Goal: Entertainment & Leisure: Browse casually

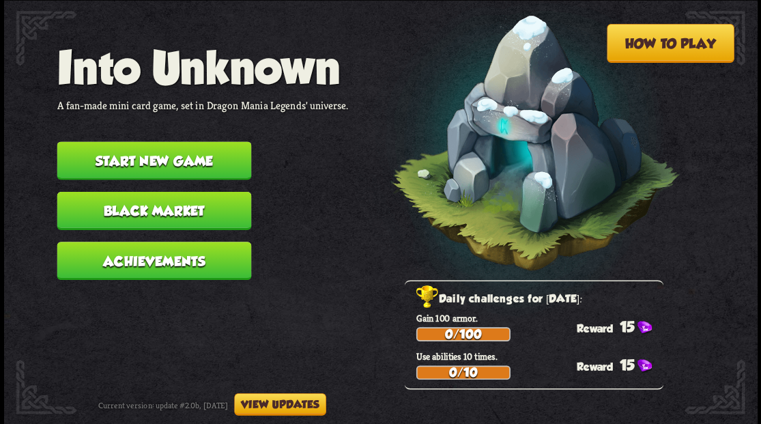
click at [136, 158] on button "Start new game" at bounding box center [154, 160] width 195 height 38
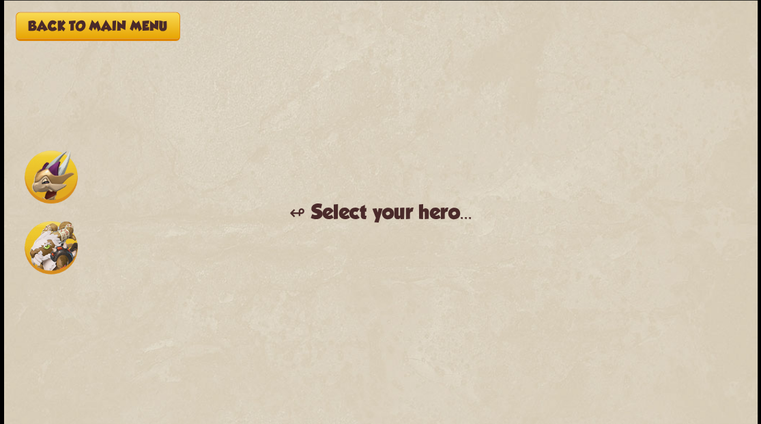
click at [52, 188] on img at bounding box center [51, 176] width 53 height 53
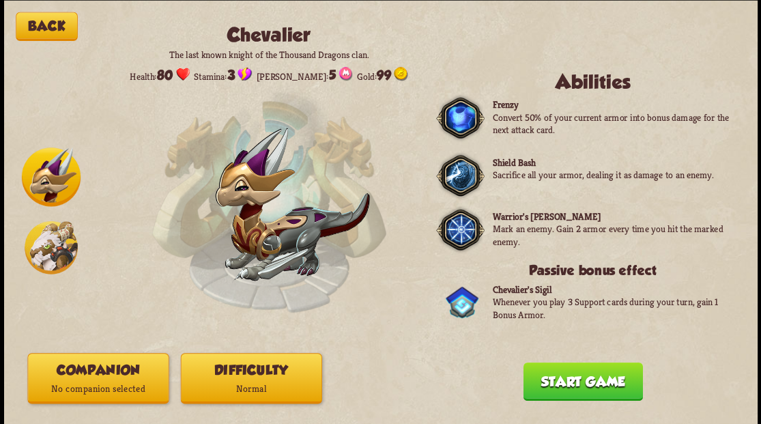
click at [124, 372] on button "Companion No companion selected" at bounding box center [97, 378] width 141 height 51
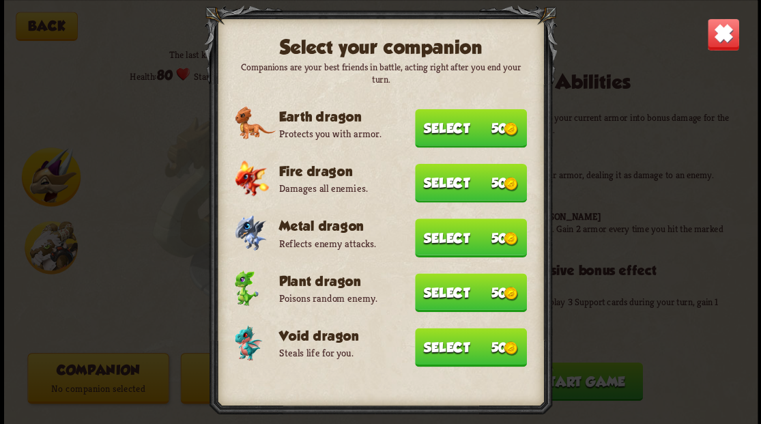
click at [504, 348] on img at bounding box center [511, 348] width 14 height 14
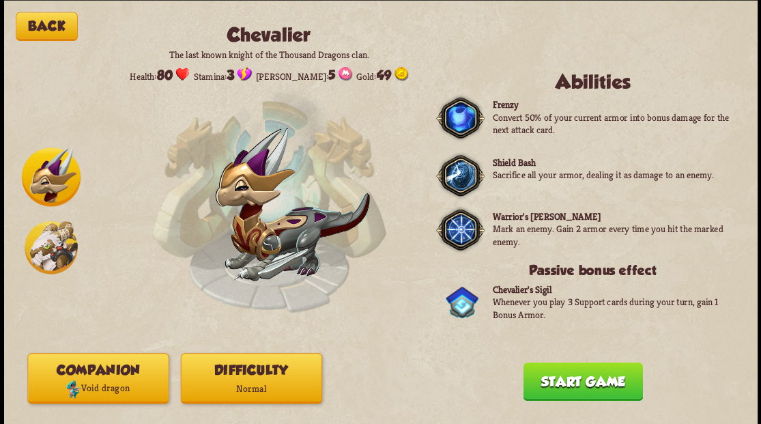
drag, startPoint x: 549, startPoint y: 389, endPoint x: 578, endPoint y: 212, distance: 179.9
click at [549, 379] on button "Start game" at bounding box center [583, 381] width 120 height 38
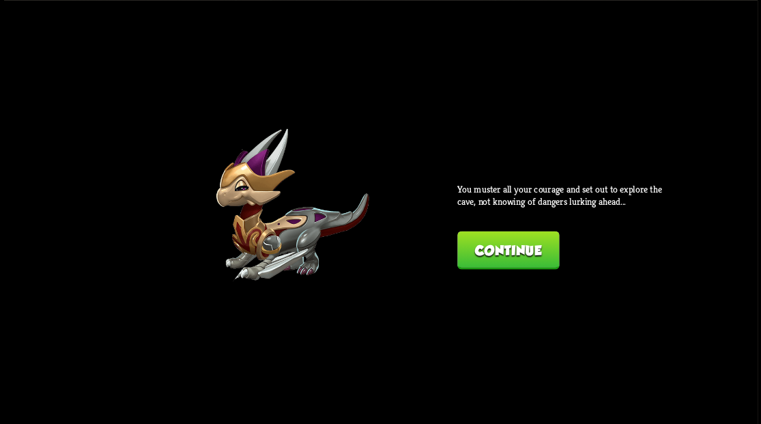
drag, startPoint x: 501, startPoint y: 251, endPoint x: 501, endPoint y: 242, distance: 8.2
click at [501, 242] on button "Continue" at bounding box center [509, 250] width 102 height 38
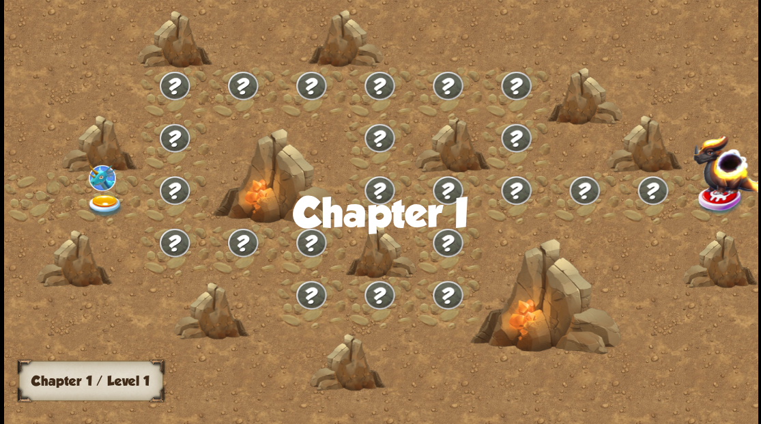
click at [109, 199] on img at bounding box center [105, 205] width 38 height 23
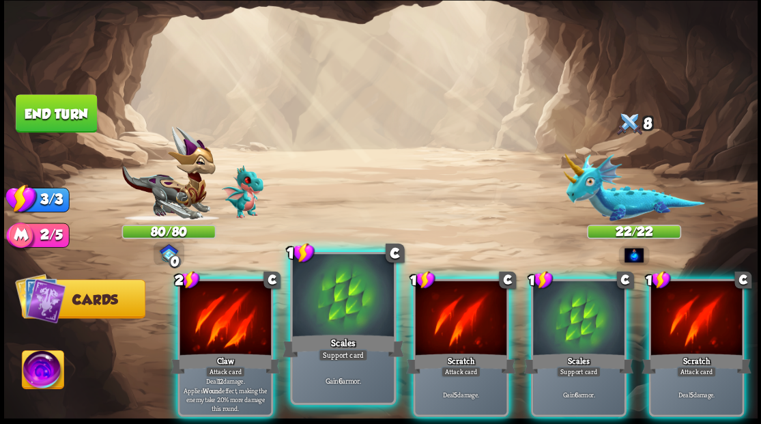
click at [350, 313] on div at bounding box center [342, 296] width 101 height 85
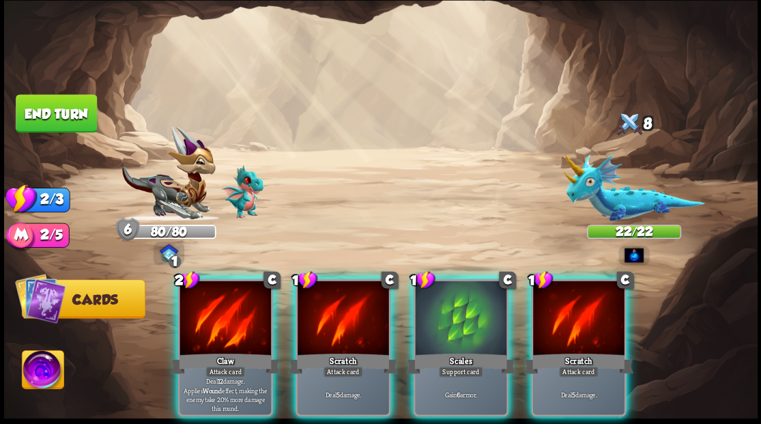
click at [350, 312] on div at bounding box center [344, 319] width 92 height 77
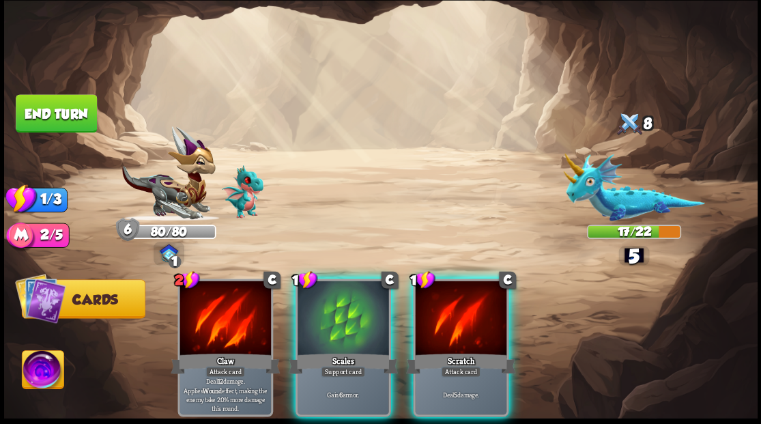
drag, startPoint x: 445, startPoint y: 307, endPoint x: 430, endPoint y: 294, distance: 19.8
click at [437, 299] on div at bounding box center [461, 319] width 92 height 77
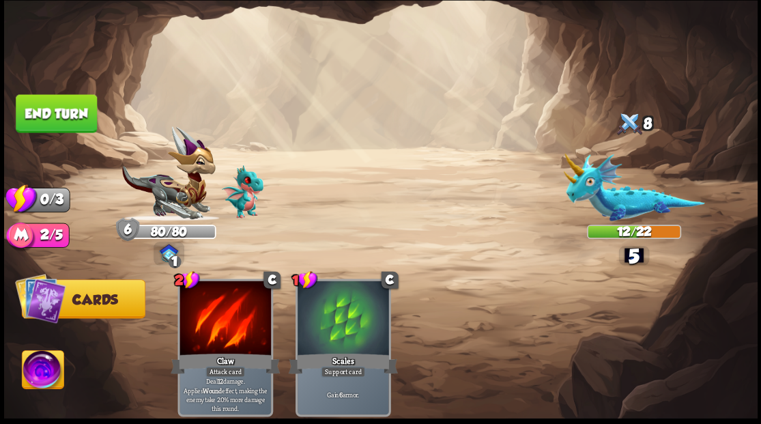
click at [75, 107] on button "End turn" at bounding box center [56, 113] width 81 height 38
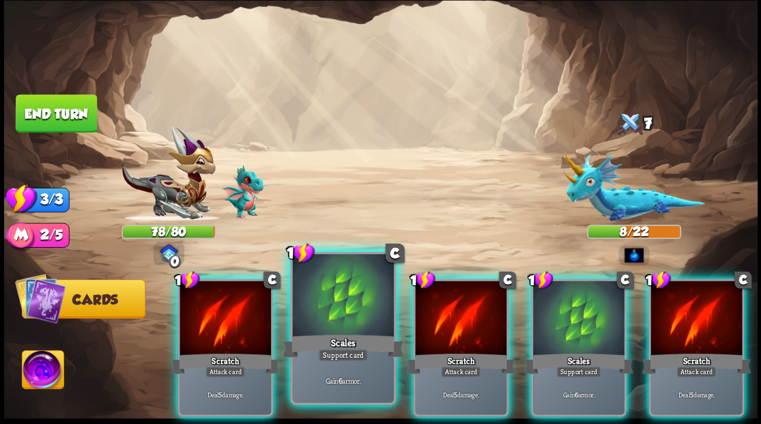
click at [351, 291] on div at bounding box center [342, 296] width 101 height 85
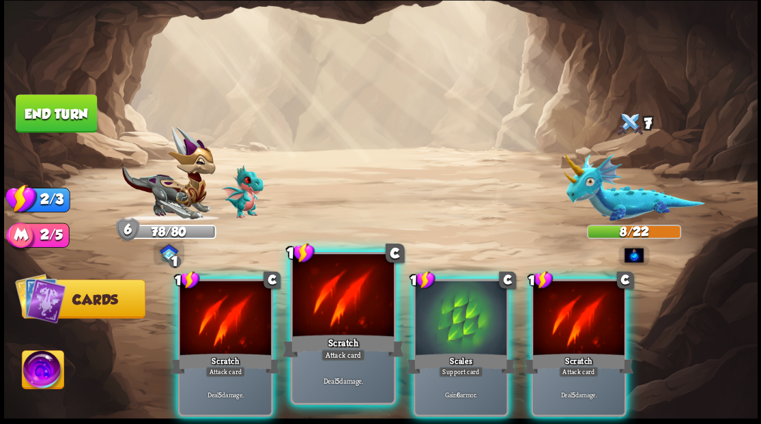
click at [338, 296] on div at bounding box center [342, 296] width 101 height 85
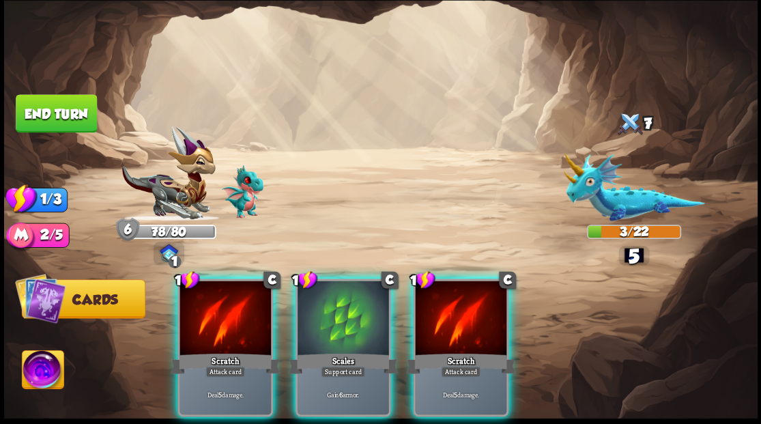
drag, startPoint x: 492, startPoint y: 300, endPoint x: 411, endPoint y: 227, distance: 109.7
click at [489, 296] on div at bounding box center [461, 319] width 92 height 77
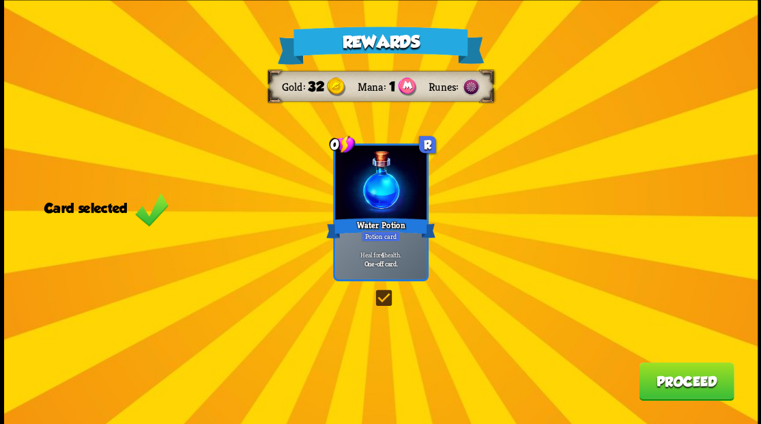
click at [702, 386] on button "Proceed" at bounding box center [686, 381] width 95 height 38
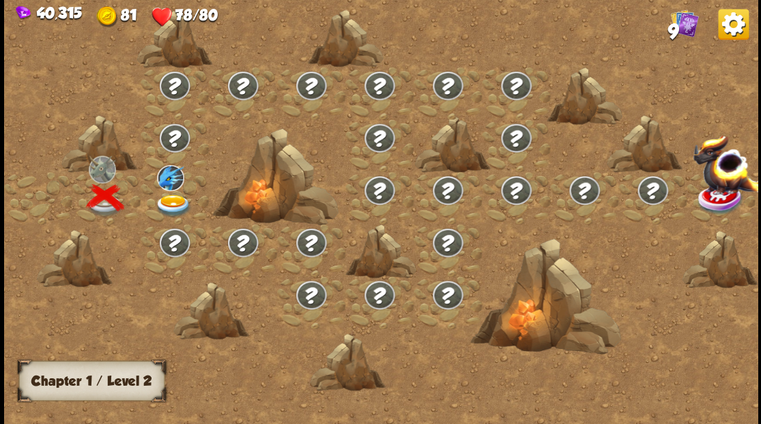
click at [171, 201] on img at bounding box center [173, 205] width 38 height 23
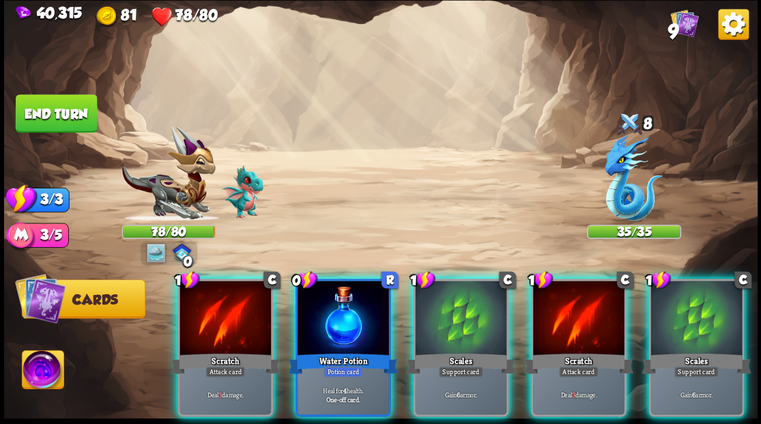
click at [339, 302] on div at bounding box center [344, 319] width 92 height 77
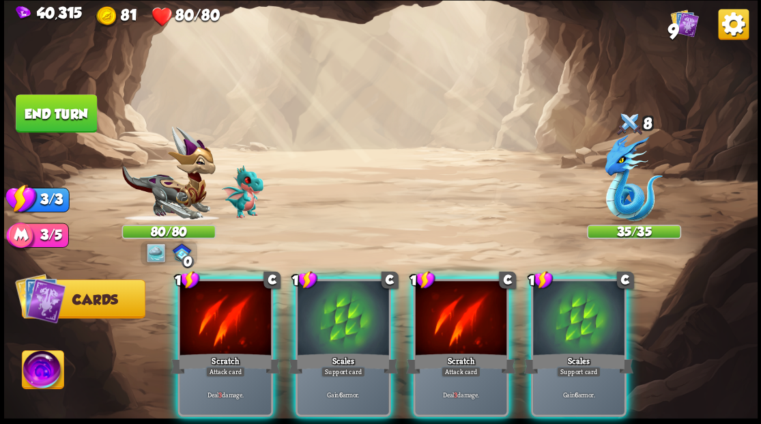
click at [339, 302] on div at bounding box center [344, 319] width 92 height 77
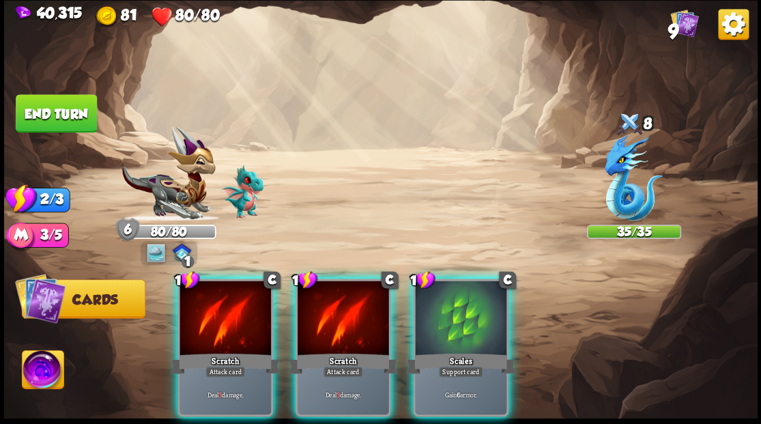
drag, startPoint x: 449, startPoint y: 306, endPoint x: 399, endPoint y: 284, distance: 54.4
click at [447, 306] on div at bounding box center [461, 319] width 92 height 77
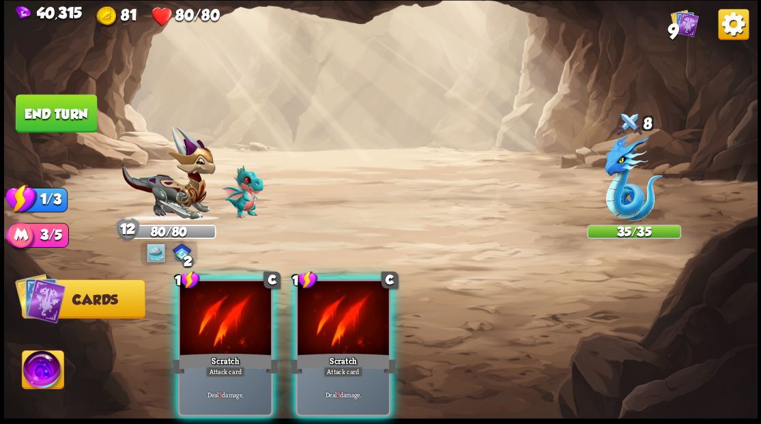
drag, startPoint x: 68, startPoint y: 107, endPoint x: 191, endPoint y: 139, distance: 127.2
click at [68, 107] on button "End turn" at bounding box center [56, 113] width 81 height 38
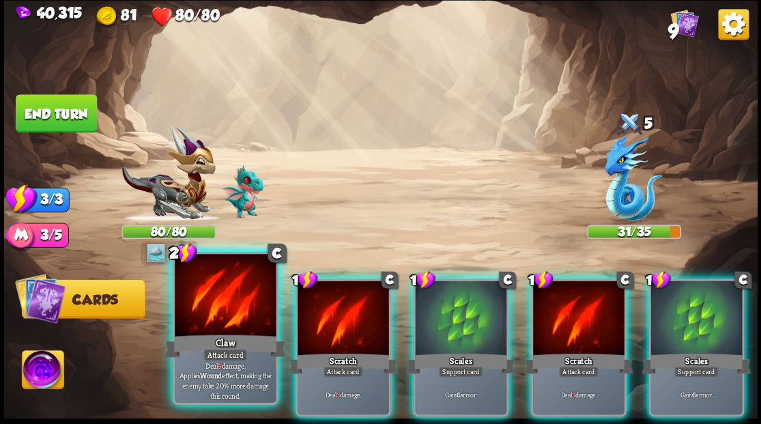
click at [201, 316] on div at bounding box center [225, 296] width 101 height 85
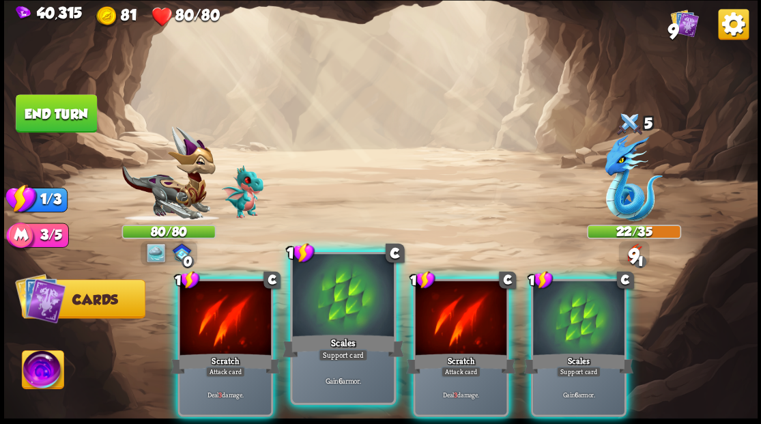
click at [314, 301] on div at bounding box center [342, 296] width 101 height 85
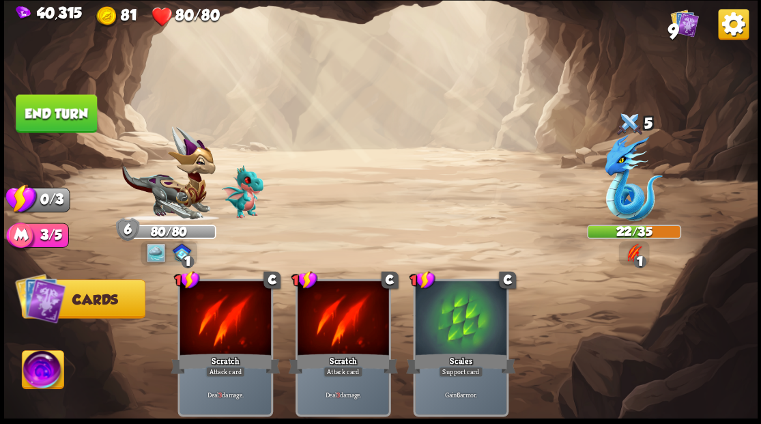
drag, startPoint x: 82, startPoint y: 119, endPoint x: 74, endPoint y: 115, distance: 9.2
click at [79, 117] on button "End turn" at bounding box center [56, 113] width 81 height 38
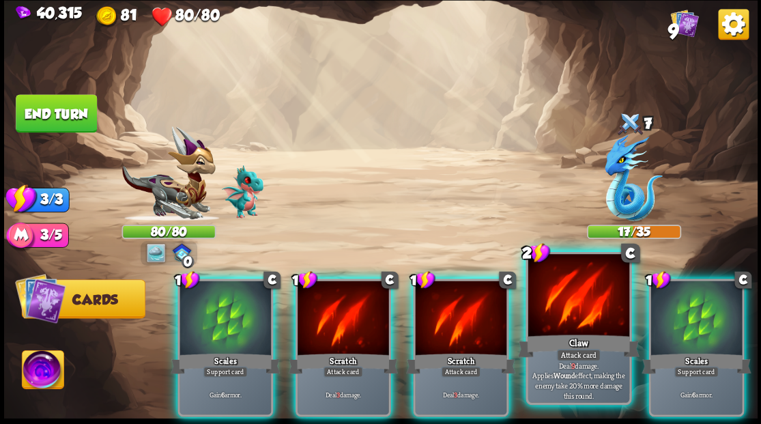
click at [580, 308] on div at bounding box center [578, 296] width 101 height 85
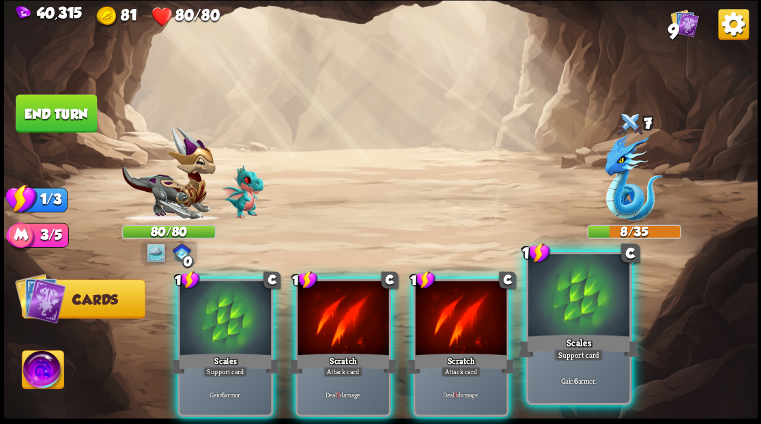
click at [578, 307] on div at bounding box center [578, 296] width 101 height 85
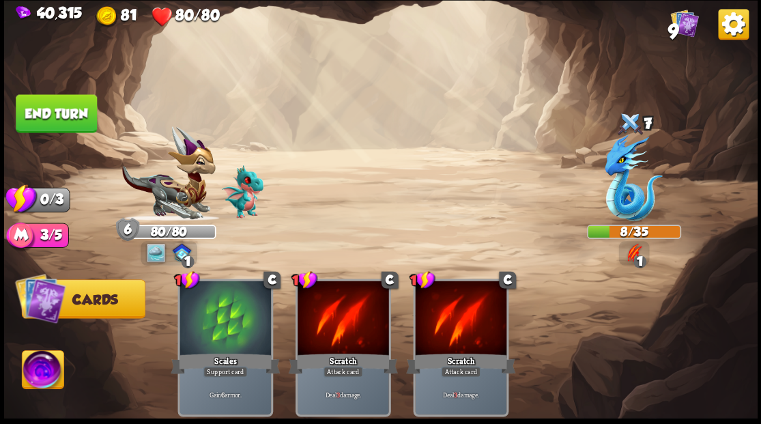
click at [64, 117] on button "End turn" at bounding box center [56, 113] width 81 height 38
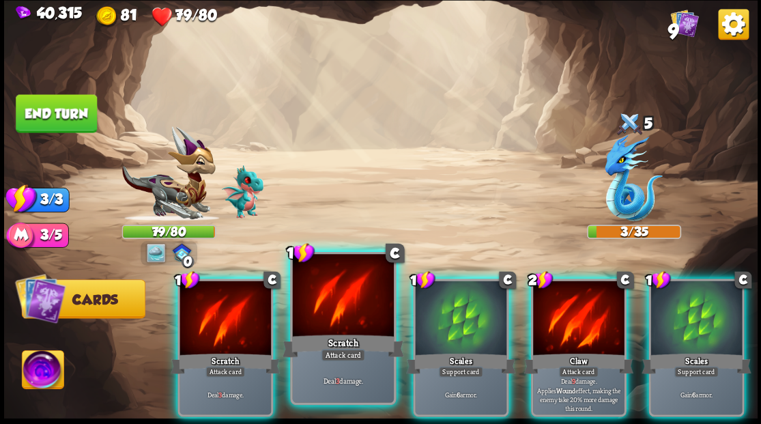
click at [335, 298] on div at bounding box center [342, 296] width 101 height 85
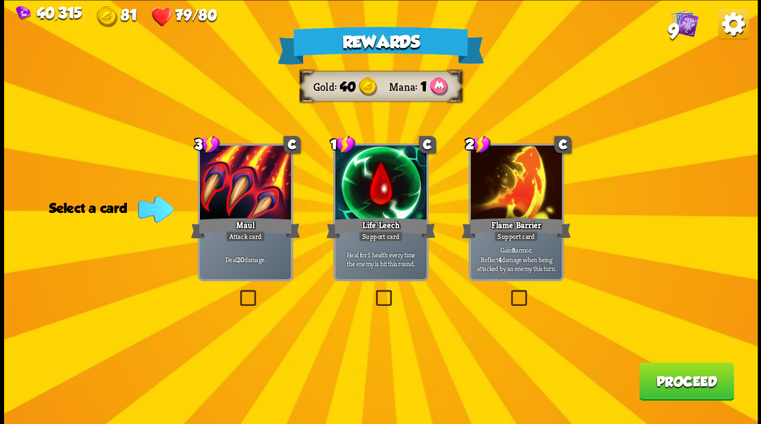
drag, startPoint x: 677, startPoint y: 380, endPoint x: 674, endPoint y: 367, distance: 13.9
click at [674, 367] on button "Proceed" at bounding box center [686, 381] width 95 height 38
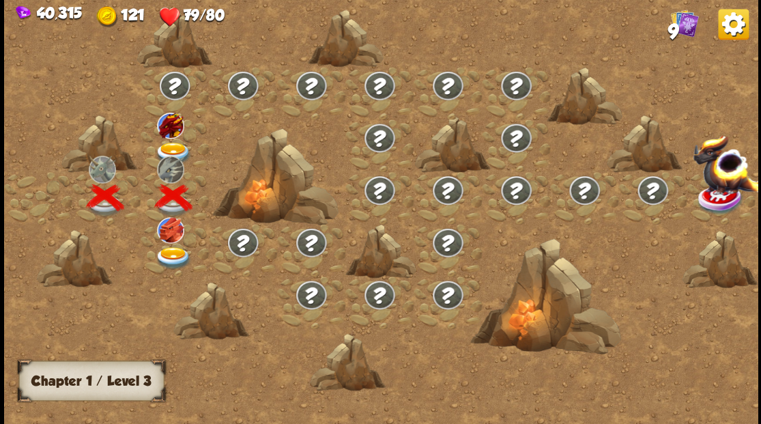
click at [168, 149] on img at bounding box center [173, 153] width 38 height 23
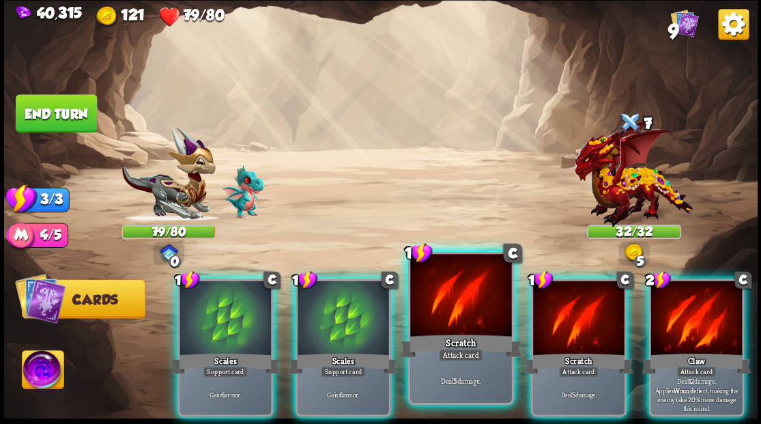
click at [461, 313] on div at bounding box center [460, 296] width 101 height 85
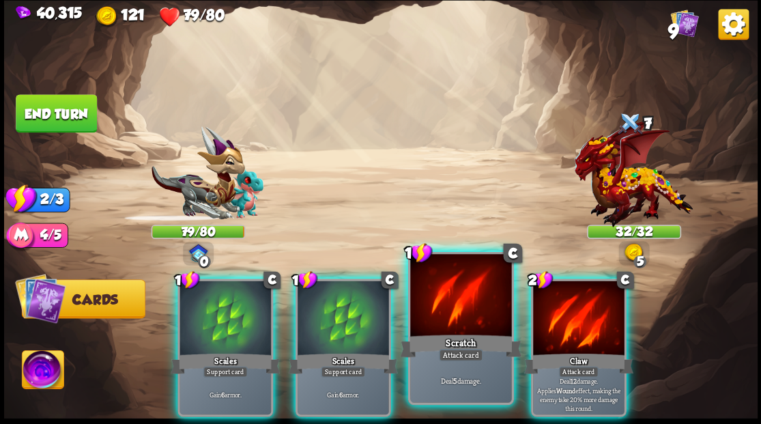
click at [460, 311] on div at bounding box center [460, 296] width 101 height 85
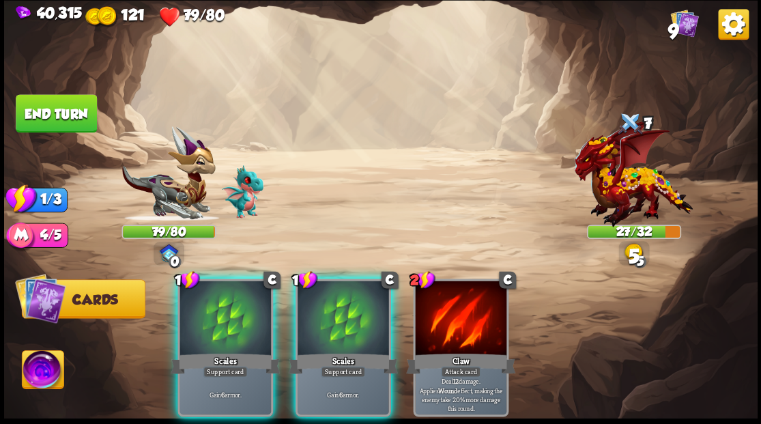
drag, startPoint x: 238, startPoint y: 290, endPoint x: 223, endPoint y: 271, distance: 23.8
click at [227, 281] on div at bounding box center [226, 319] width 92 height 77
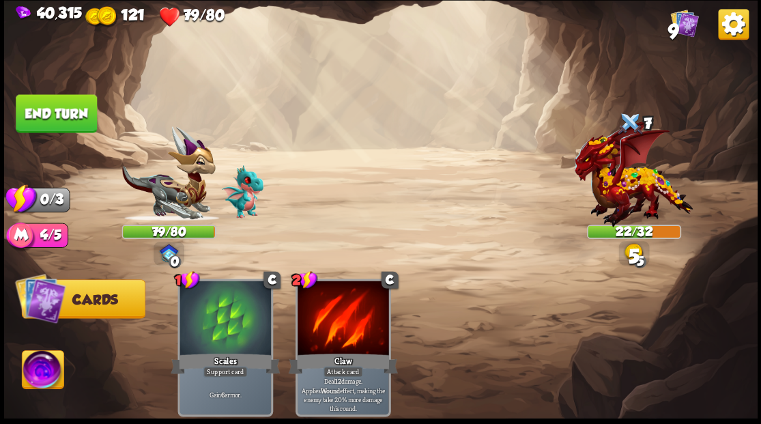
click at [59, 115] on button "End turn" at bounding box center [56, 113] width 81 height 38
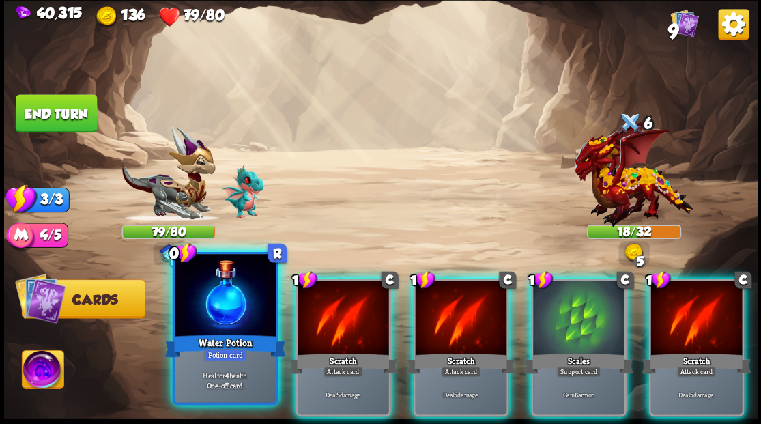
drag, startPoint x: 220, startPoint y: 310, endPoint x: 234, endPoint y: 285, distance: 28.1
click at [220, 309] on div at bounding box center [225, 296] width 101 height 85
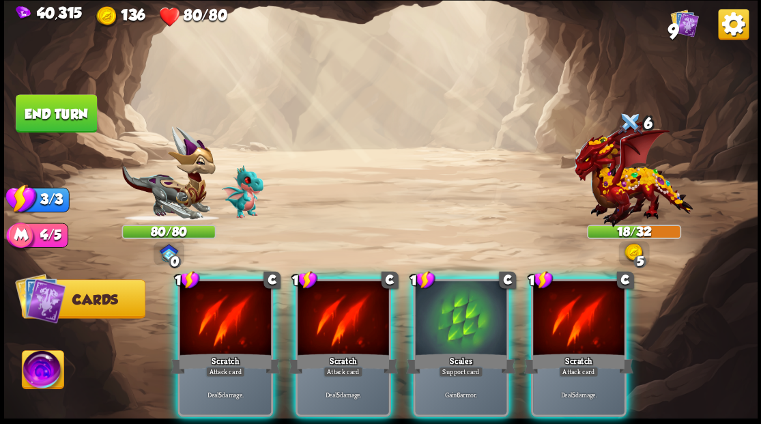
drag, startPoint x: 345, startPoint y: 304, endPoint x: 359, endPoint y: 270, distance: 36.1
click at [345, 300] on div at bounding box center [344, 319] width 92 height 77
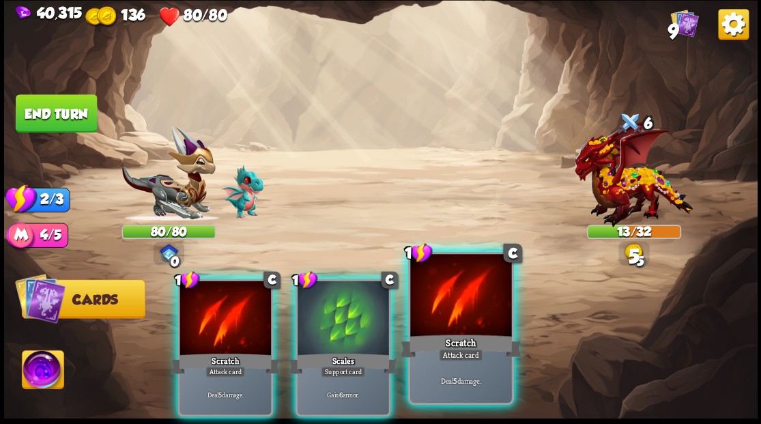
click at [458, 325] on div at bounding box center [460, 296] width 101 height 85
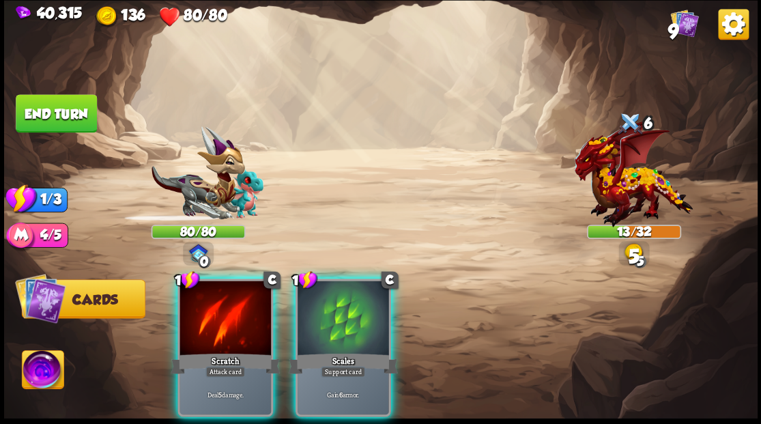
drag, startPoint x: 349, startPoint y: 310, endPoint x: 305, endPoint y: 268, distance: 60.9
click at [326, 290] on div at bounding box center [344, 319] width 92 height 77
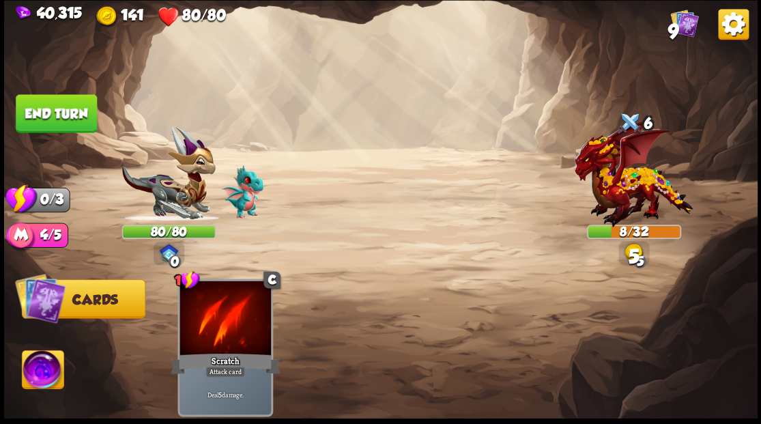
click at [55, 127] on button "End turn" at bounding box center [56, 113] width 81 height 38
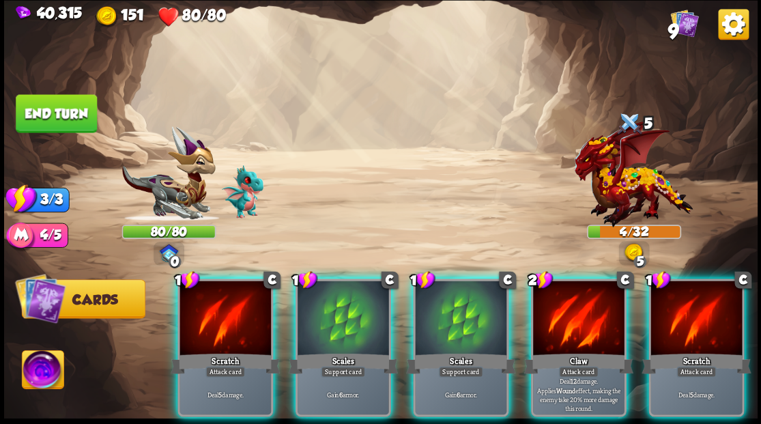
drag, startPoint x: 673, startPoint y: 322, endPoint x: 667, endPoint y: 309, distance: 14.4
click at [672, 317] on div at bounding box center [697, 319] width 92 height 77
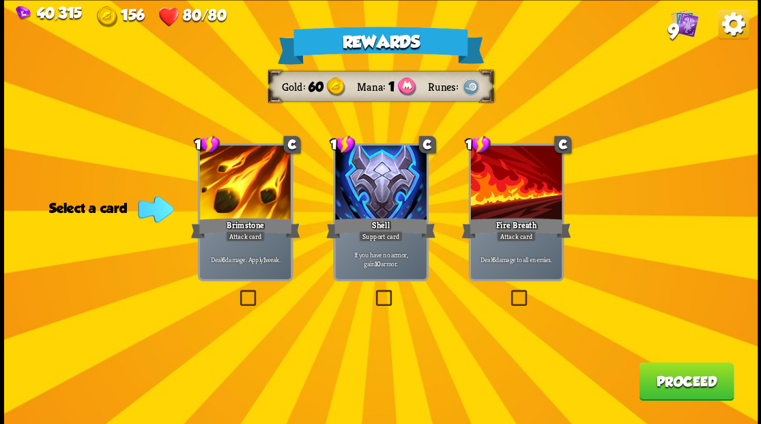
click at [237, 292] on label at bounding box center [237, 292] width 0 height 0
click at [0, 0] on input "checkbox" at bounding box center [0, 0] width 0 height 0
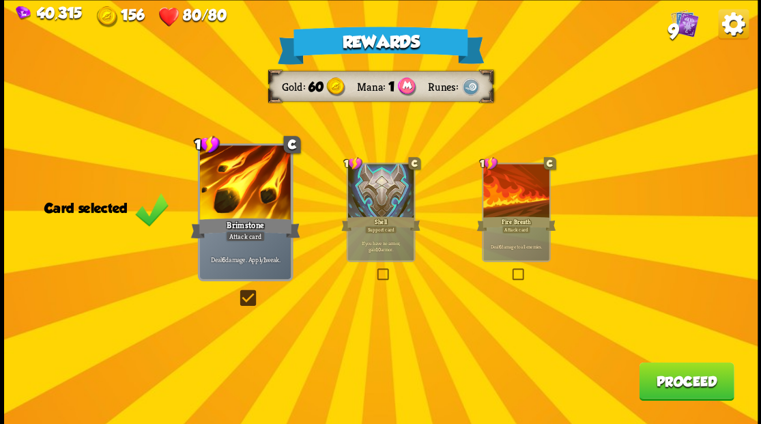
click at [237, 292] on label at bounding box center [237, 292] width 0 height 0
click at [0, 0] on input "checkbox" at bounding box center [0, 0] width 0 height 0
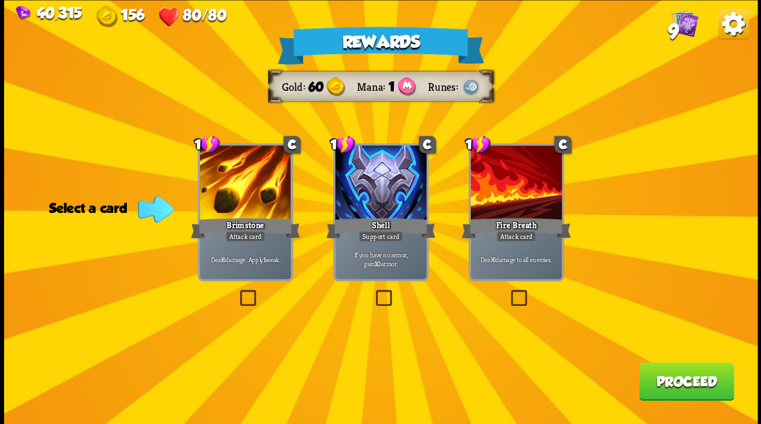
click at [508, 292] on label at bounding box center [508, 292] width 0 height 0
click at [0, 0] on input "checkbox" at bounding box center [0, 0] width 0 height 0
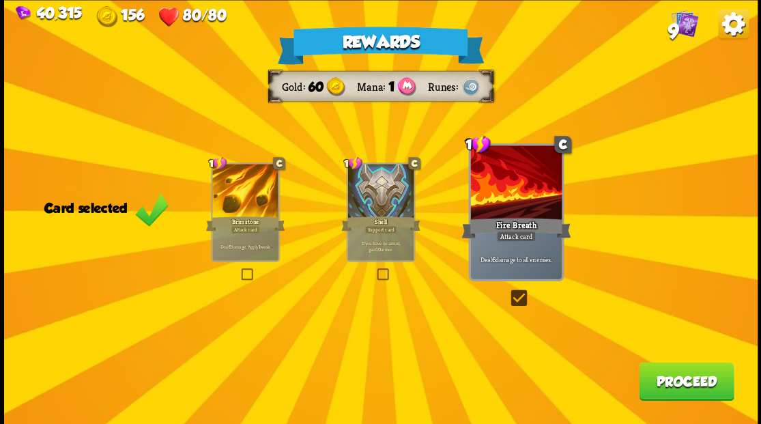
click at [667, 378] on button "Proceed" at bounding box center [686, 381] width 95 height 38
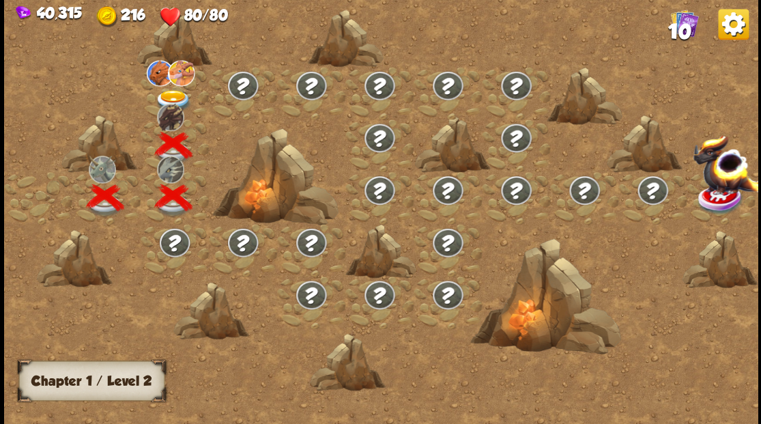
click at [173, 89] on img at bounding box center [173, 100] width 38 height 23
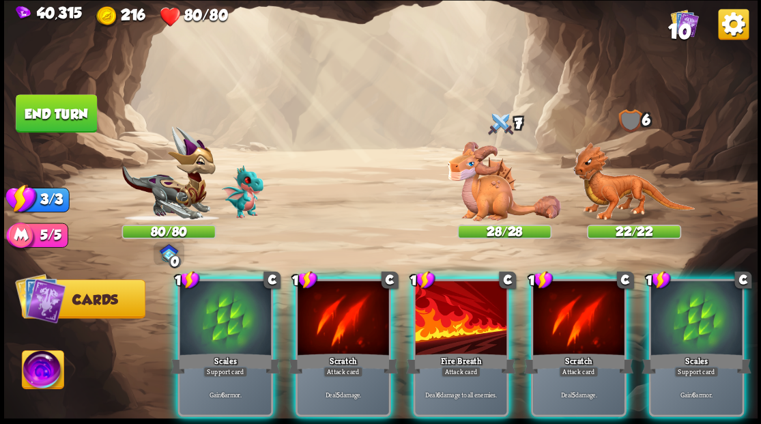
click at [224, 289] on div at bounding box center [226, 319] width 92 height 77
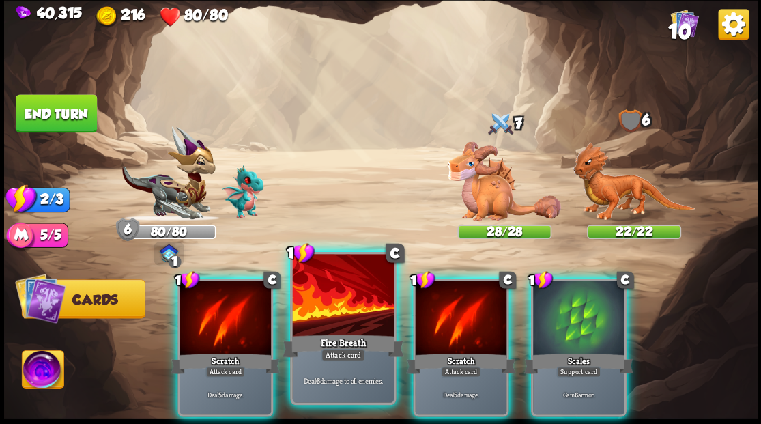
click at [316, 307] on div at bounding box center [342, 296] width 101 height 85
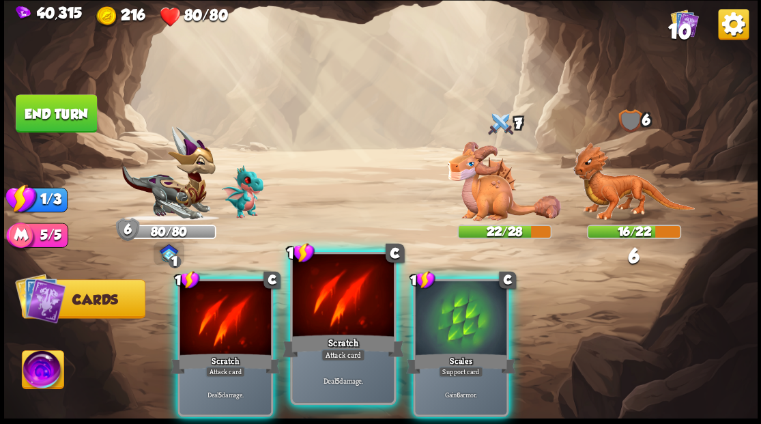
click at [322, 291] on div at bounding box center [342, 296] width 101 height 85
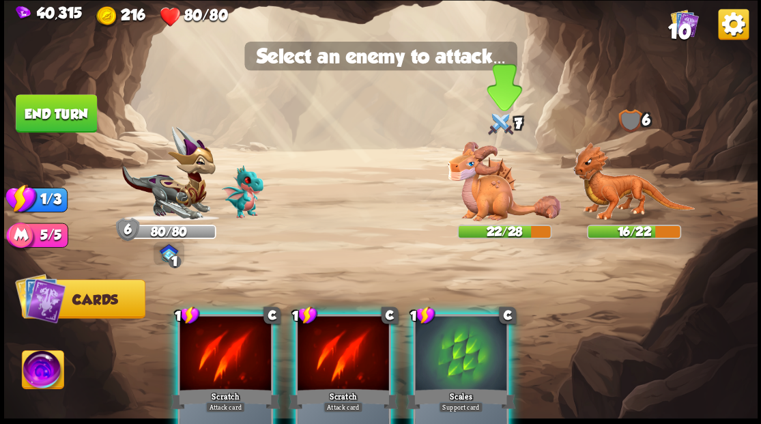
click at [485, 201] on img at bounding box center [504, 181] width 113 height 80
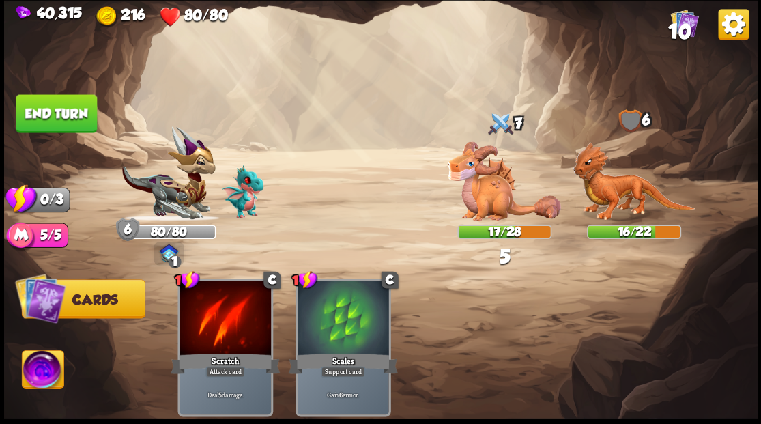
click at [46, 102] on button "End turn" at bounding box center [56, 113] width 81 height 38
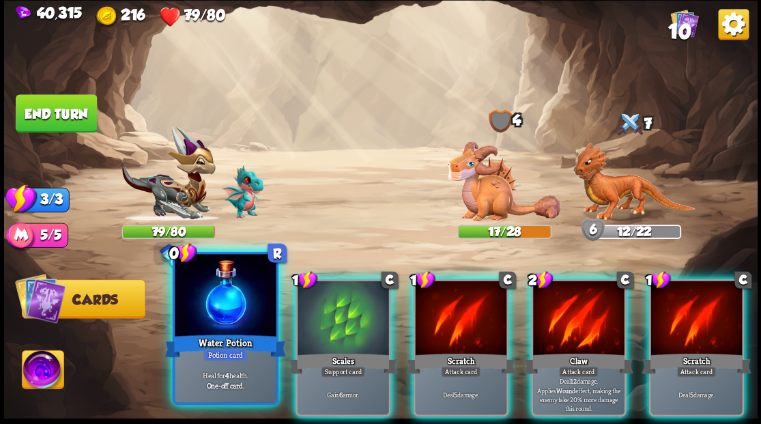
click at [232, 310] on div at bounding box center [225, 296] width 101 height 85
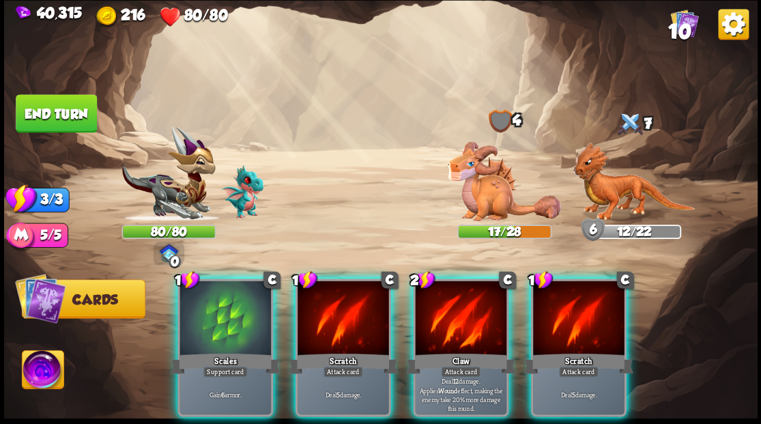
click at [211, 284] on div at bounding box center [226, 319] width 92 height 77
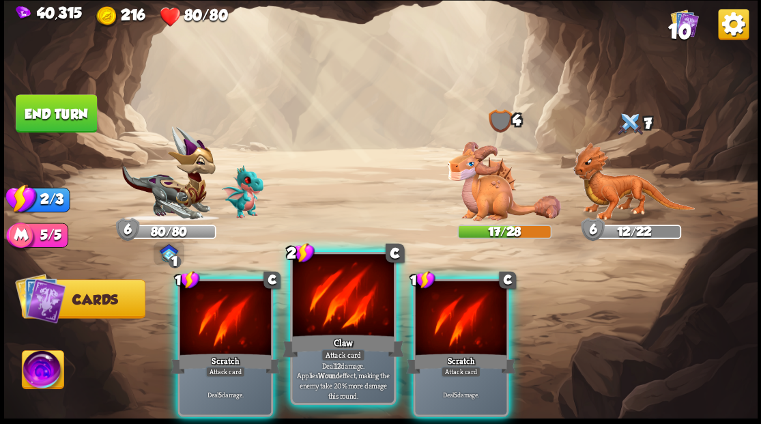
drag, startPoint x: 337, startPoint y: 302, endPoint x: 341, endPoint y: 295, distance: 7.6
click at [339, 299] on div at bounding box center [342, 296] width 101 height 85
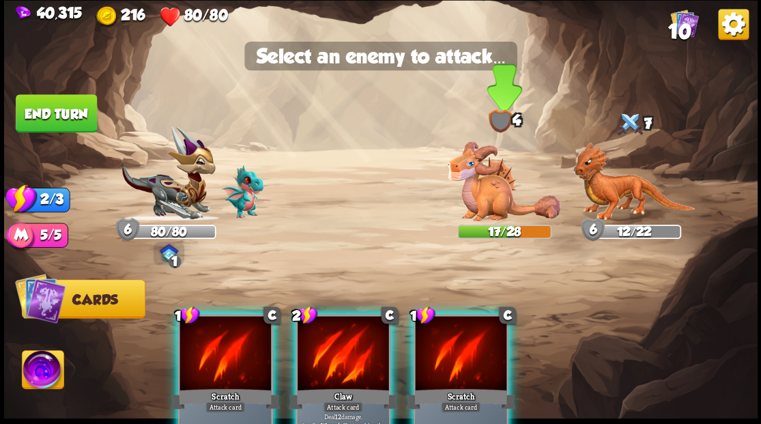
click at [520, 195] on img at bounding box center [504, 181] width 113 height 80
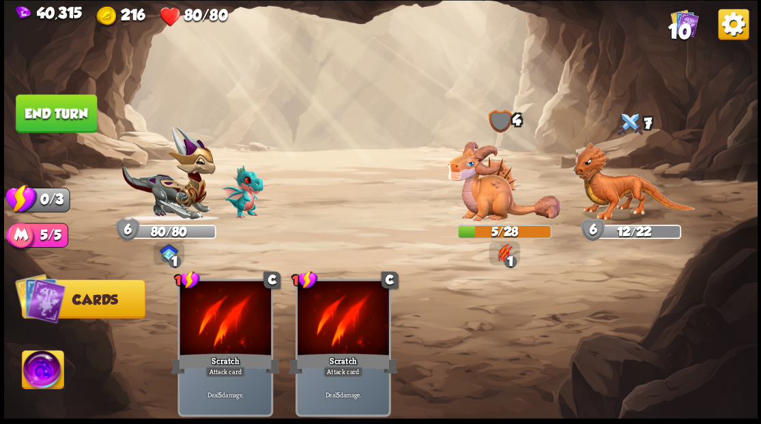
click at [79, 120] on button "End turn" at bounding box center [56, 113] width 81 height 38
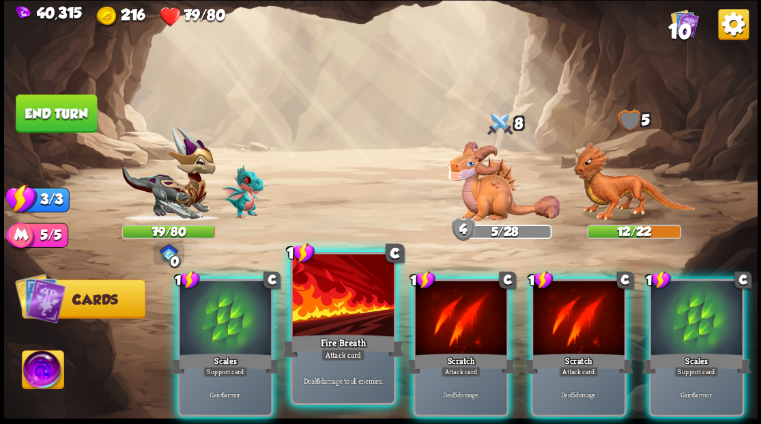
click at [337, 295] on div at bounding box center [342, 296] width 101 height 85
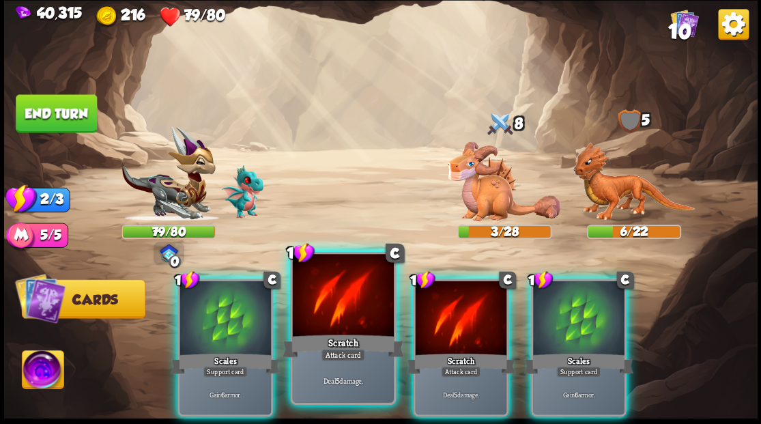
click at [338, 294] on div at bounding box center [342, 296] width 101 height 85
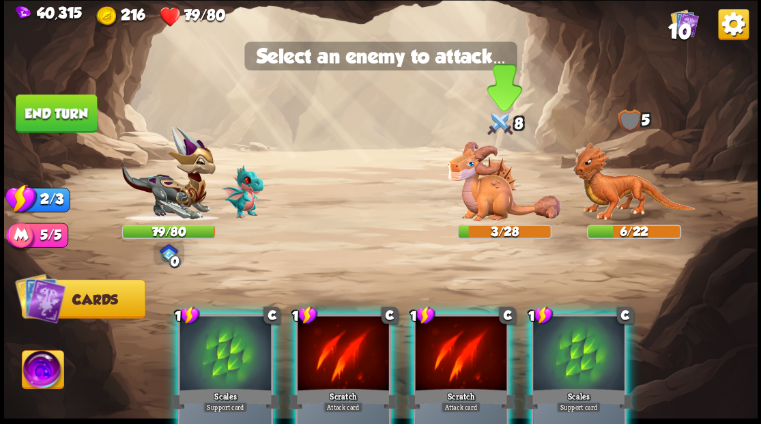
click at [494, 186] on img at bounding box center [504, 181] width 113 height 80
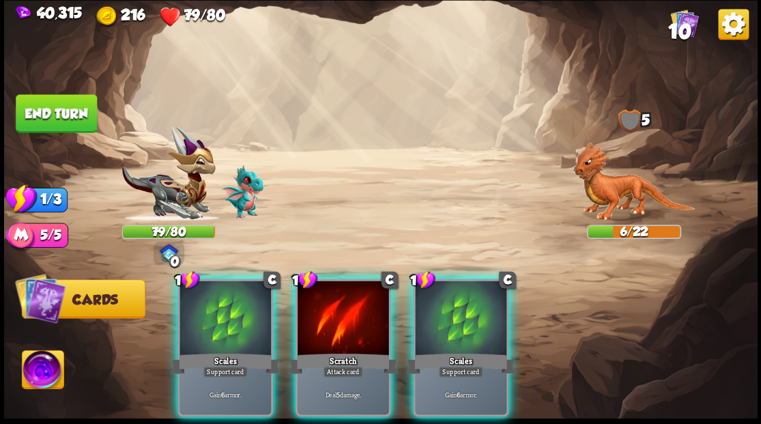
drag, startPoint x: 340, startPoint y: 317, endPoint x: 347, endPoint y: 301, distance: 17.1
click at [340, 315] on div at bounding box center [344, 319] width 92 height 77
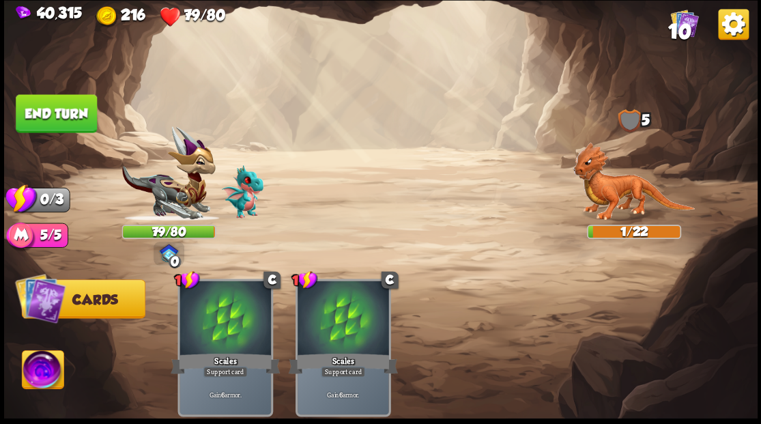
click at [55, 108] on button "End turn" at bounding box center [56, 113] width 81 height 38
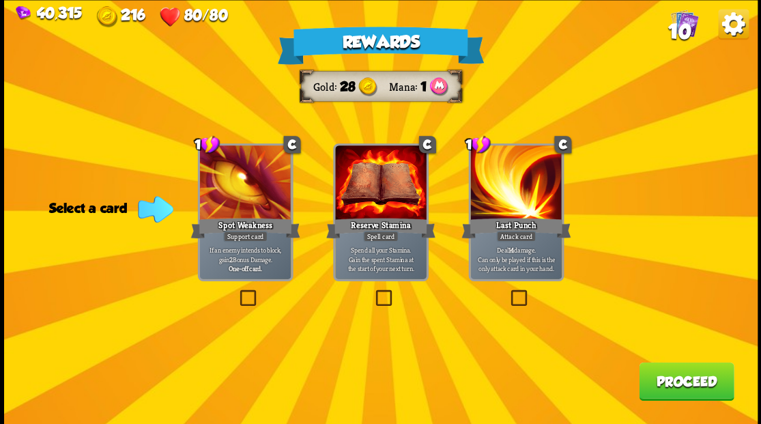
click at [693, 387] on button "Proceed" at bounding box center [686, 381] width 95 height 38
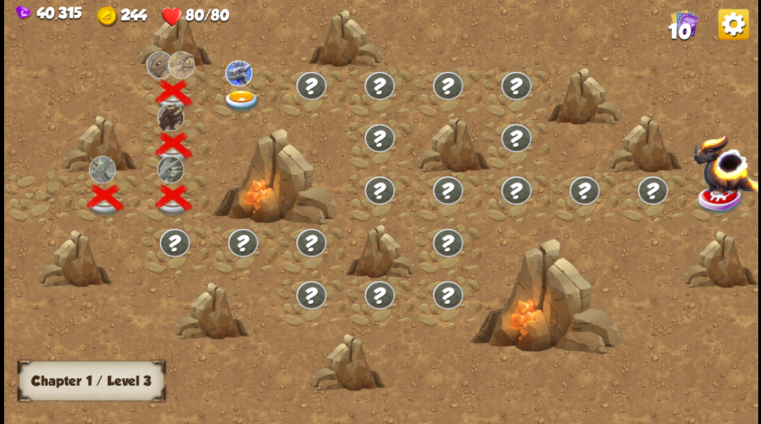
click at [238, 94] on img at bounding box center [242, 100] width 38 height 23
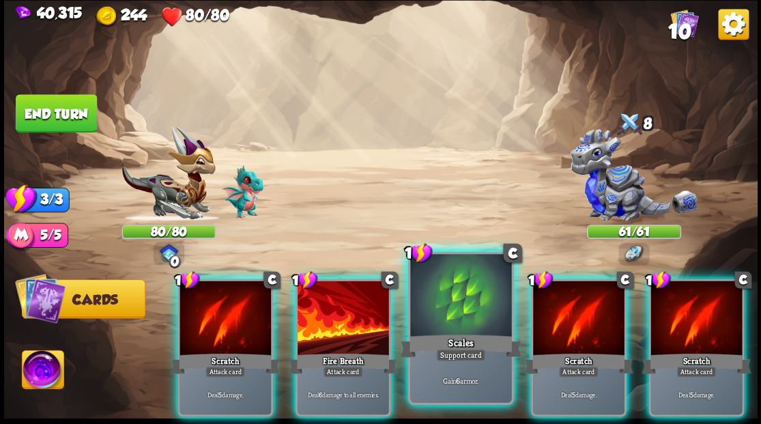
click at [467, 317] on div at bounding box center [460, 296] width 101 height 85
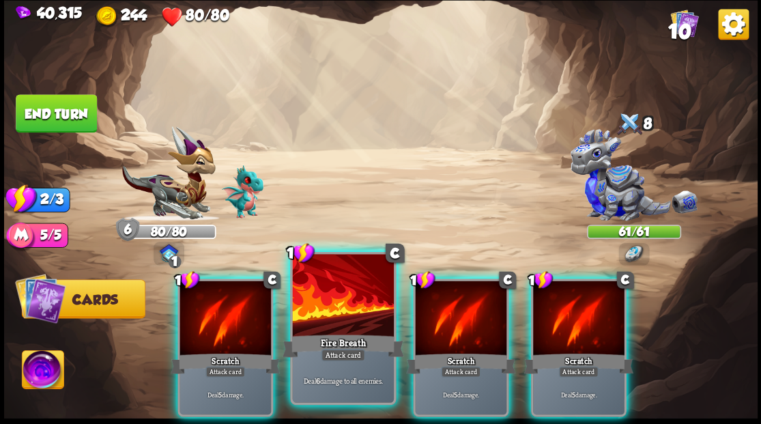
click at [347, 316] on div at bounding box center [342, 296] width 101 height 85
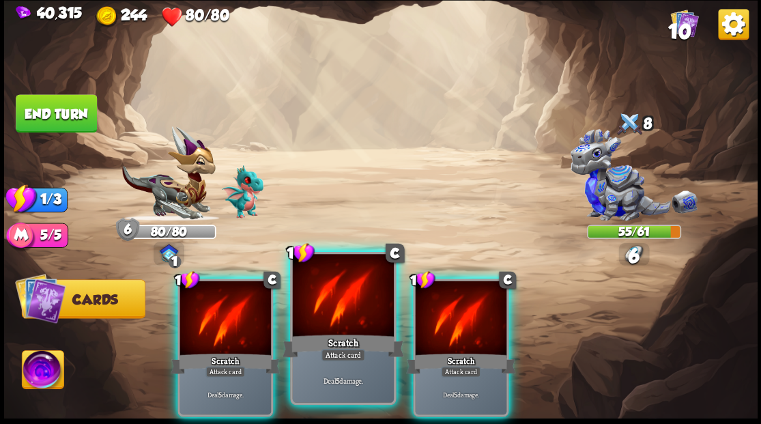
click at [346, 316] on div at bounding box center [342, 296] width 101 height 85
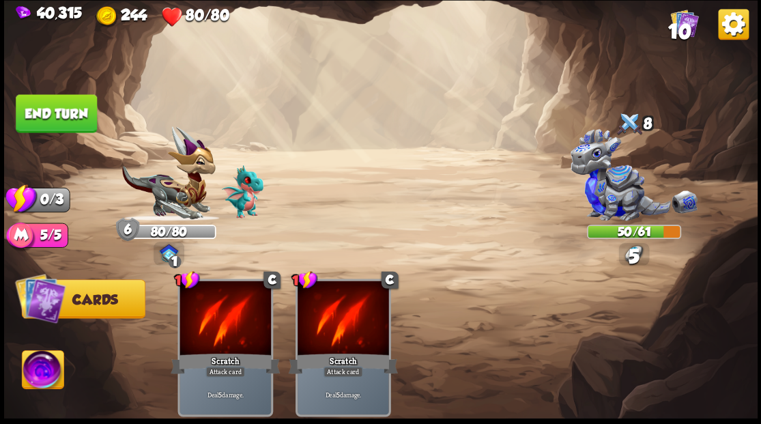
click at [51, 111] on button "End turn" at bounding box center [56, 113] width 81 height 38
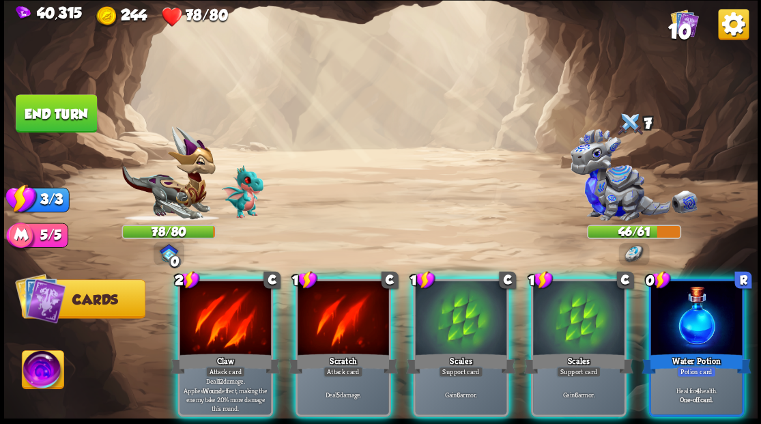
click at [440, 303] on div at bounding box center [461, 319] width 92 height 77
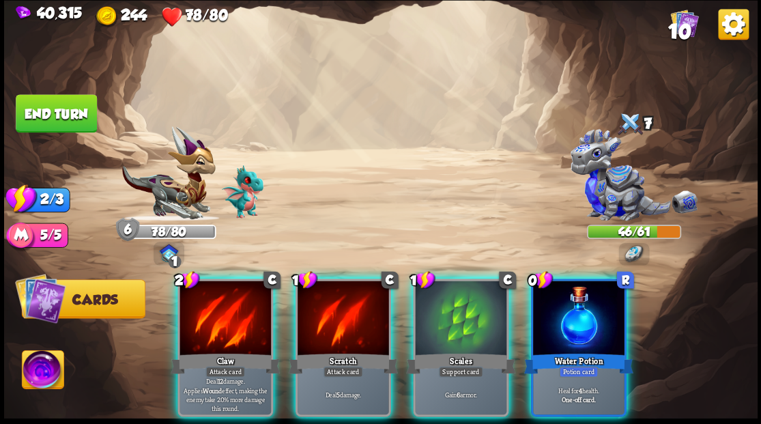
drag, startPoint x: 589, startPoint y: 300, endPoint x: 570, endPoint y: 302, distance: 19.2
click at [587, 300] on div at bounding box center [579, 319] width 92 height 77
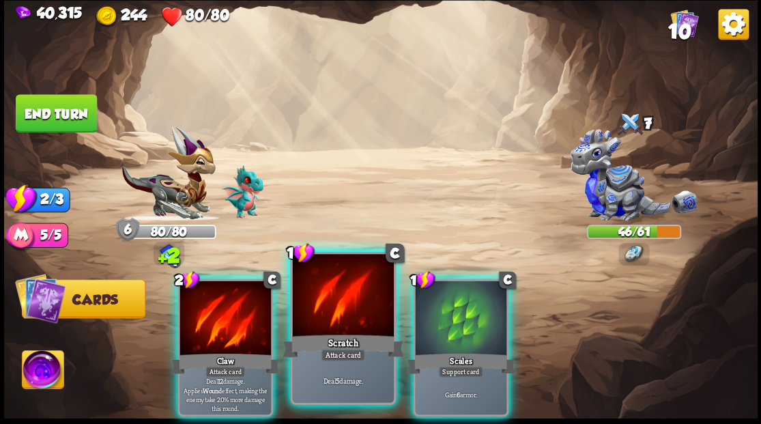
click at [337, 312] on div at bounding box center [342, 296] width 101 height 85
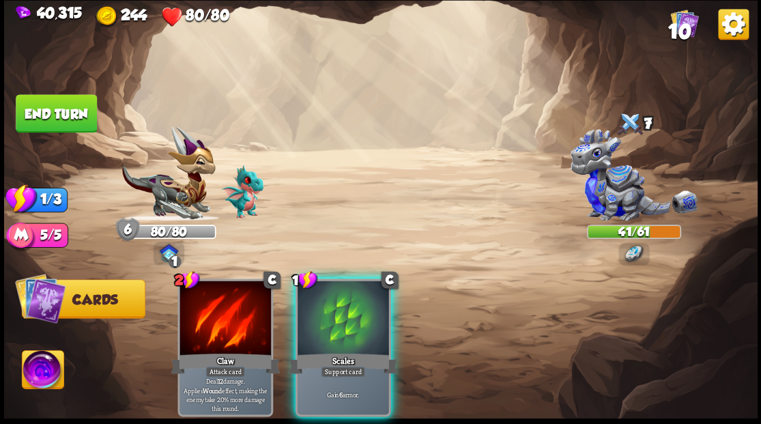
click at [322, 295] on div at bounding box center [344, 319] width 92 height 77
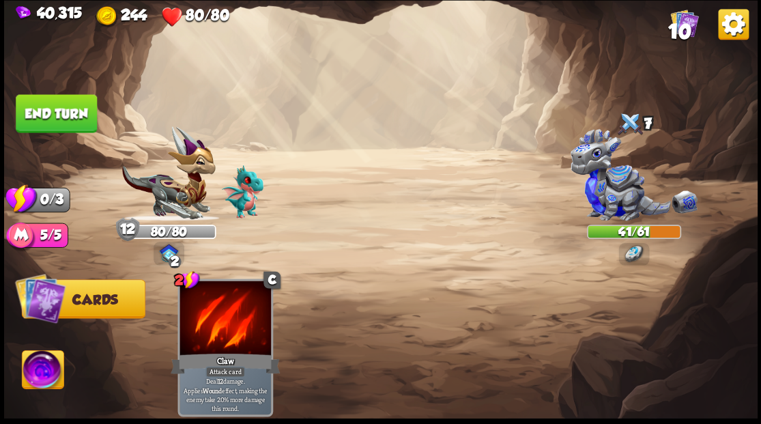
click at [87, 120] on button "End turn" at bounding box center [56, 113] width 81 height 38
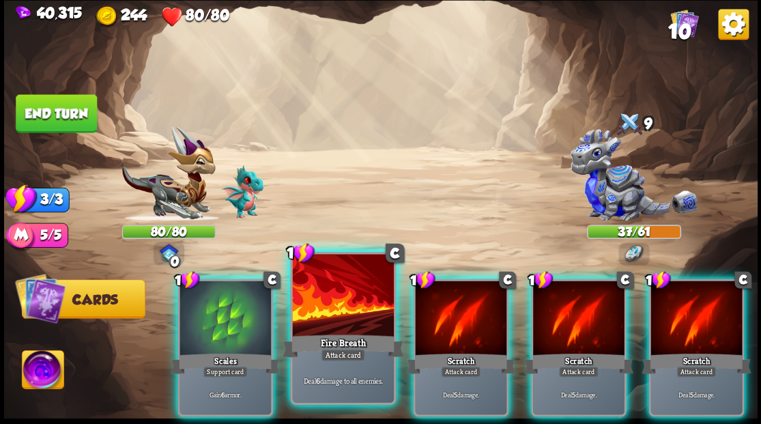
click at [350, 316] on div at bounding box center [342, 296] width 101 height 85
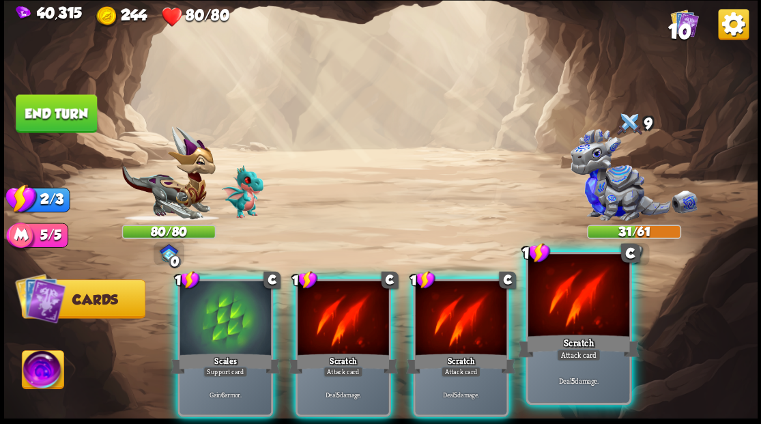
click at [572, 311] on div at bounding box center [578, 296] width 101 height 85
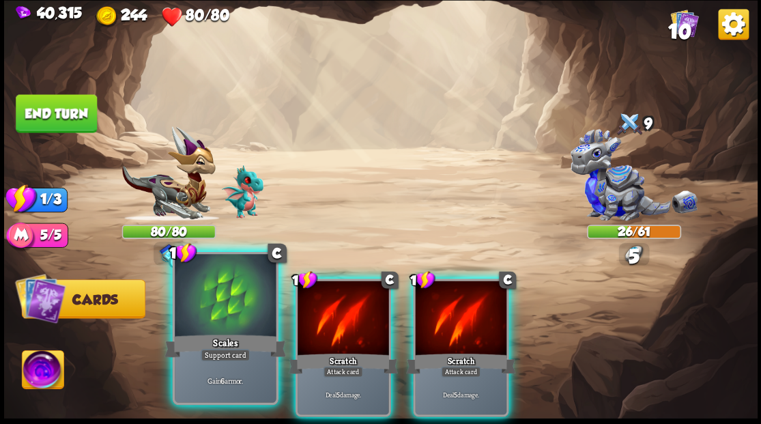
click at [203, 316] on div at bounding box center [225, 296] width 101 height 85
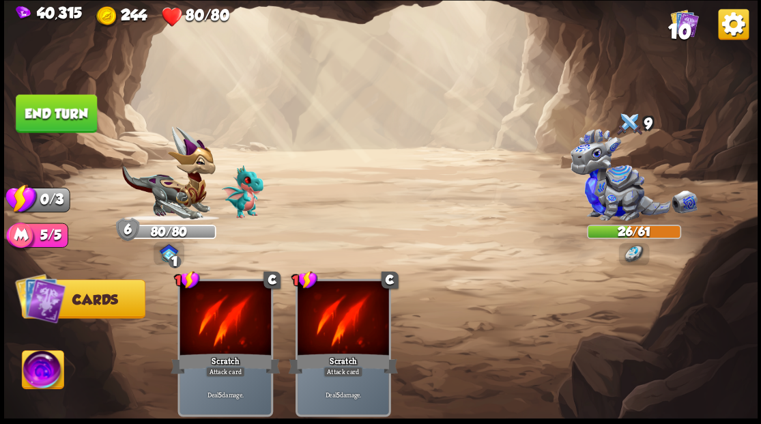
click at [67, 109] on button "End turn" at bounding box center [56, 113] width 81 height 38
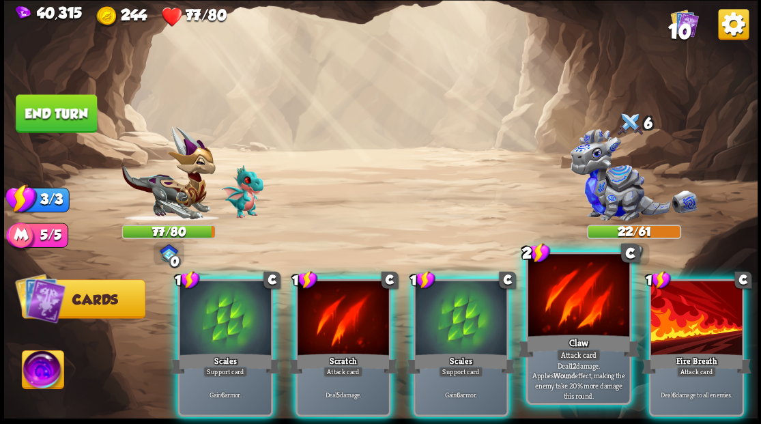
click at [596, 322] on div at bounding box center [578, 296] width 101 height 85
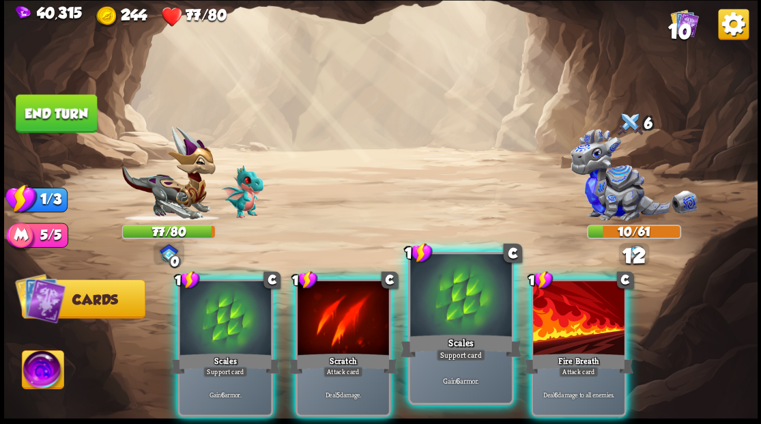
click at [441, 320] on div at bounding box center [460, 296] width 101 height 85
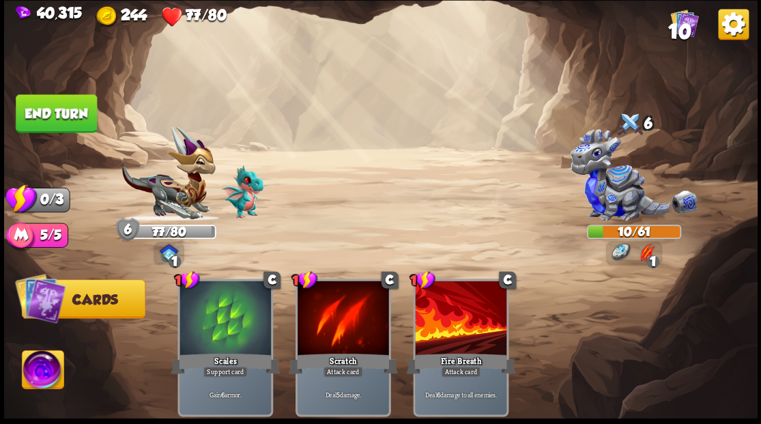
click at [44, 113] on button "End turn" at bounding box center [56, 113] width 81 height 38
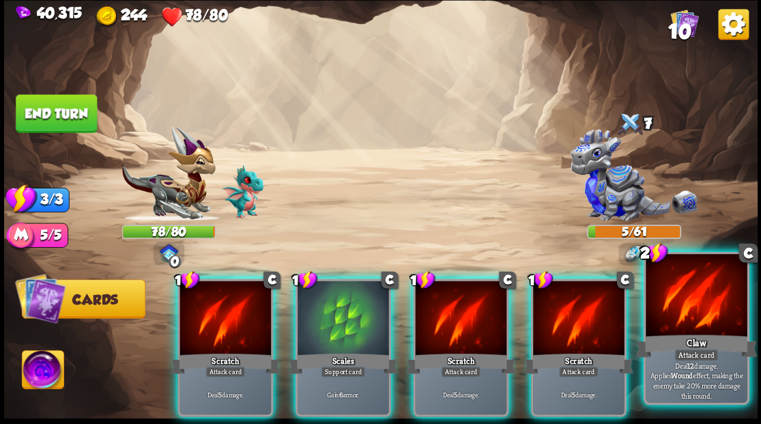
click at [673, 304] on div at bounding box center [696, 296] width 101 height 85
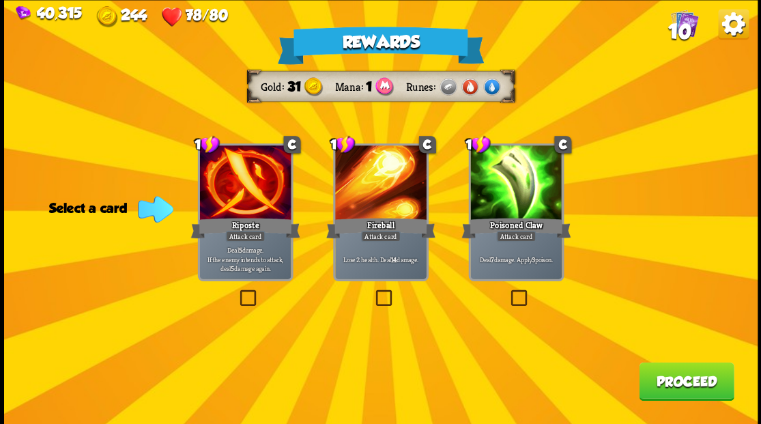
click at [237, 292] on label at bounding box center [237, 292] width 0 height 0
click at [0, 0] on input "checkbox" at bounding box center [0, 0] width 0 height 0
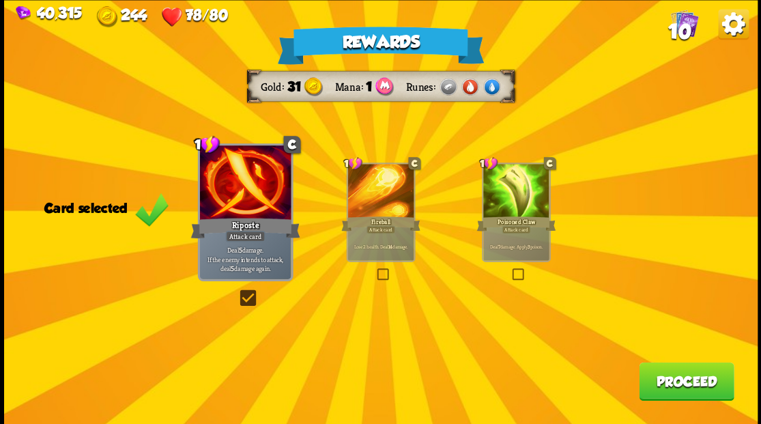
click at [688, 381] on button "Proceed" at bounding box center [686, 381] width 95 height 38
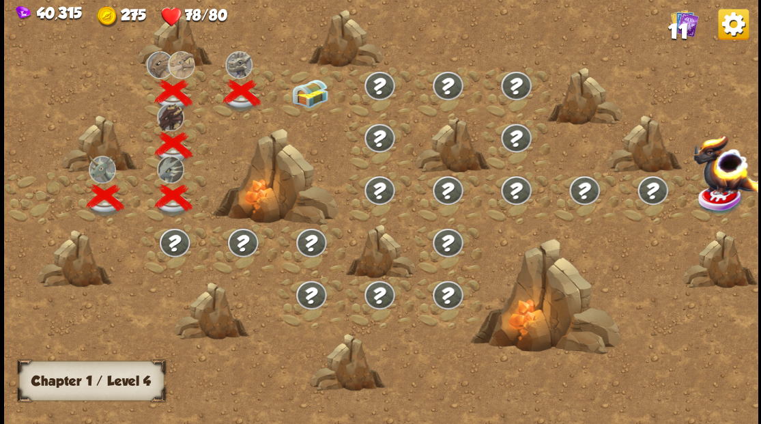
click at [311, 93] on img at bounding box center [310, 93] width 38 height 29
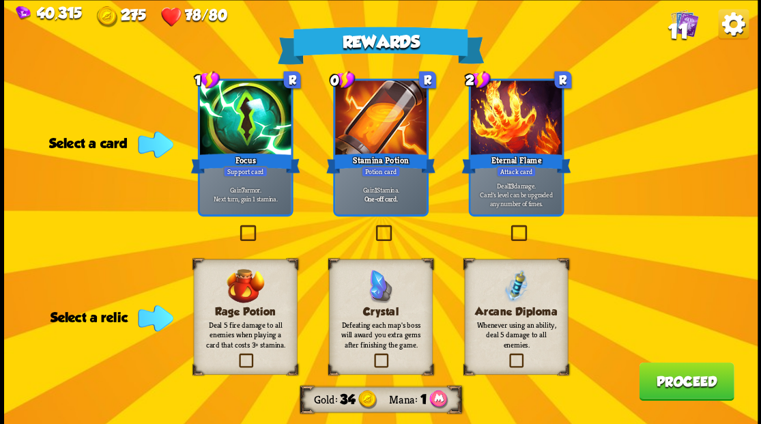
drag, startPoint x: 245, startPoint y: 359, endPoint x: 250, endPoint y: 352, distance: 8.3
click at [236, 355] on label at bounding box center [236, 355] width 0 height 0
click at [0, 0] on input "checkbox" at bounding box center [0, 0] width 0 height 0
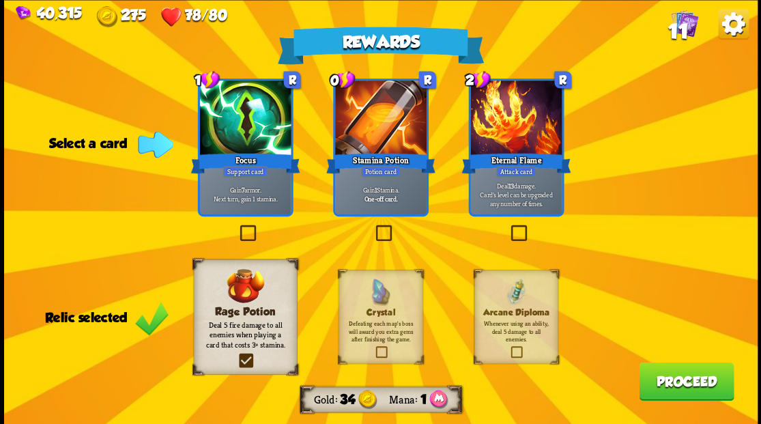
click at [373, 227] on label at bounding box center [373, 227] width 0 height 0
click at [0, 0] on input "checkbox" at bounding box center [0, 0] width 0 height 0
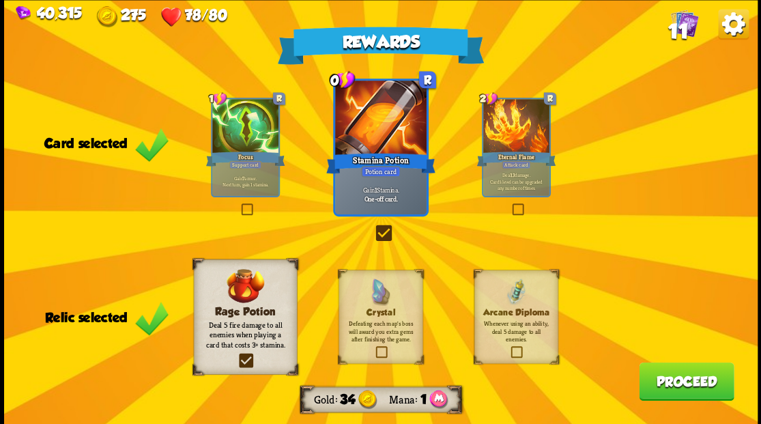
drag, startPoint x: 673, startPoint y: 385, endPoint x: 670, endPoint y: 378, distance: 7.4
click at [670, 378] on button "Proceed" at bounding box center [686, 381] width 95 height 38
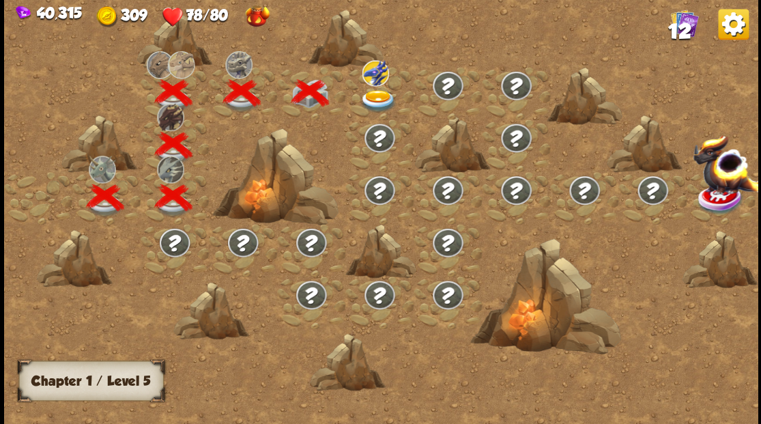
click at [379, 95] on img at bounding box center [378, 100] width 38 height 23
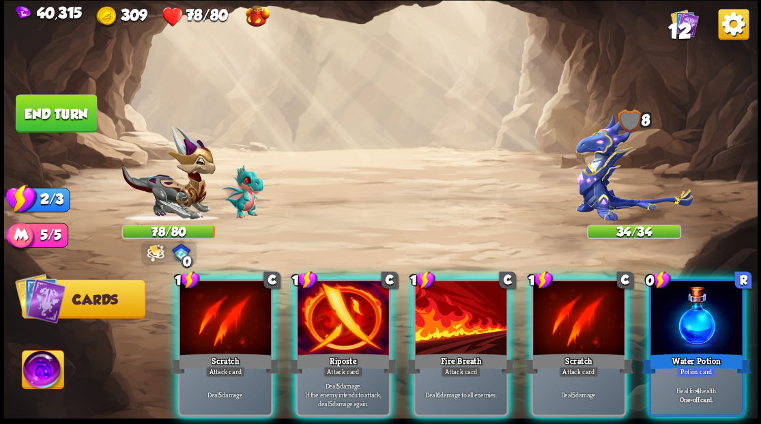
drag, startPoint x: 709, startPoint y: 310, endPoint x: 643, endPoint y: 292, distance: 68.6
click at [707, 309] on div at bounding box center [697, 319] width 92 height 77
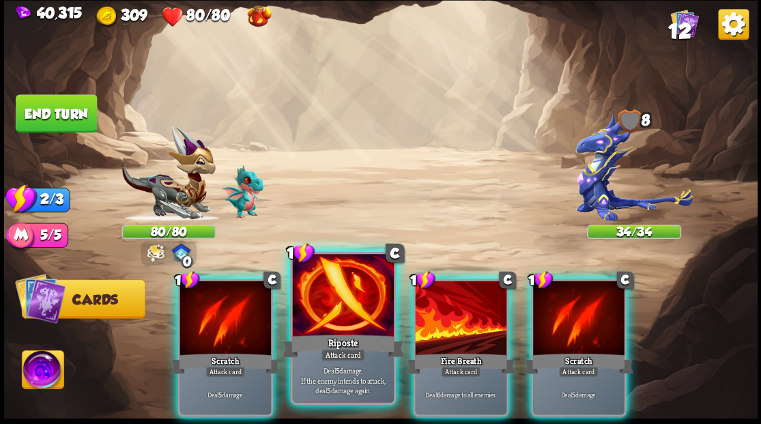
click at [358, 302] on div at bounding box center [342, 296] width 101 height 85
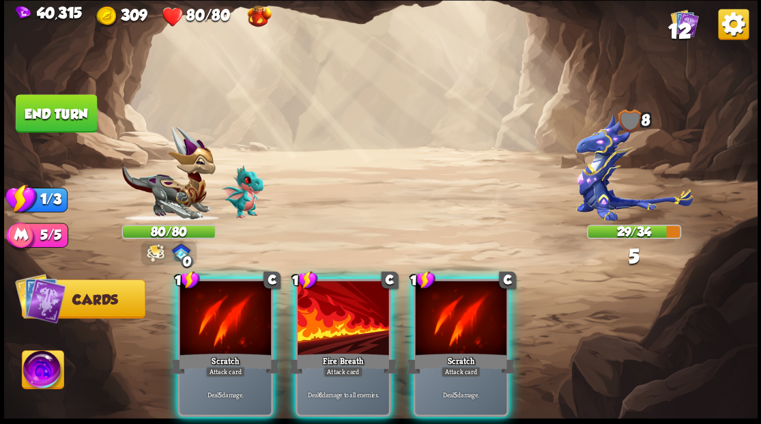
click at [358, 302] on div at bounding box center [344, 319] width 92 height 77
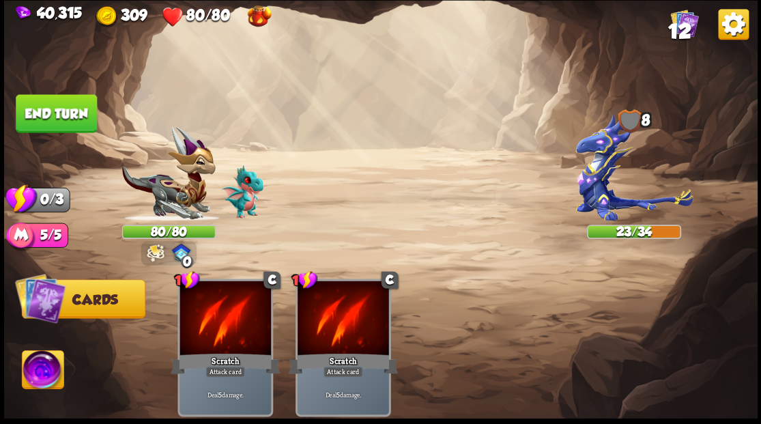
click at [38, 117] on button "End turn" at bounding box center [56, 113] width 81 height 38
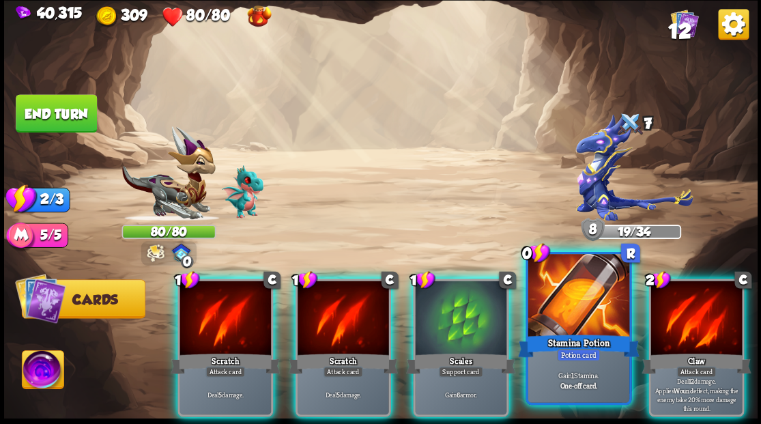
click at [572, 290] on div at bounding box center [578, 296] width 101 height 85
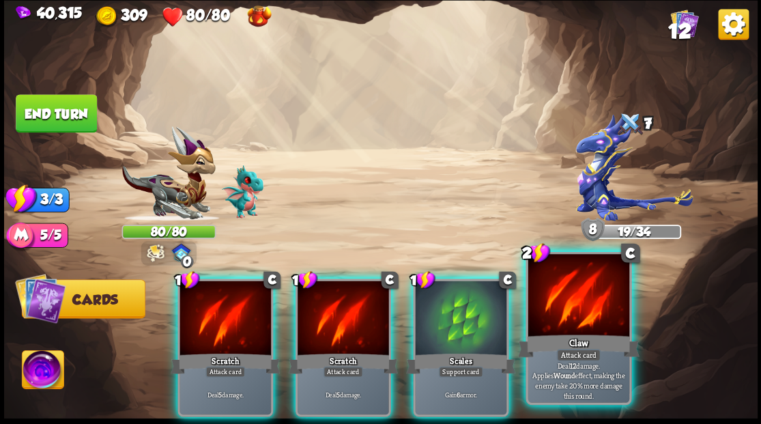
click at [567, 288] on div at bounding box center [578, 296] width 101 height 85
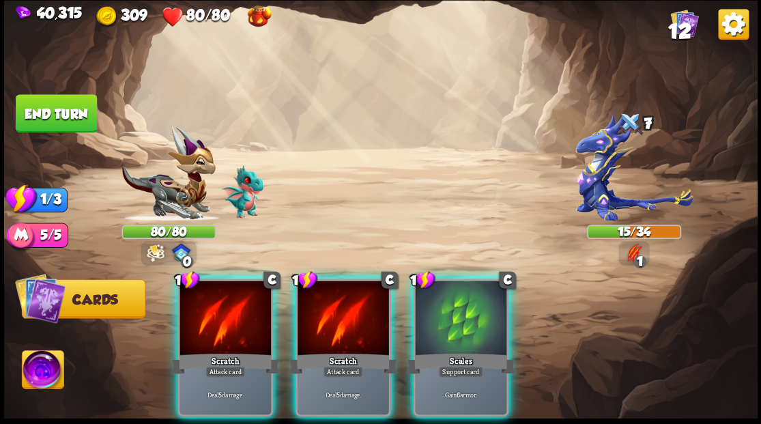
click at [481, 311] on div at bounding box center [461, 319] width 92 height 77
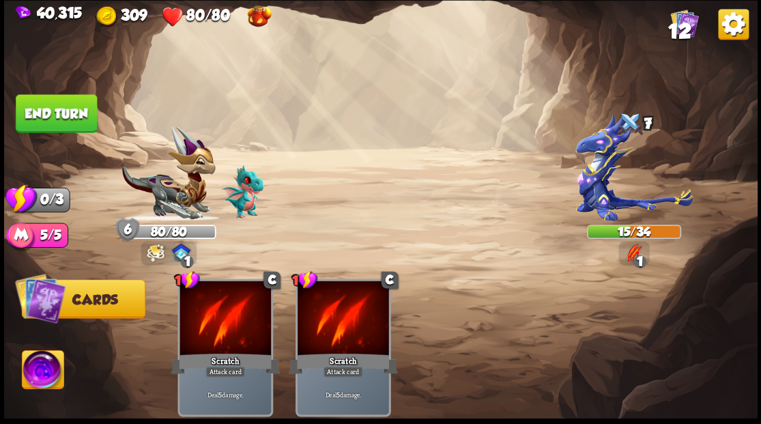
click at [68, 102] on button "End turn" at bounding box center [56, 113] width 81 height 38
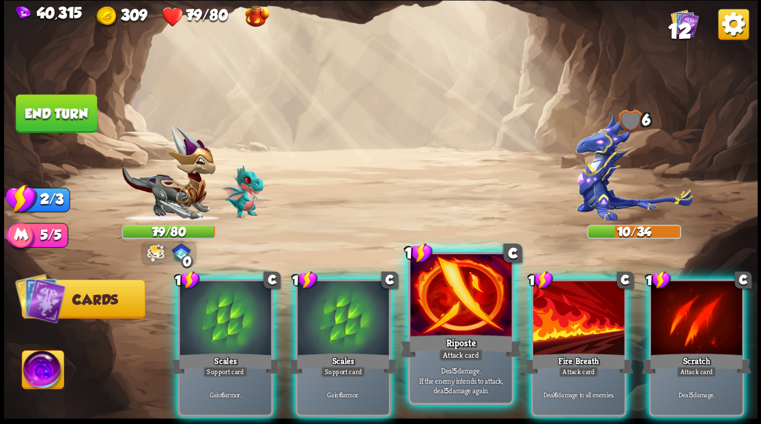
click at [468, 292] on div at bounding box center [460, 296] width 101 height 85
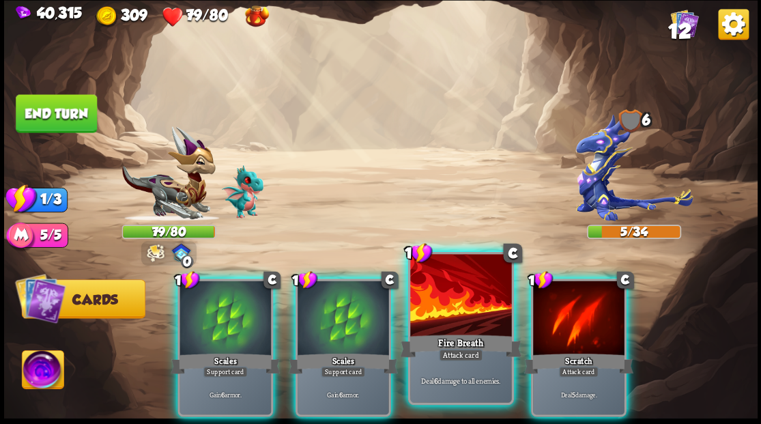
click at [478, 290] on div at bounding box center [460, 296] width 101 height 85
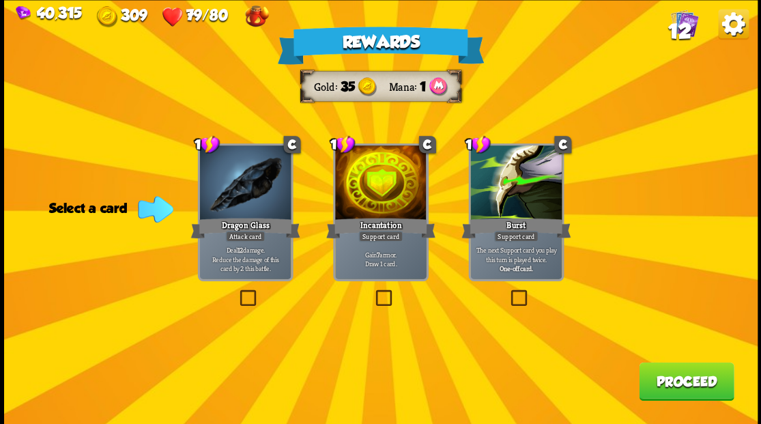
click at [681, 23] on span "12" at bounding box center [679, 30] width 23 height 23
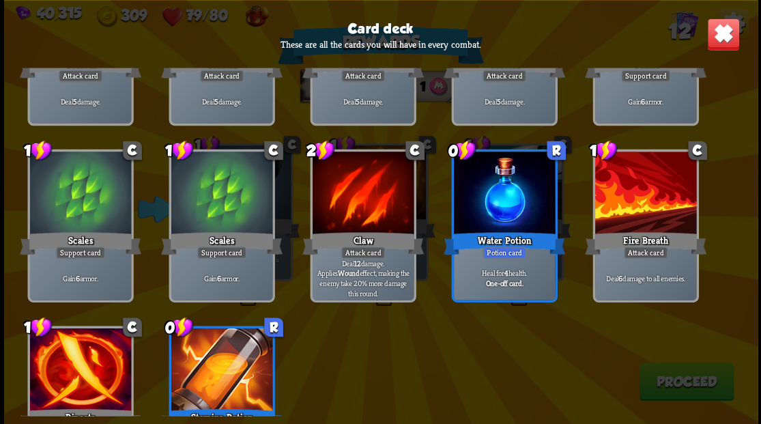
scroll to position [225, 0]
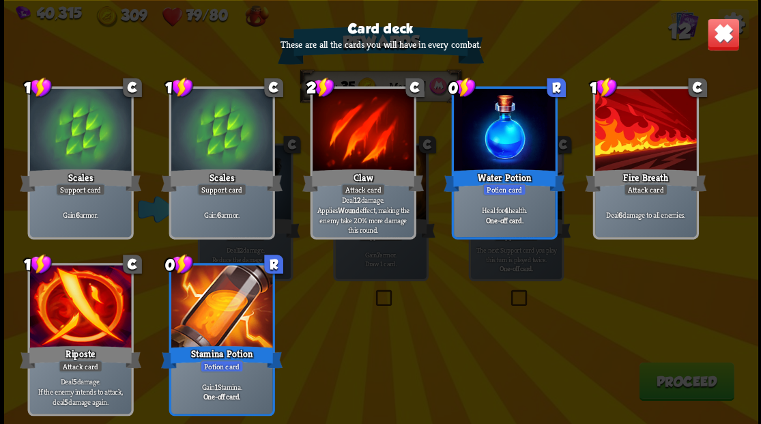
click at [722, 44] on img at bounding box center [723, 34] width 33 height 33
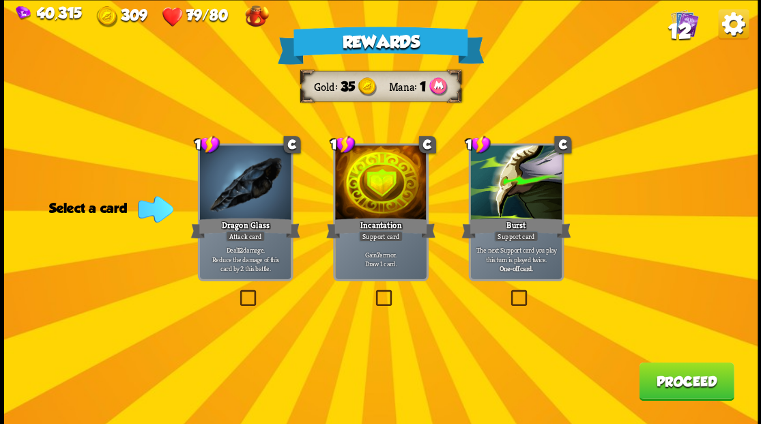
click at [373, 292] on label at bounding box center [373, 292] width 0 height 0
click at [0, 0] on input "checkbox" at bounding box center [0, 0] width 0 height 0
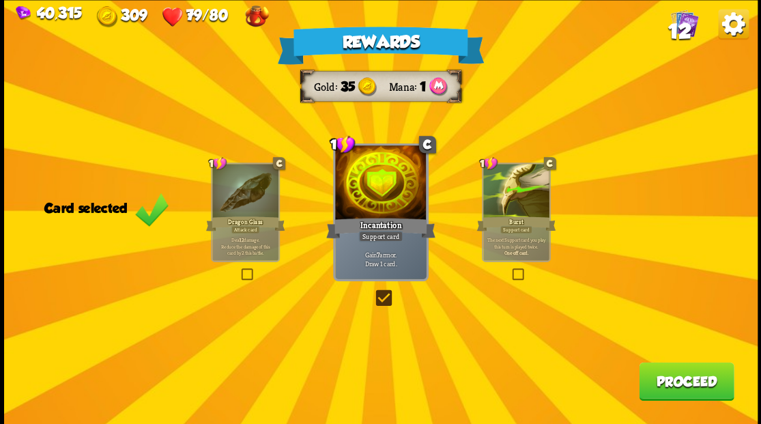
drag, startPoint x: 684, startPoint y: 374, endPoint x: 681, endPoint y: 368, distance: 7.0
click at [681, 368] on button "Proceed" at bounding box center [686, 381] width 95 height 38
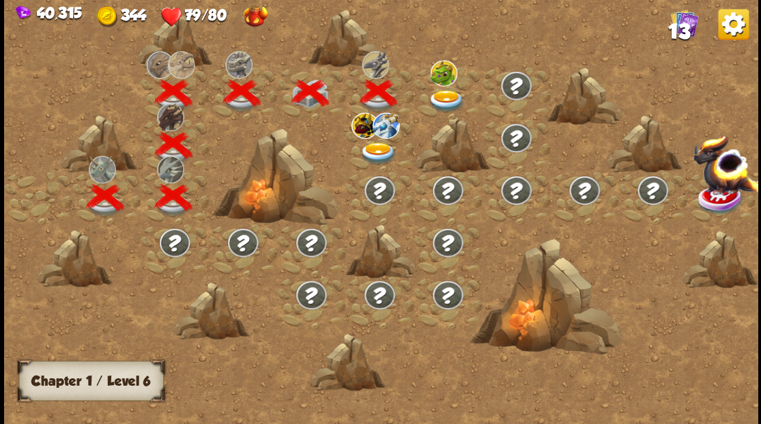
click at [381, 145] on img at bounding box center [378, 153] width 38 height 23
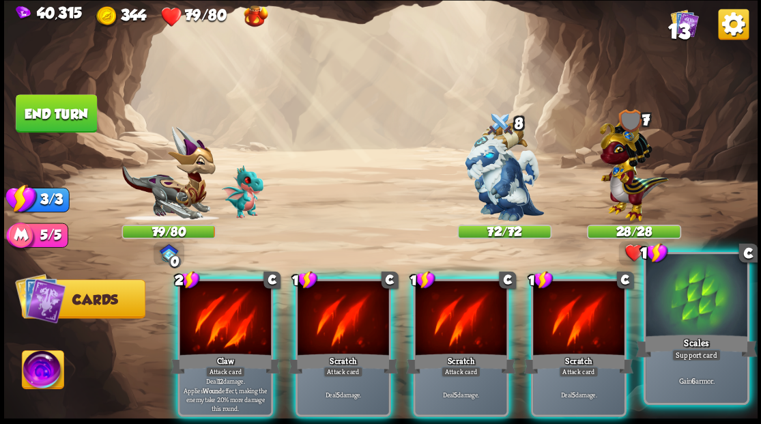
click at [677, 295] on div at bounding box center [696, 296] width 101 height 85
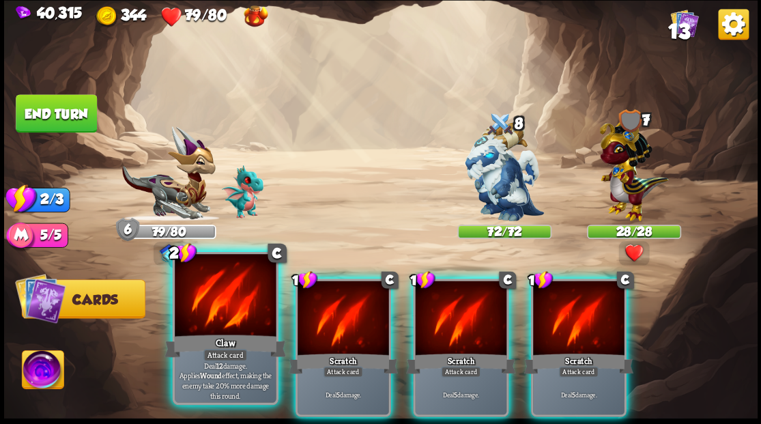
click at [235, 298] on div at bounding box center [225, 296] width 101 height 85
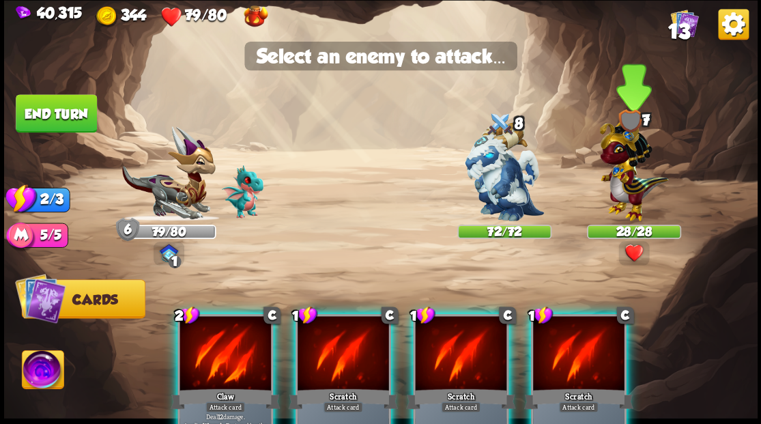
click at [620, 167] on img at bounding box center [634, 166] width 69 height 107
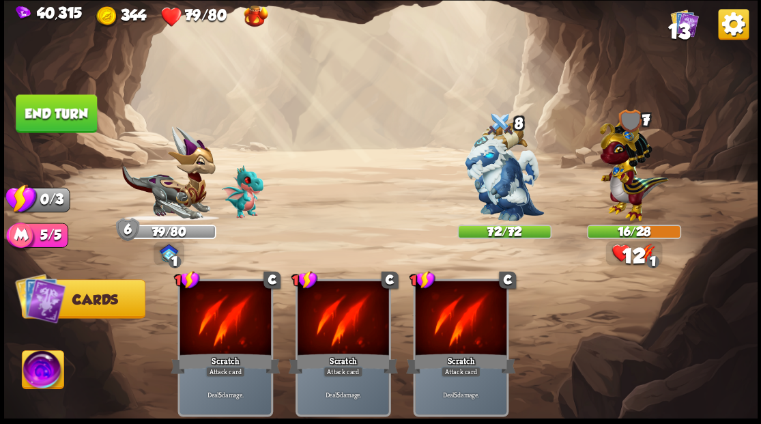
click at [50, 116] on button "End turn" at bounding box center [56, 113] width 81 height 38
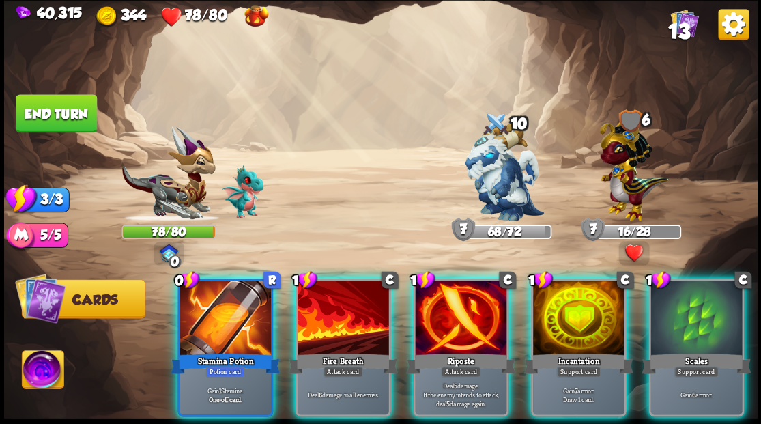
click at [229, 309] on div at bounding box center [226, 319] width 92 height 77
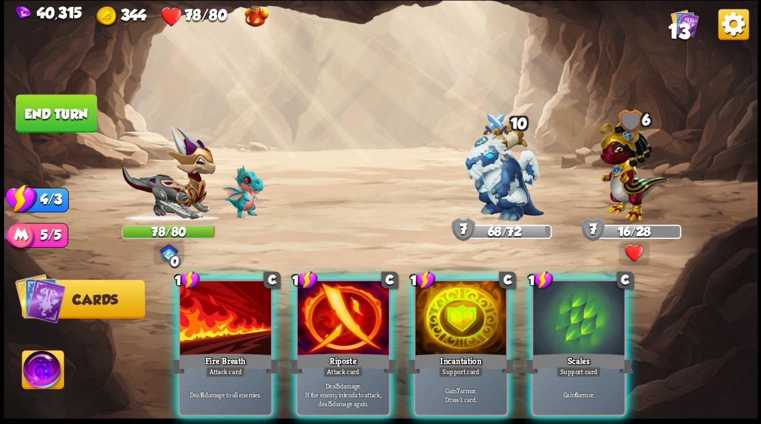
click at [459, 309] on div at bounding box center [461, 319] width 92 height 77
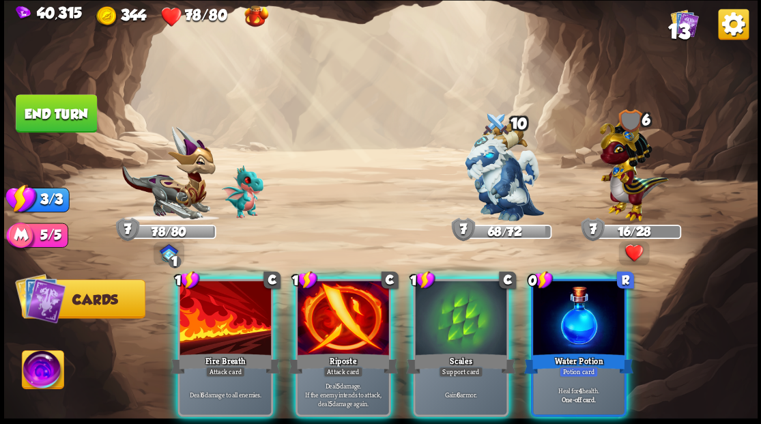
drag, startPoint x: 566, startPoint y: 320, endPoint x: 534, endPoint y: 268, distance: 60.4
click at [566, 311] on div at bounding box center [579, 319] width 92 height 77
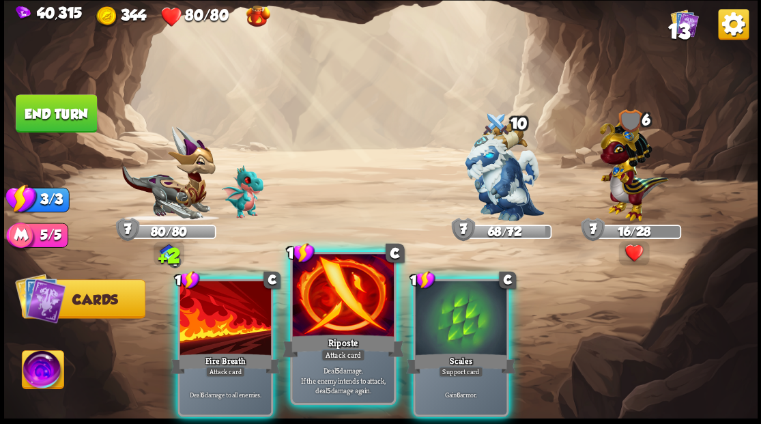
drag, startPoint x: 335, startPoint y: 305, endPoint x: 342, endPoint y: 280, distance: 26.4
click at [335, 299] on div at bounding box center [342, 296] width 101 height 85
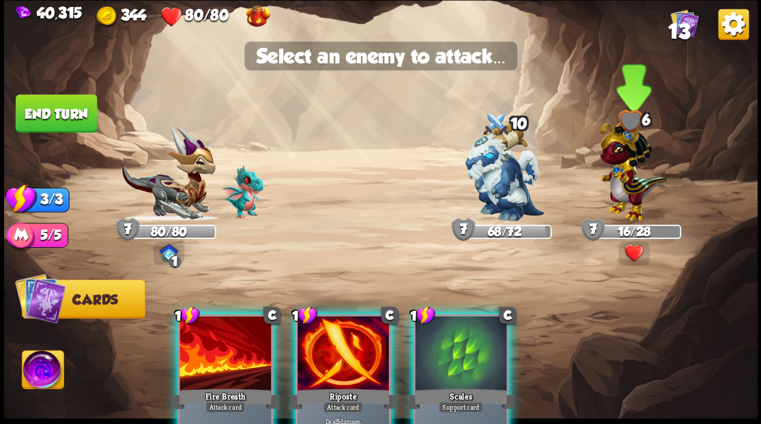
click at [627, 167] on img at bounding box center [634, 166] width 69 height 107
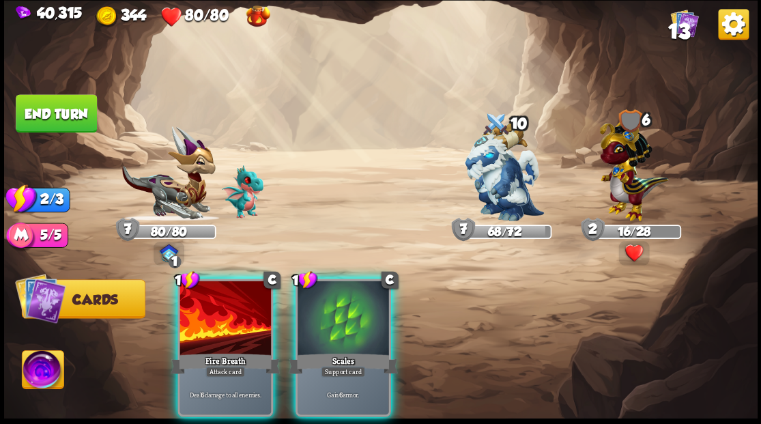
click at [212, 306] on div at bounding box center [226, 319] width 92 height 77
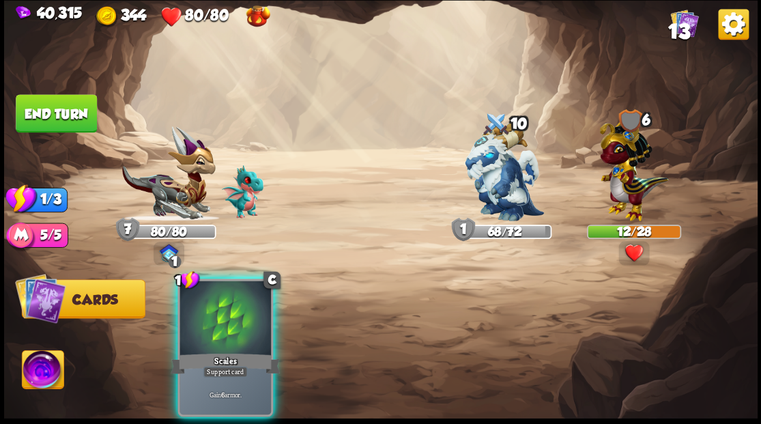
click at [212, 306] on div at bounding box center [226, 319] width 92 height 77
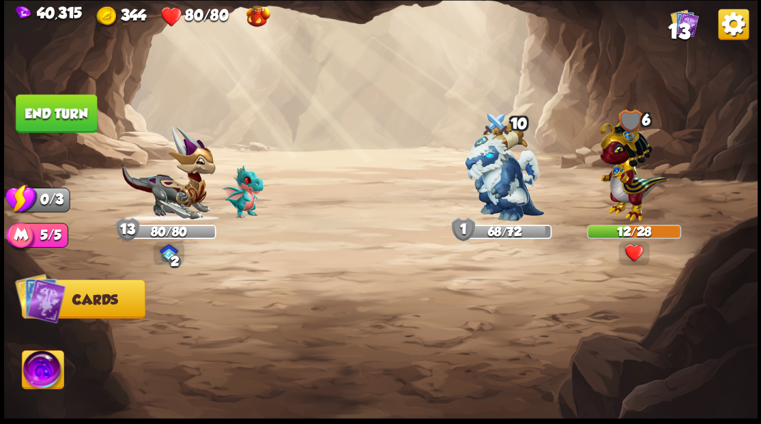
click at [75, 116] on button "End turn" at bounding box center [56, 113] width 81 height 38
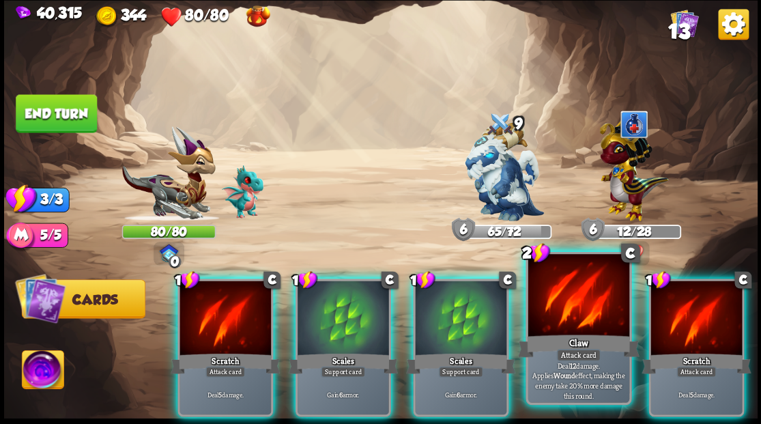
click at [569, 296] on div at bounding box center [578, 296] width 101 height 85
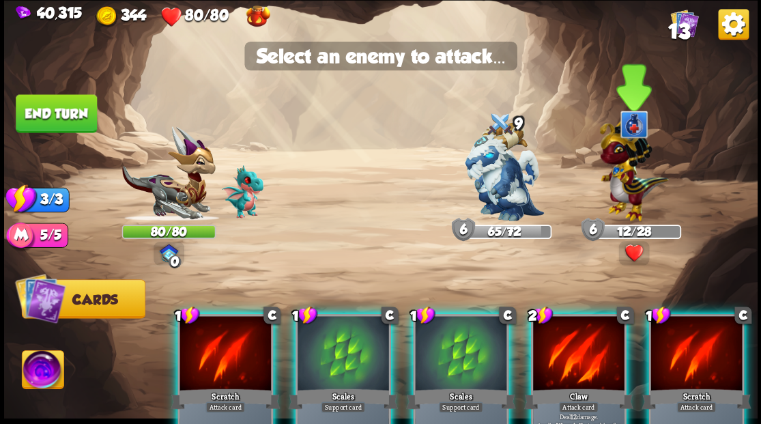
click at [625, 183] on img at bounding box center [634, 166] width 69 height 107
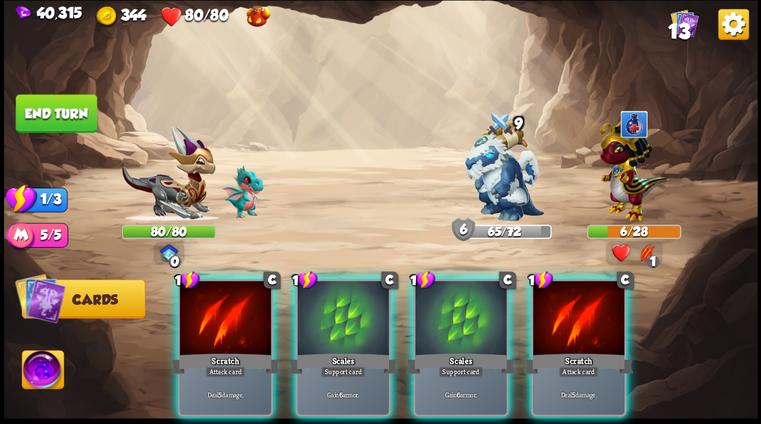
click at [449, 313] on div at bounding box center [461, 319] width 92 height 77
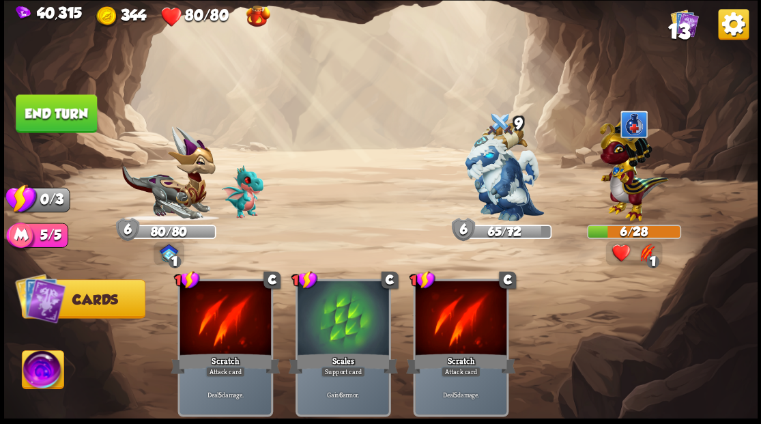
drag, startPoint x: 32, startPoint y: 117, endPoint x: 42, endPoint y: 123, distance: 11.6
click at [33, 117] on button "End turn" at bounding box center [56, 113] width 81 height 38
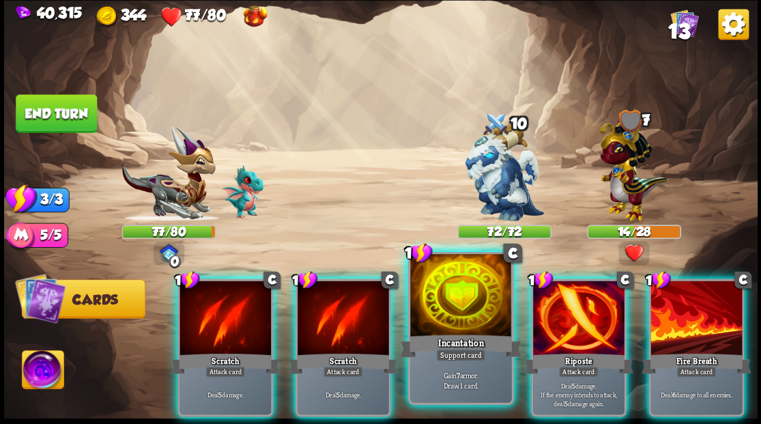
click at [451, 305] on div at bounding box center [460, 296] width 101 height 85
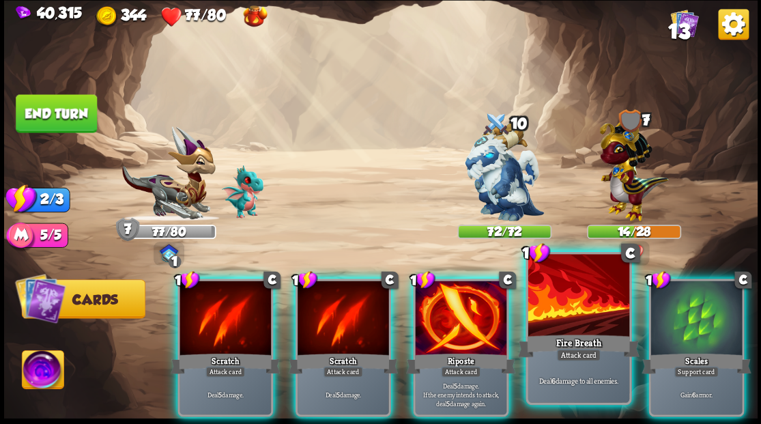
click at [580, 293] on div at bounding box center [578, 296] width 101 height 85
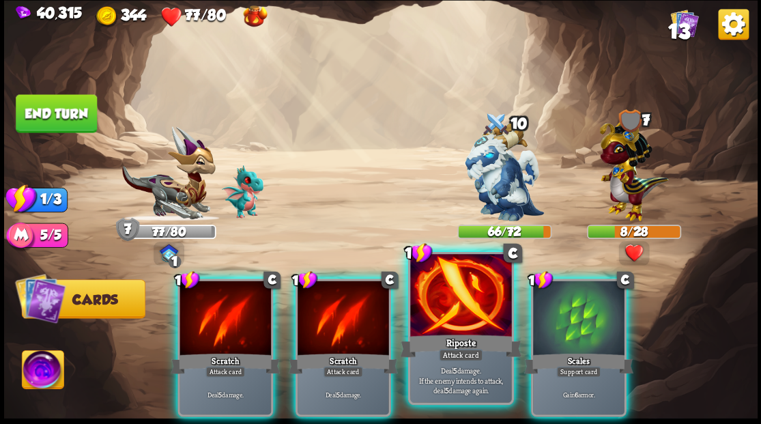
click at [474, 302] on div at bounding box center [460, 296] width 101 height 85
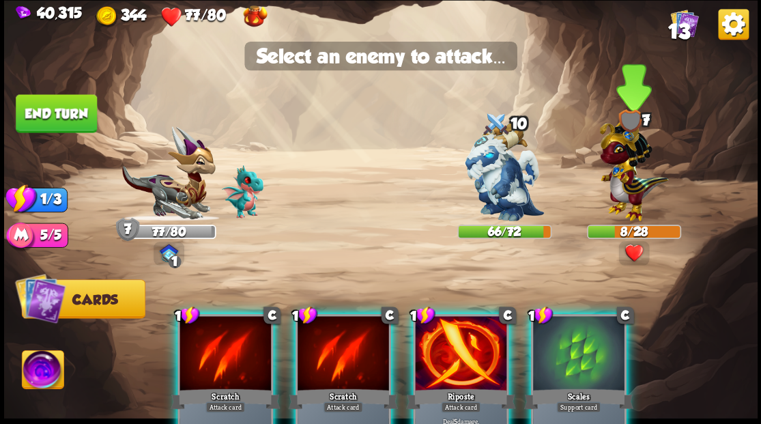
click at [624, 191] on img at bounding box center [634, 166] width 69 height 107
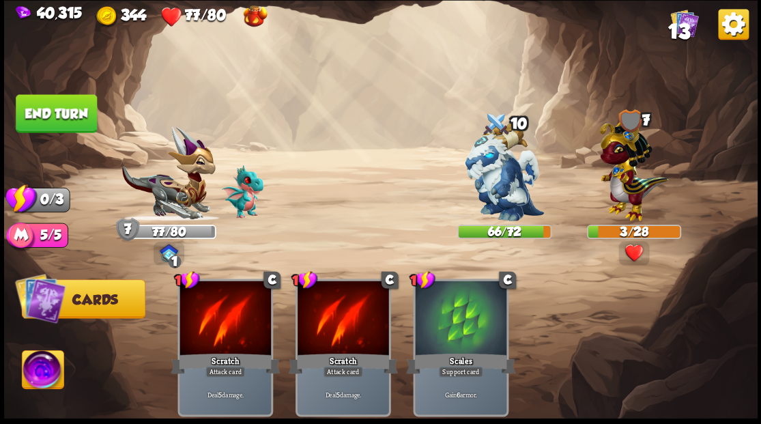
click at [47, 105] on button "End turn" at bounding box center [56, 113] width 81 height 38
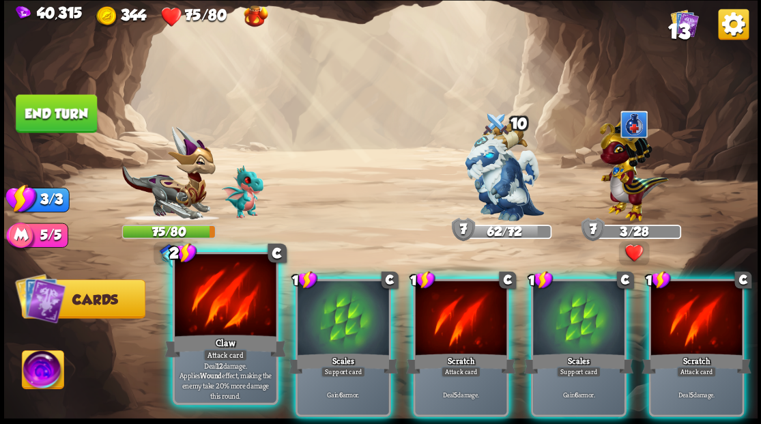
click at [223, 324] on div at bounding box center [225, 296] width 101 height 85
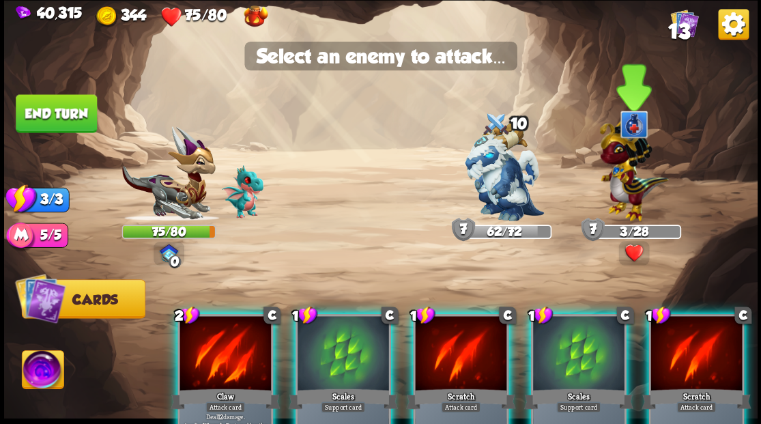
click at [617, 175] on img at bounding box center [634, 166] width 69 height 107
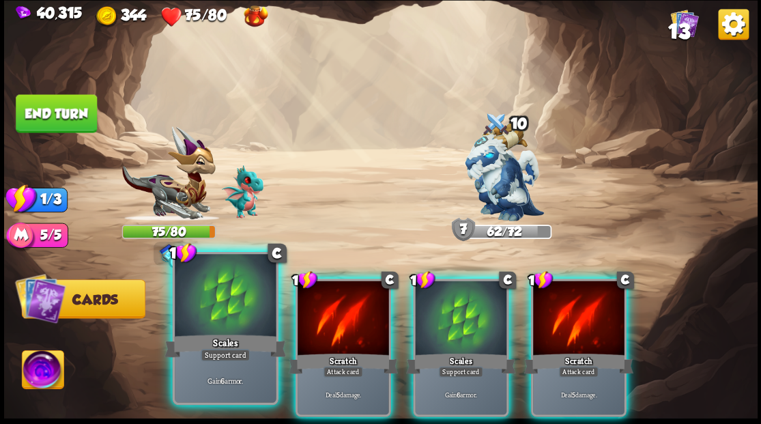
click at [219, 313] on div at bounding box center [225, 296] width 101 height 85
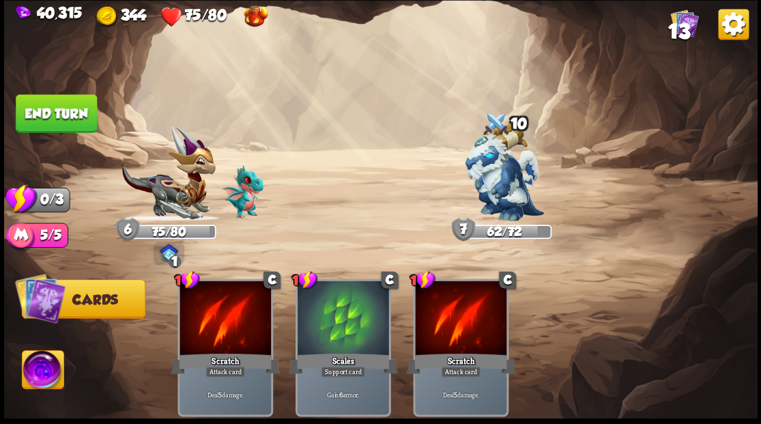
drag, startPoint x: 29, startPoint y: 108, endPoint x: 138, endPoint y: 102, distance: 109.4
click at [42, 107] on button "End turn" at bounding box center [56, 113] width 81 height 38
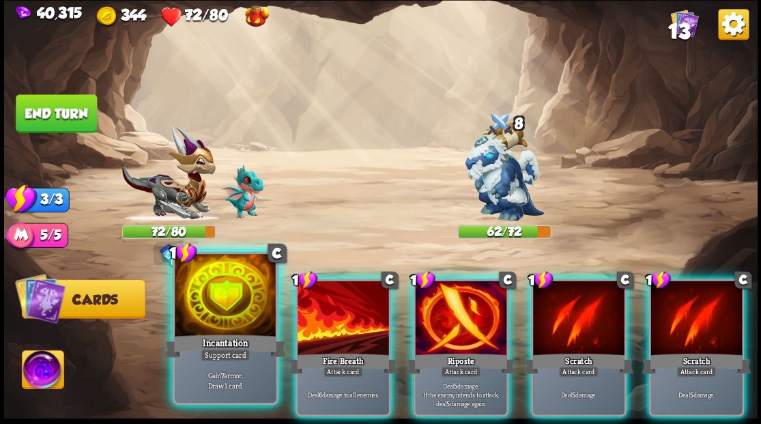
click at [231, 316] on div at bounding box center [225, 296] width 101 height 85
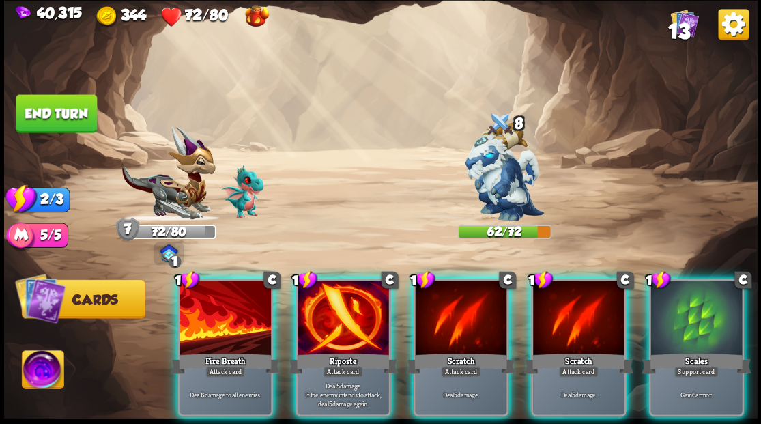
click at [340, 302] on div at bounding box center [344, 319] width 92 height 77
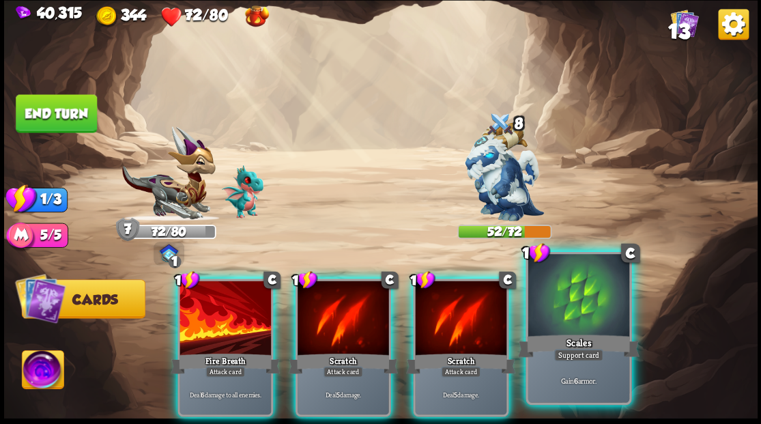
click at [565, 318] on div at bounding box center [578, 296] width 101 height 85
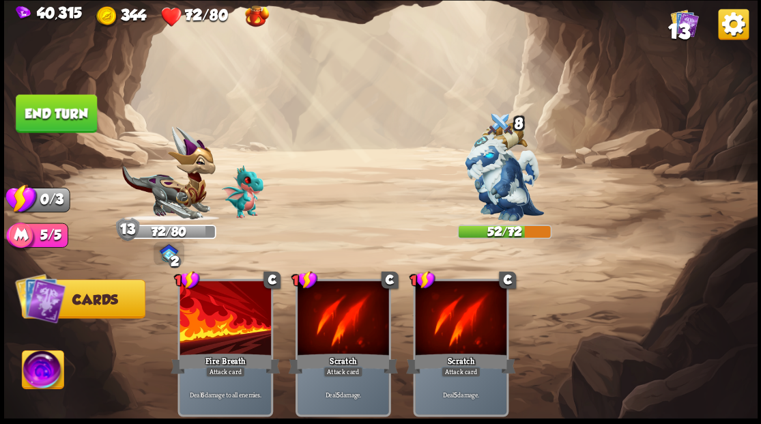
click at [59, 103] on button "End turn" at bounding box center [56, 113] width 81 height 38
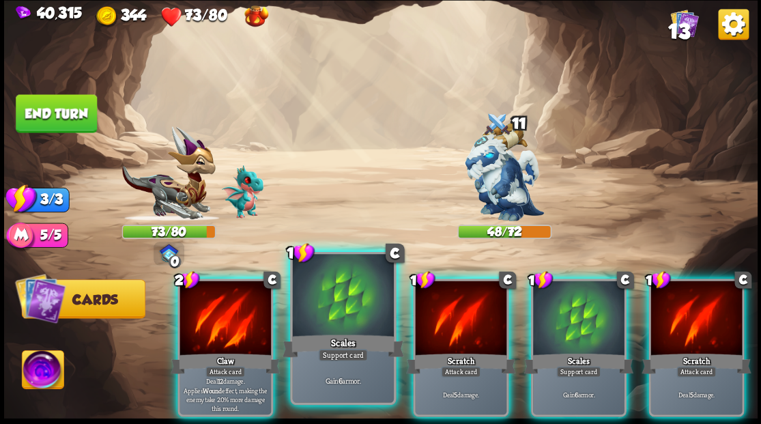
click at [337, 301] on div at bounding box center [342, 296] width 101 height 85
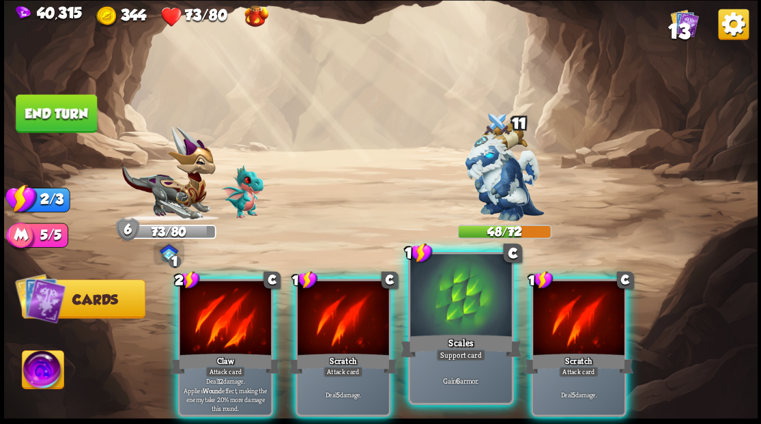
click at [449, 298] on div at bounding box center [460, 296] width 101 height 85
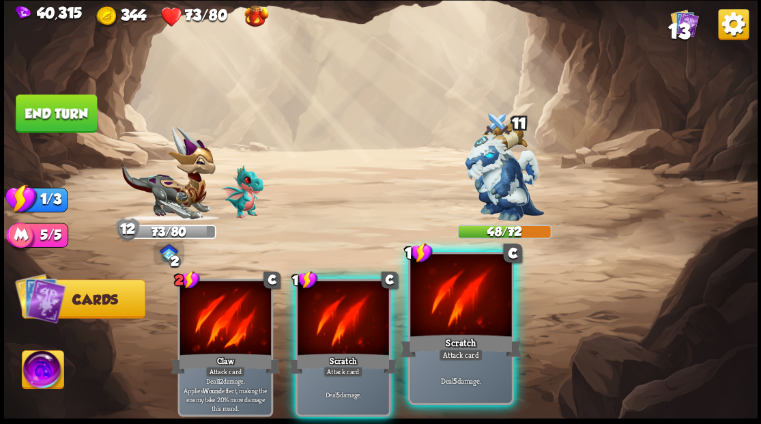
click at [452, 300] on div at bounding box center [460, 296] width 101 height 85
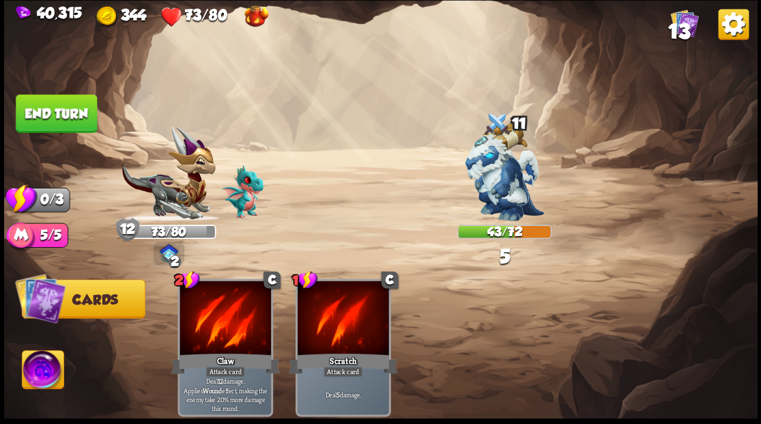
click at [66, 109] on button "End turn" at bounding box center [56, 113] width 81 height 38
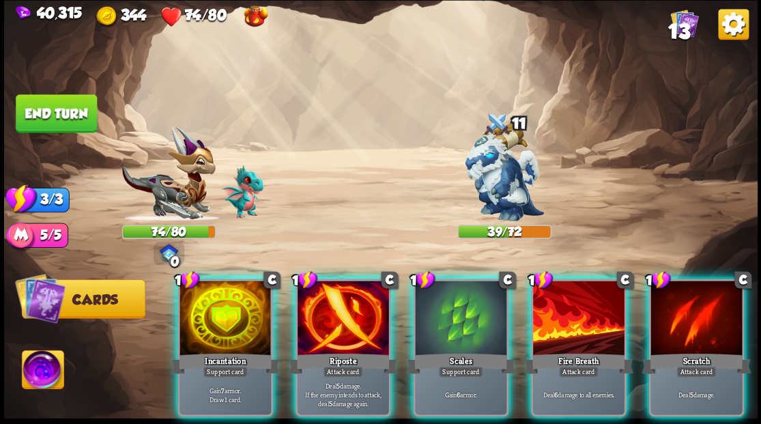
click at [214, 333] on div "1 C Incantation Support card Gain 7 armor. Draw 1 card." at bounding box center [226, 348] width 96 height 138
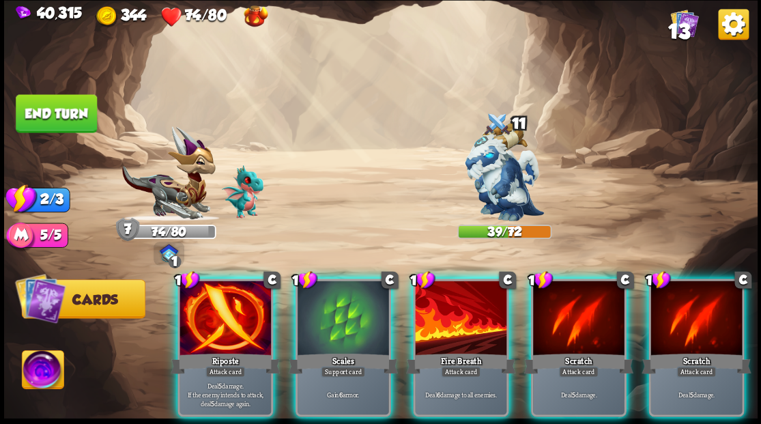
click at [225, 300] on div at bounding box center [226, 319] width 92 height 77
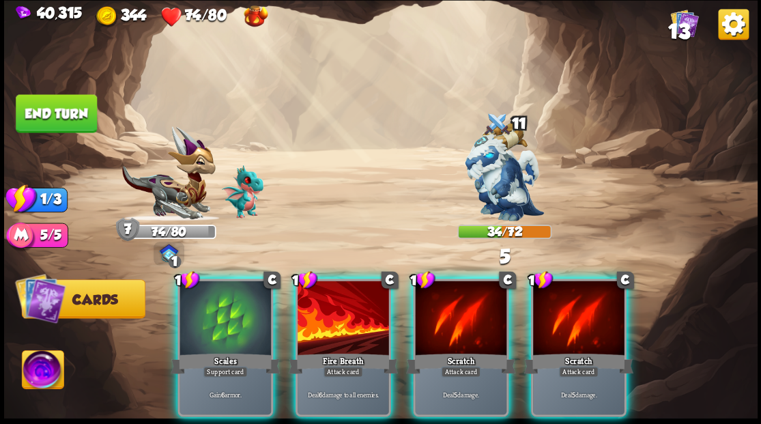
click at [225, 300] on div at bounding box center [226, 319] width 92 height 77
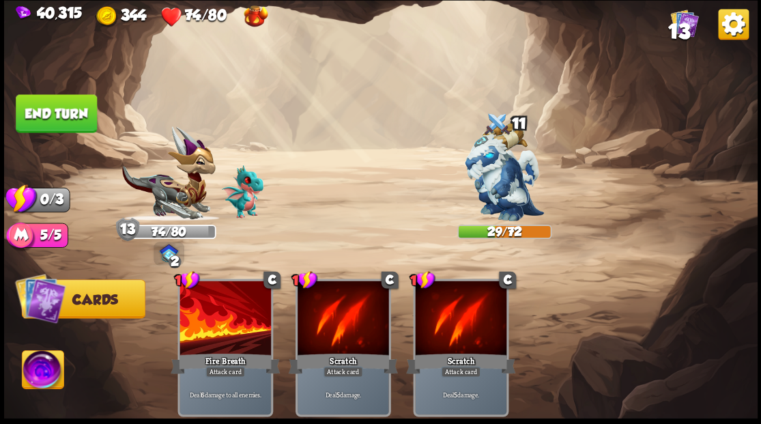
drag, startPoint x: 75, startPoint y: 104, endPoint x: 94, endPoint y: 107, distance: 18.6
click at [75, 104] on button "End turn" at bounding box center [56, 113] width 81 height 38
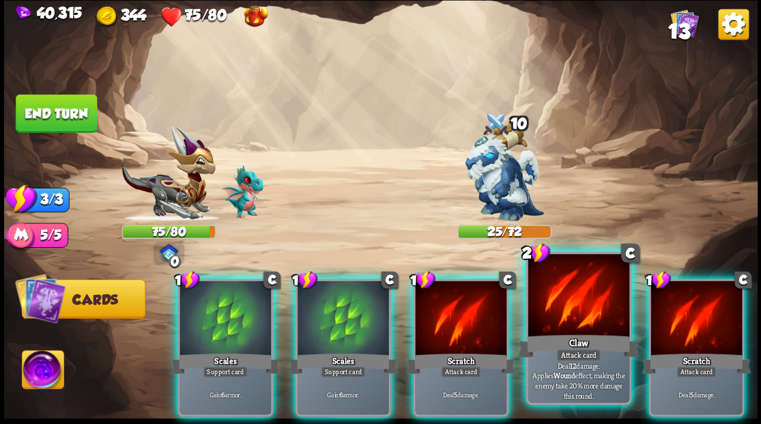
click at [570, 311] on div at bounding box center [578, 296] width 101 height 85
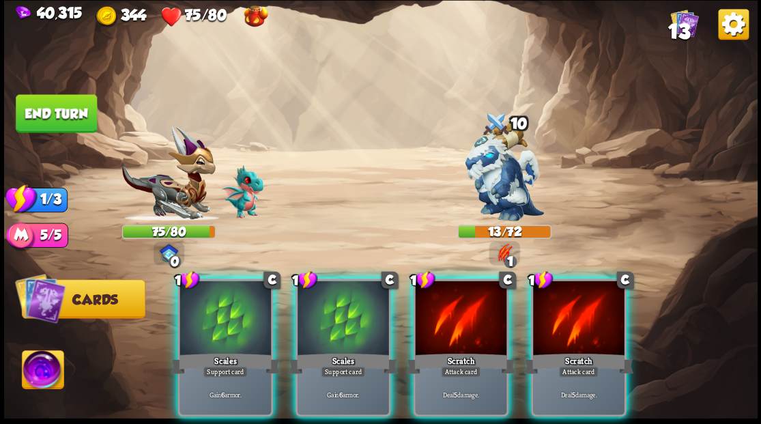
drag, startPoint x: 311, startPoint y: 305, endPoint x: 309, endPoint y: 298, distance: 7.4
click at [311, 302] on div at bounding box center [344, 319] width 92 height 77
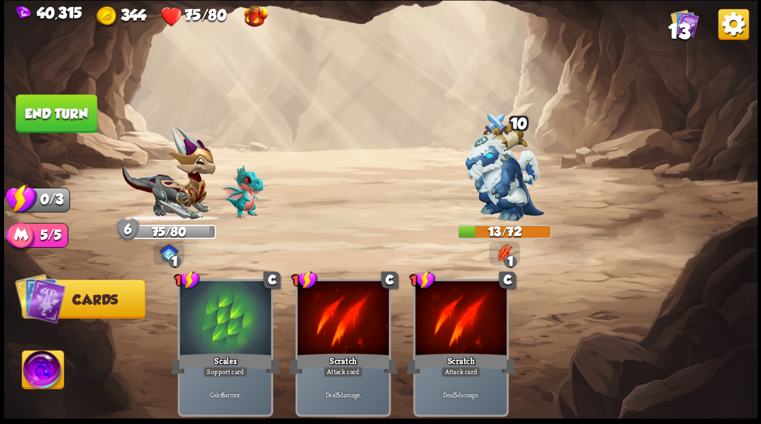
click at [68, 102] on button "End turn" at bounding box center [56, 113] width 81 height 38
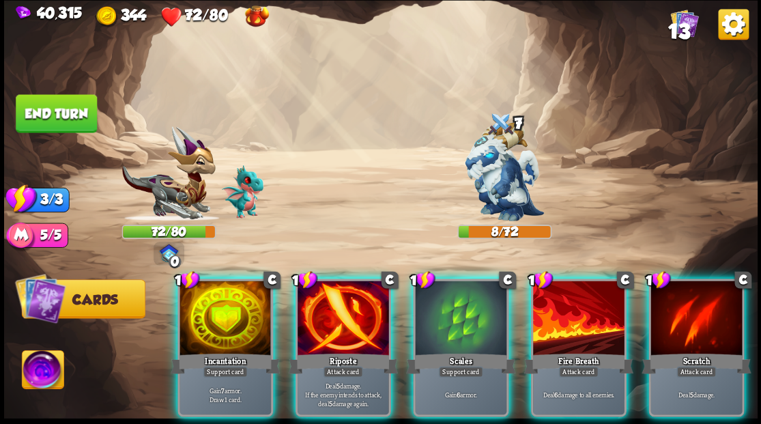
click at [337, 328] on div at bounding box center [344, 319] width 92 height 77
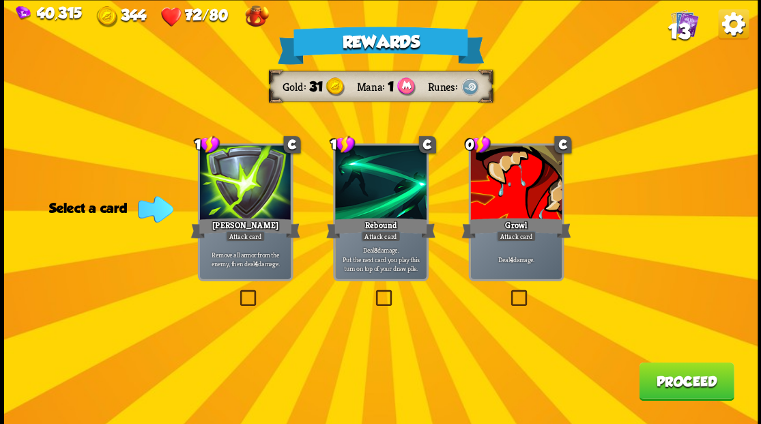
click at [237, 292] on label at bounding box center [237, 292] width 0 height 0
click at [0, 0] on input "checkbox" at bounding box center [0, 0] width 0 height 0
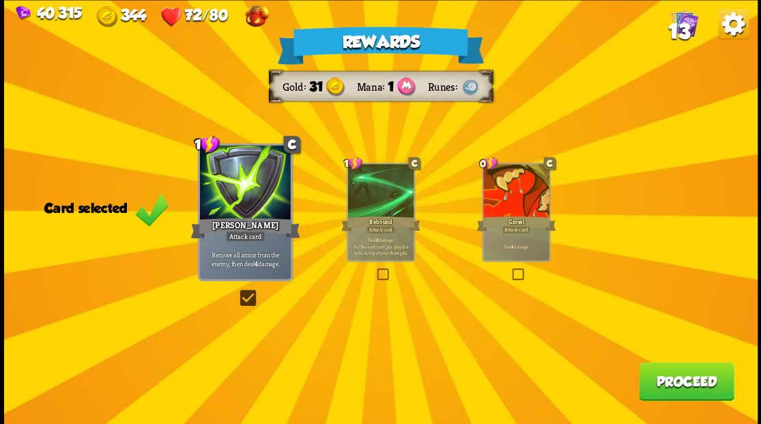
click at [237, 292] on label at bounding box center [237, 292] width 0 height 0
click at [0, 0] on input "checkbox" at bounding box center [0, 0] width 0 height 0
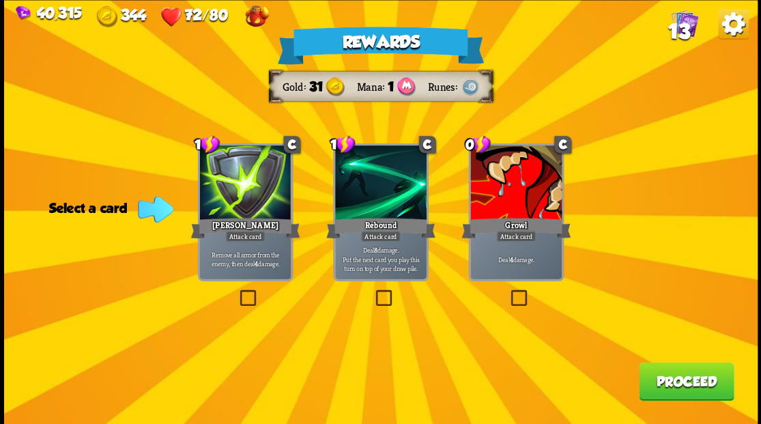
drag, startPoint x: 516, startPoint y: 300, endPoint x: 548, endPoint y: 310, distance: 33.5
click at [508, 292] on label at bounding box center [508, 292] width 0 height 0
click at [0, 0] on input "checkbox" at bounding box center [0, 0] width 0 height 0
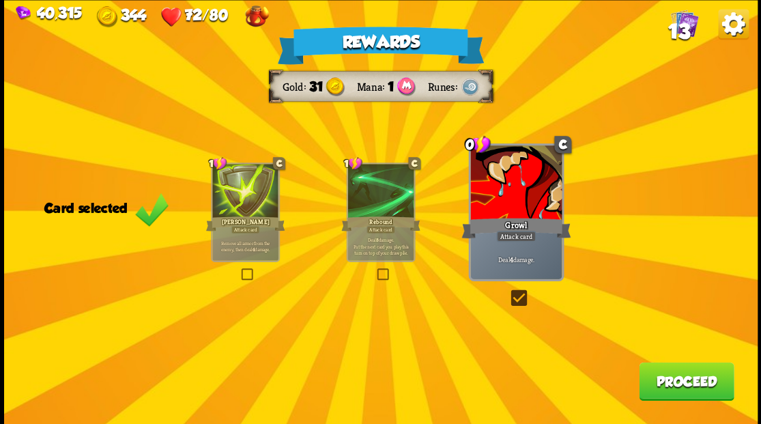
click at [649, 378] on button "Proceed" at bounding box center [686, 381] width 95 height 38
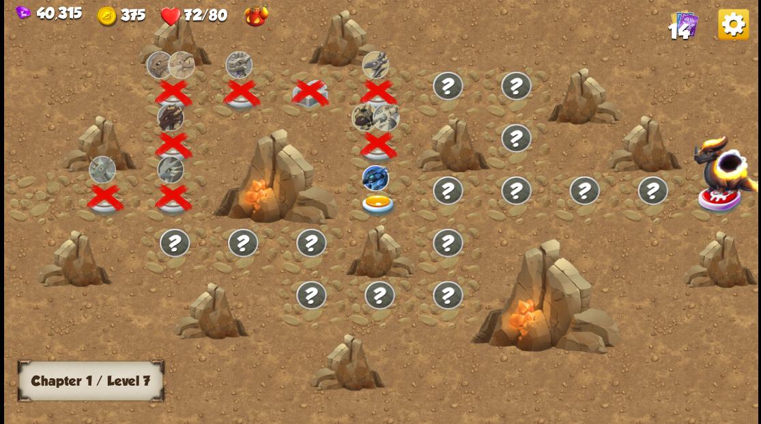
click at [372, 198] on img at bounding box center [378, 205] width 38 height 23
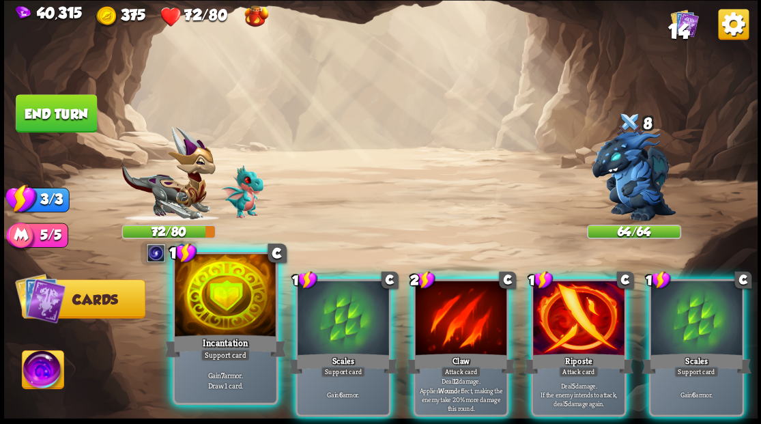
click at [205, 311] on div at bounding box center [225, 296] width 101 height 85
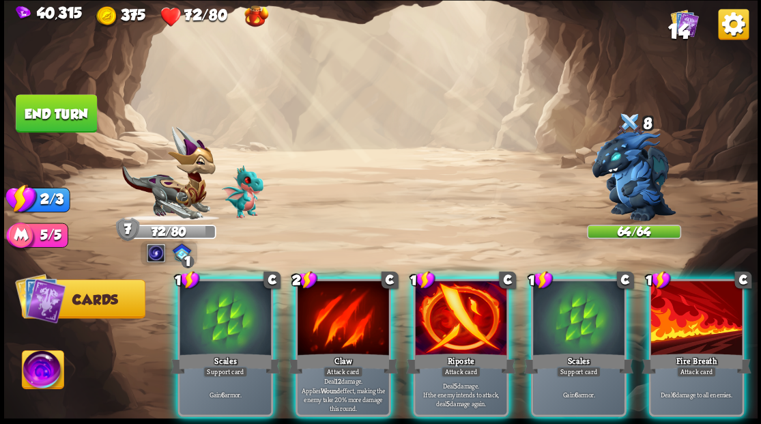
click at [474, 313] on div at bounding box center [461, 319] width 92 height 77
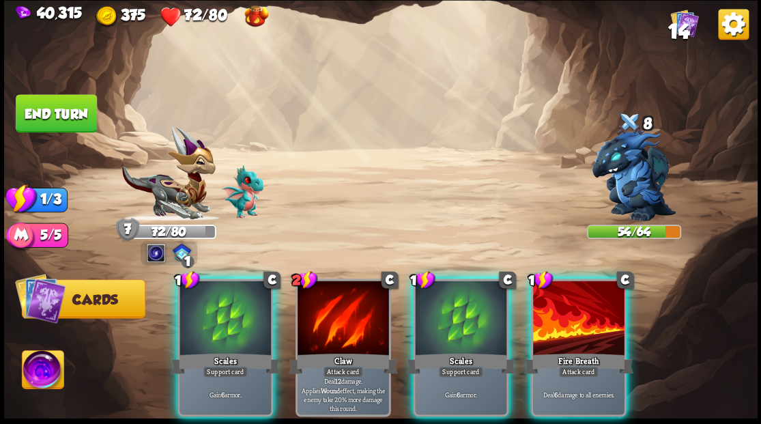
drag, startPoint x: 466, startPoint y: 305, endPoint x: 89, endPoint y: 128, distance: 416.1
click at [464, 305] on div at bounding box center [461, 319] width 92 height 77
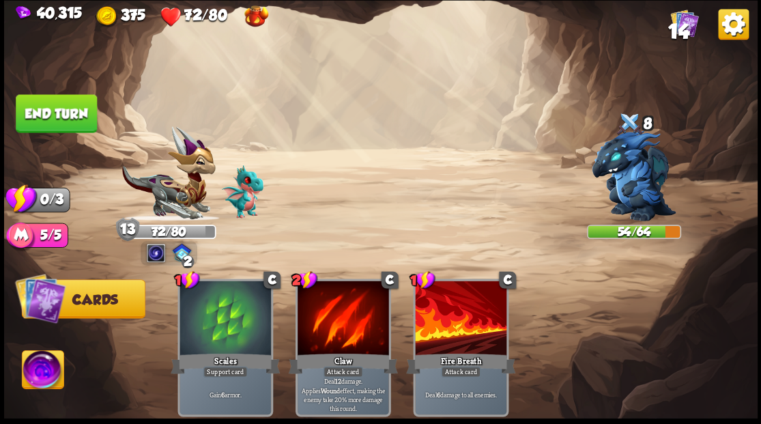
drag, startPoint x: 66, startPoint y: 124, endPoint x: 83, endPoint y: 149, distance: 30.3
click at [66, 124] on button "End turn" at bounding box center [56, 113] width 81 height 38
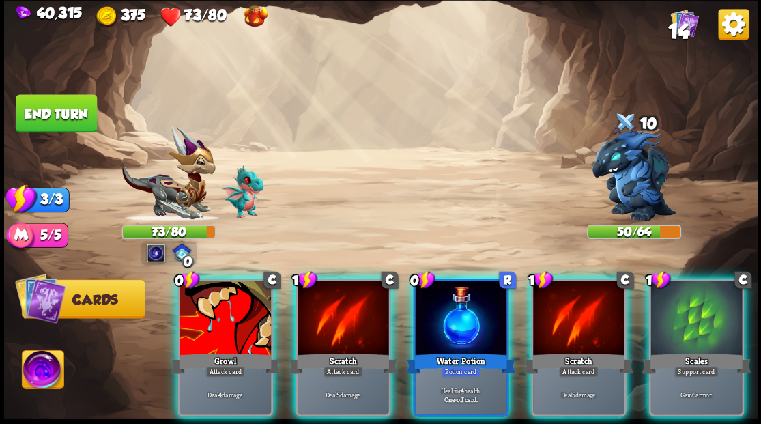
click at [447, 314] on div at bounding box center [461, 319] width 92 height 77
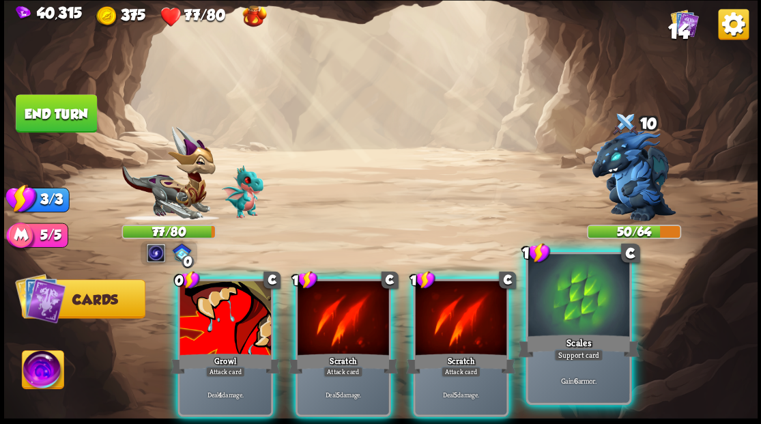
click at [550, 316] on div at bounding box center [578, 296] width 101 height 85
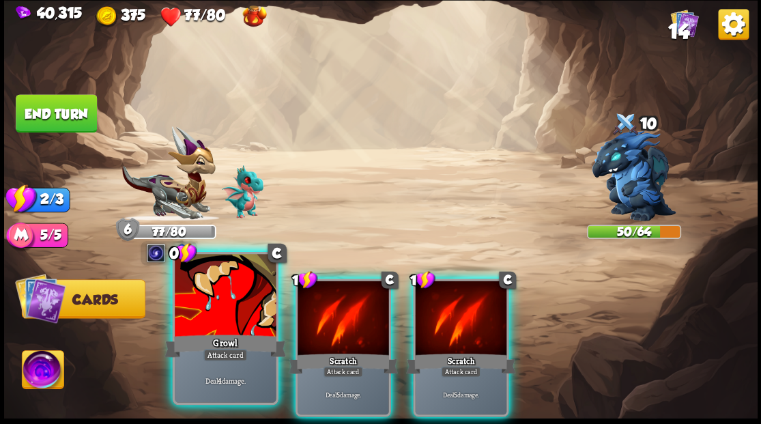
click at [205, 324] on div at bounding box center [225, 296] width 101 height 85
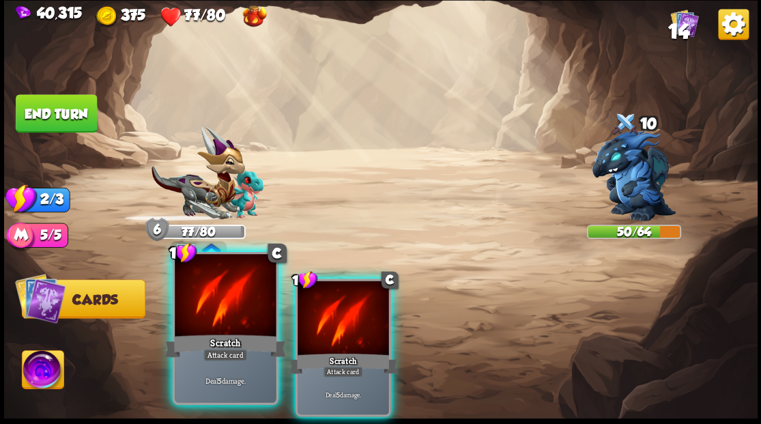
click at [206, 325] on div at bounding box center [225, 296] width 101 height 85
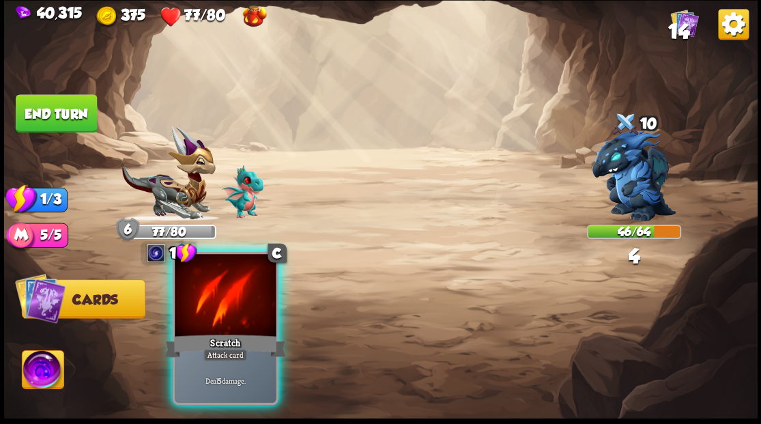
click at [206, 325] on div at bounding box center [225, 296] width 101 height 85
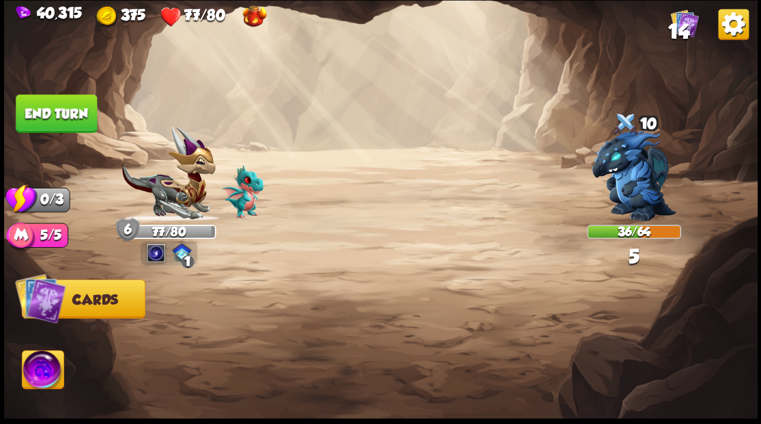
click at [14, 126] on img at bounding box center [381, 212] width 754 height 424
drag, startPoint x: 39, startPoint y: 118, endPoint x: 51, endPoint y: 118, distance: 12.3
click at [42, 118] on button "End turn" at bounding box center [56, 113] width 81 height 38
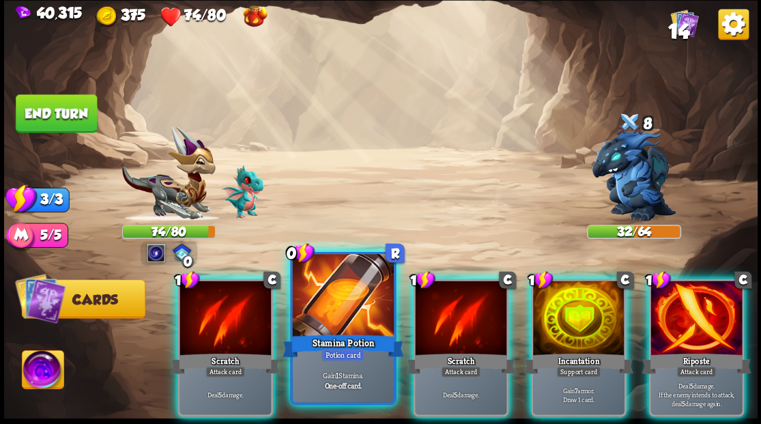
click at [344, 307] on div at bounding box center [342, 296] width 101 height 85
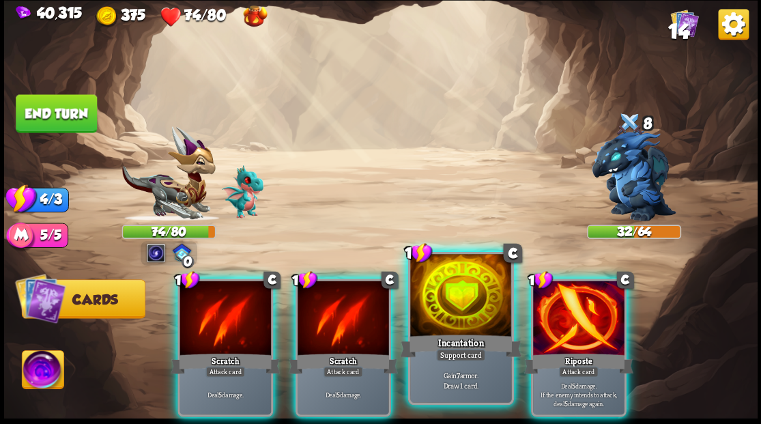
click at [482, 320] on div at bounding box center [460, 296] width 101 height 85
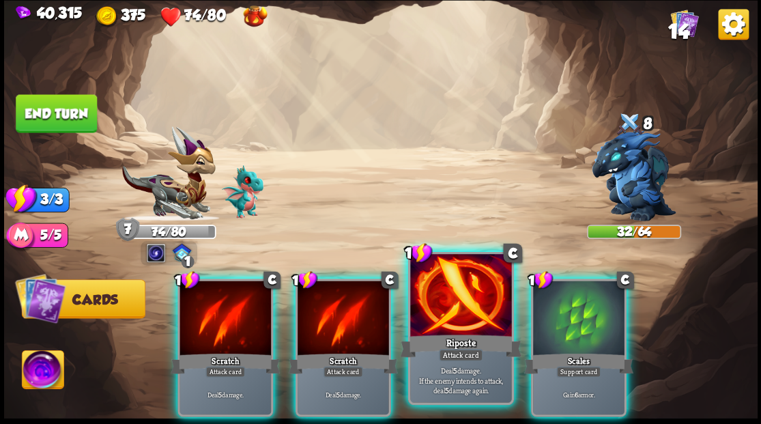
click at [455, 314] on div at bounding box center [460, 296] width 101 height 85
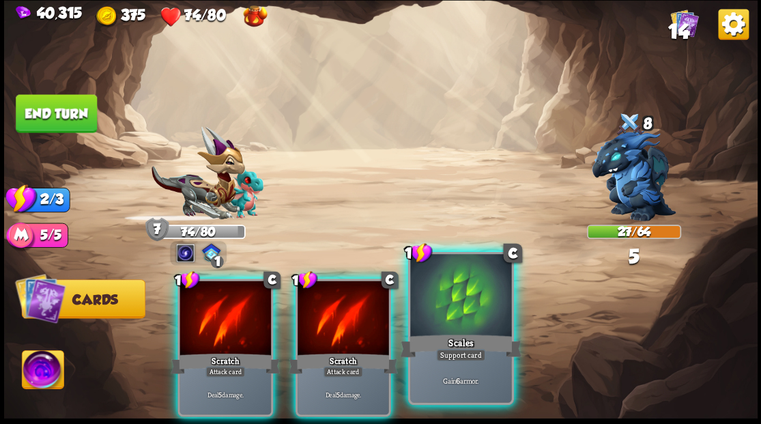
click at [467, 316] on div at bounding box center [460, 296] width 101 height 85
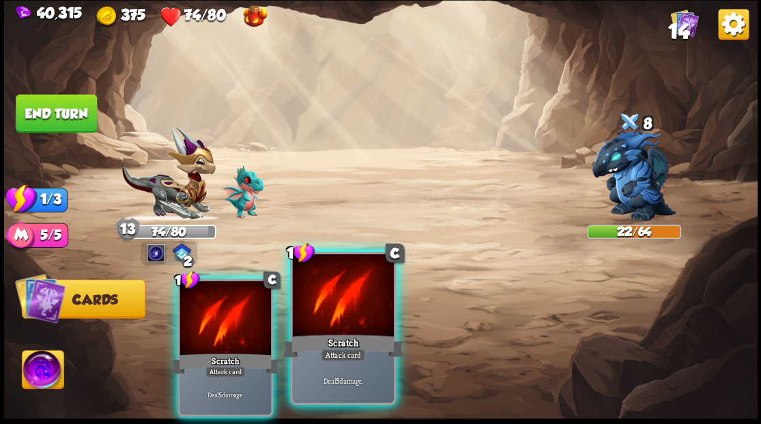
click at [331, 318] on div at bounding box center [342, 296] width 101 height 85
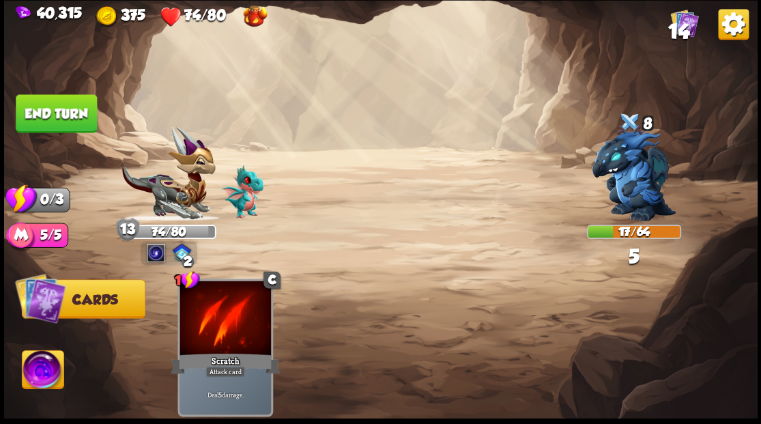
click at [75, 103] on button "End turn" at bounding box center [56, 113] width 81 height 38
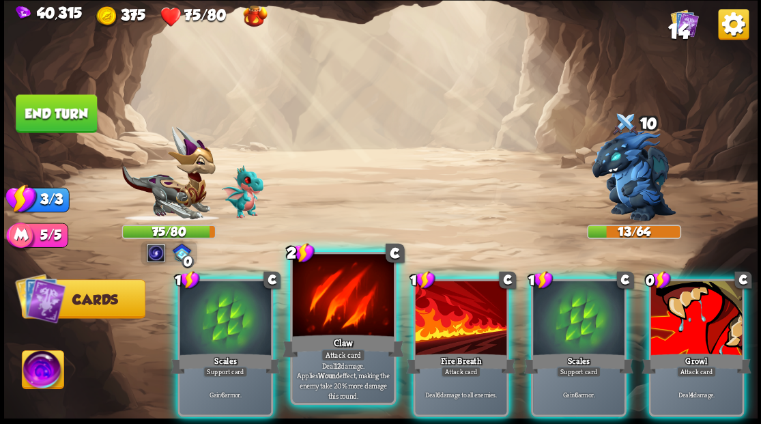
click at [320, 345] on div "Claw" at bounding box center [343, 345] width 122 height 27
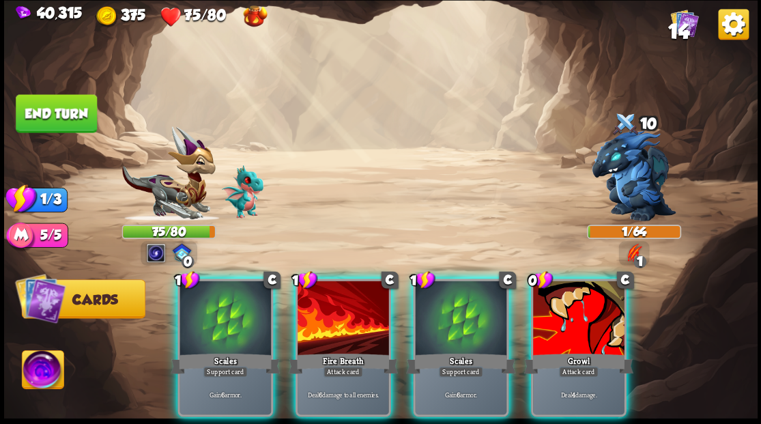
click at [320, 351] on div "Fire Breath" at bounding box center [342, 363] width 109 height 25
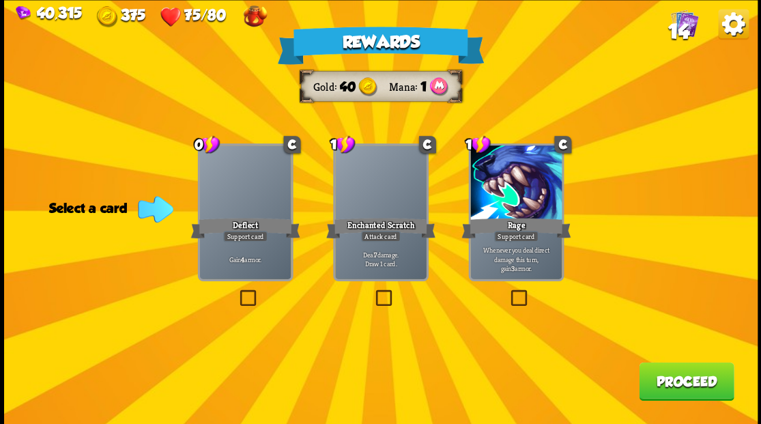
drag, startPoint x: 389, startPoint y: 301, endPoint x: 402, endPoint y: 298, distance: 12.8
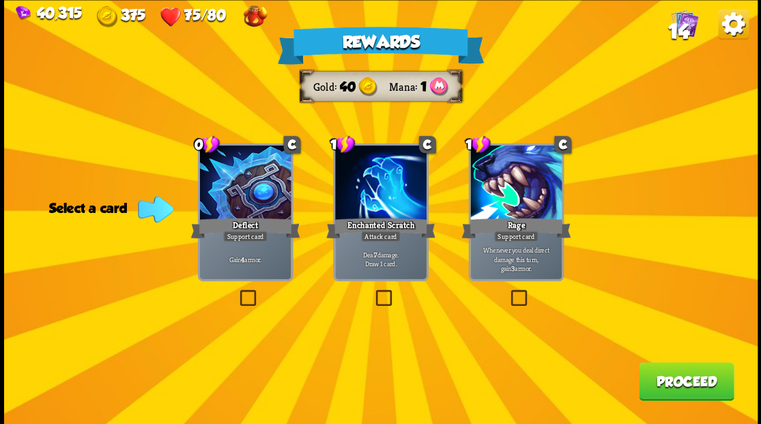
click at [373, 292] on label at bounding box center [373, 292] width 0 height 0
click at [0, 0] on input "checkbox" at bounding box center [0, 0] width 0 height 0
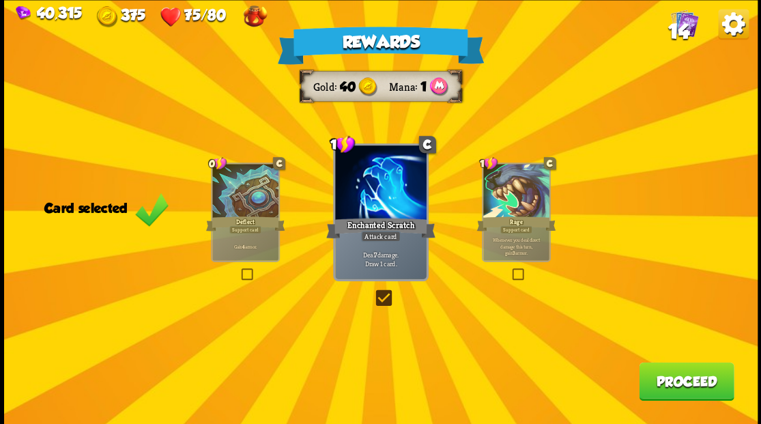
click at [680, 381] on button "Proceed" at bounding box center [686, 381] width 95 height 38
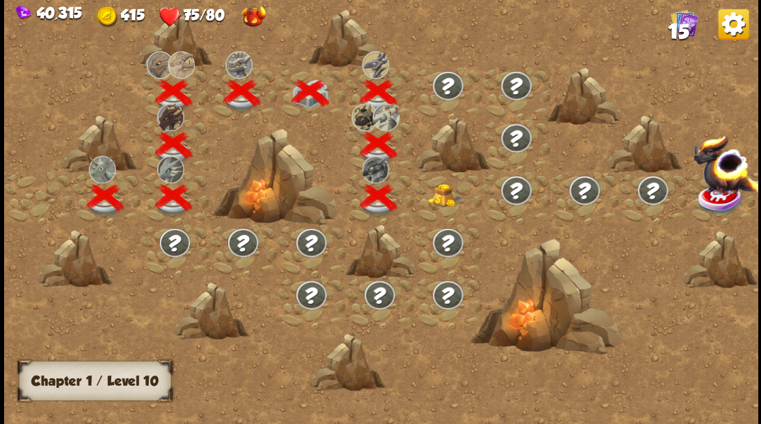
click at [439, 195] on img at bounding box center [447, 195] width 38 height 23
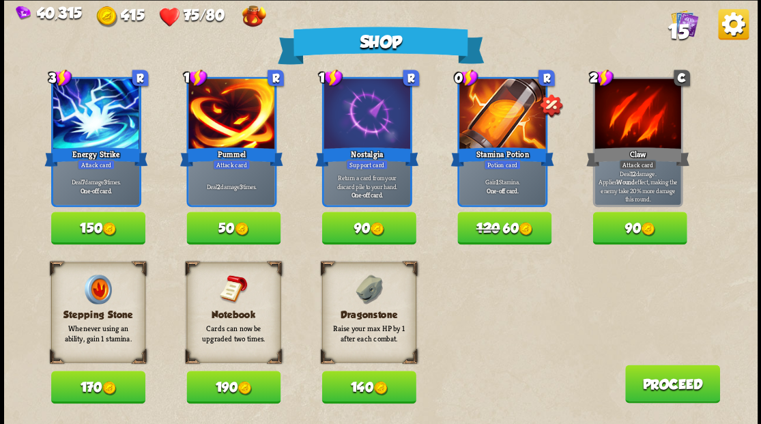
click at [362, 390] on button "140" at bounding box center [369, 387] width 94 height 33
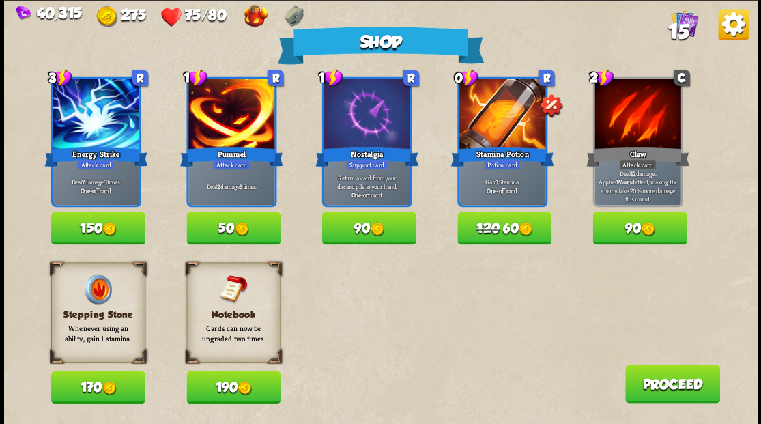
click at [228, 225] on button "50" at bounding box center [233, 228] width 94 height 33
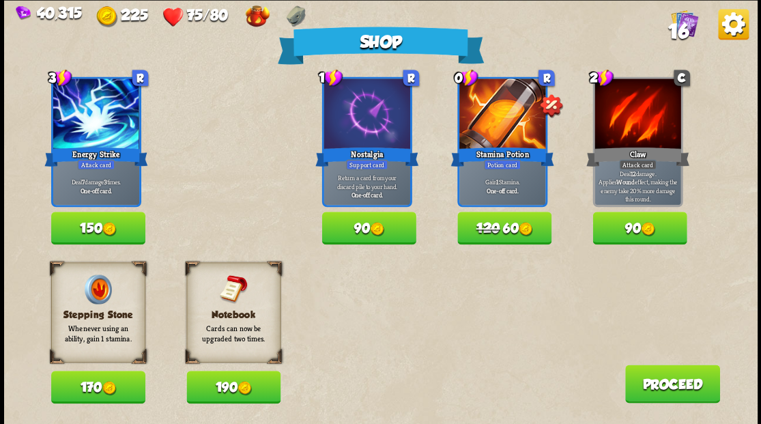
drag, startPoint x: 664, startPoint y: 372, endPoint x: 668, endPoint y: 378, distance: 8.0
click at [668, 378] on button "Proceed" at bounding box center [672, 384] width 95 height 38
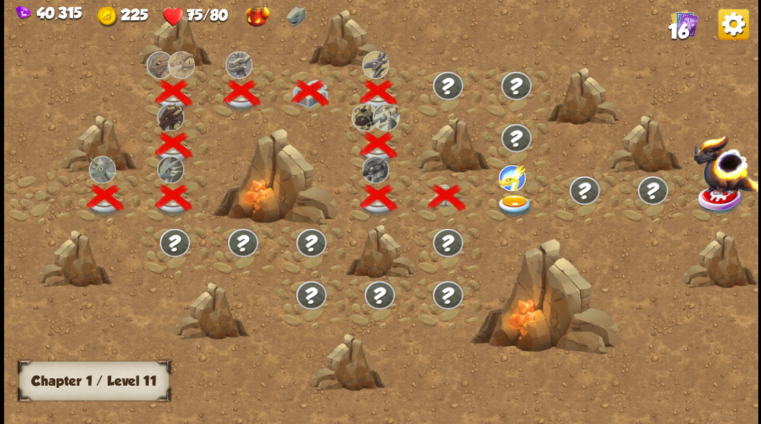
scroll to position [0, 208]
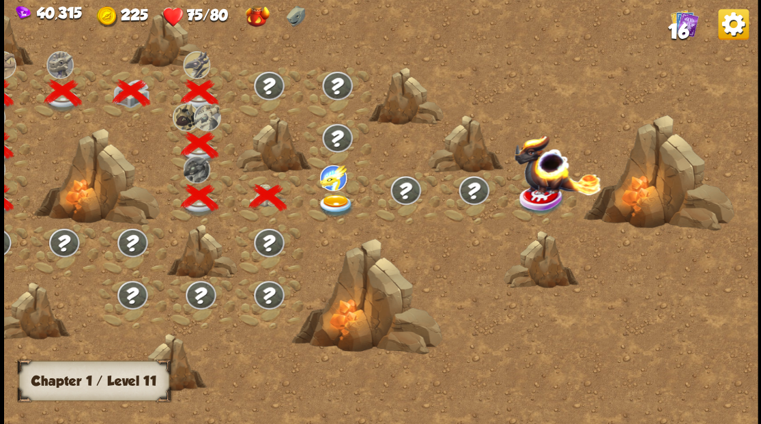
click at [333, 201] on img at bounding box center [336, 205] width 38 height 23
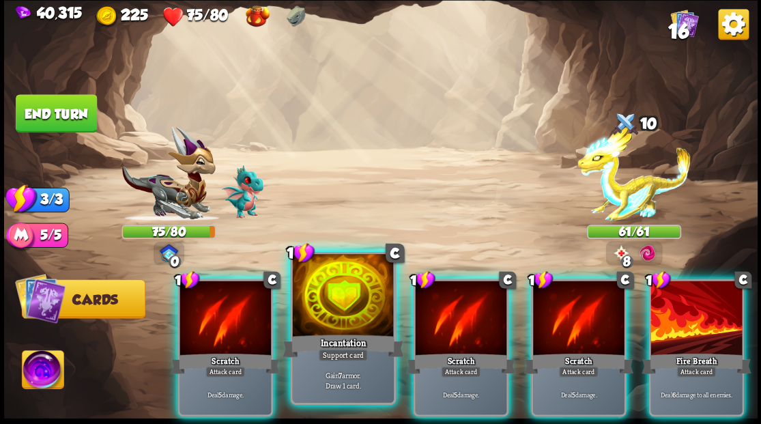
click at [347, 310] on div at bounding box center [342, 296] width 101 height 85
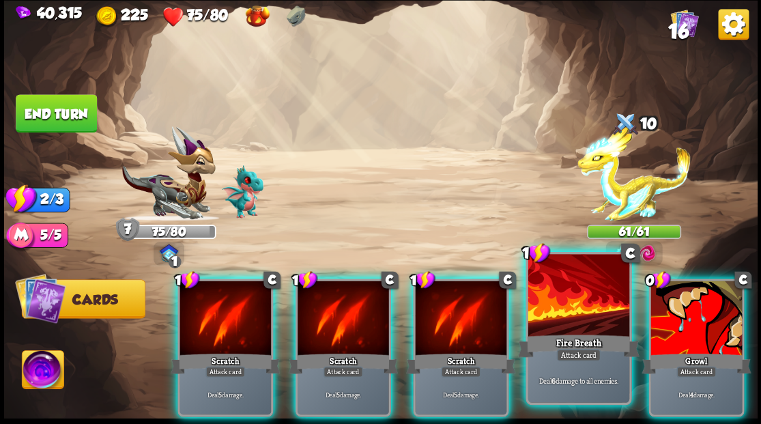
click at [591, 311] on div at bounding box center [578, 296] width 101 height 85
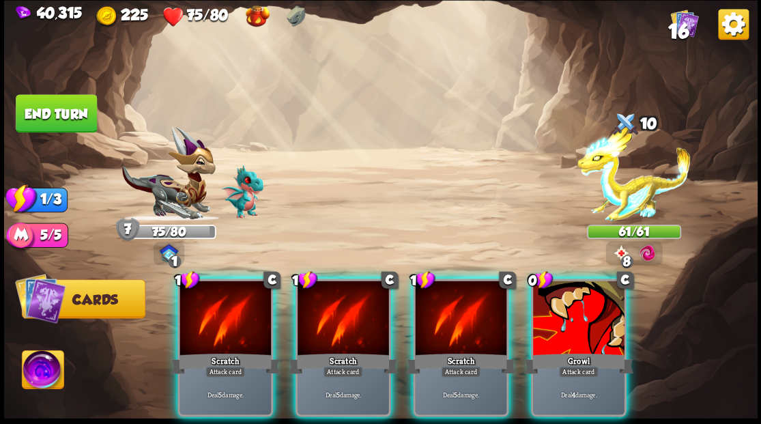
drag, startPoint x: 591, startPoint y: 311, endPoint x: 539, endPoint y: 311, distance: 51.9
click at [590, 311] on div at bounding box center [579, 319] width 92 height 77
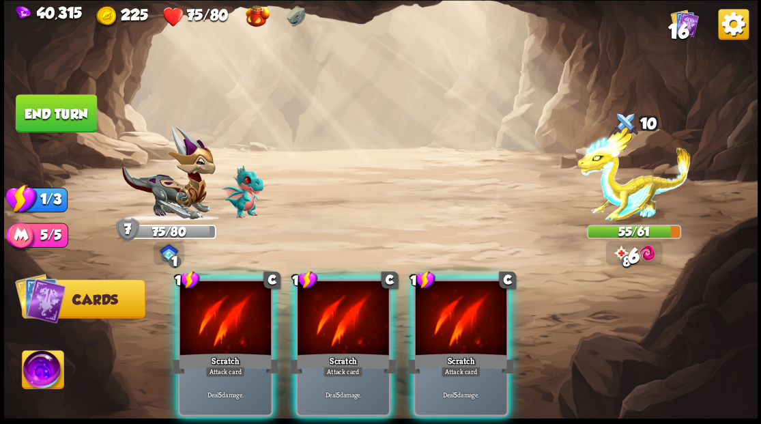
drag, startPoint x: 481, startPoint y: 332, endPoint x: 435, endPoint y: 320, distance: 47.4
click at [477, 331] on div at bounding box center [461, 319] width 92 height 77
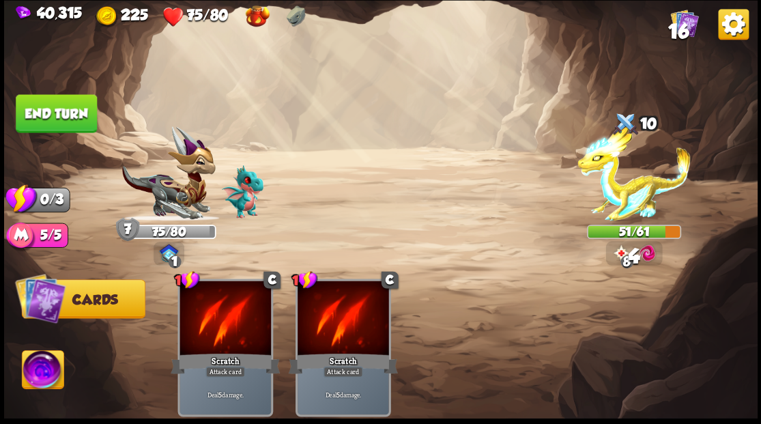
click at [54, 103] on button "End turn" at bounding box center [56, 113] width 81 height 38
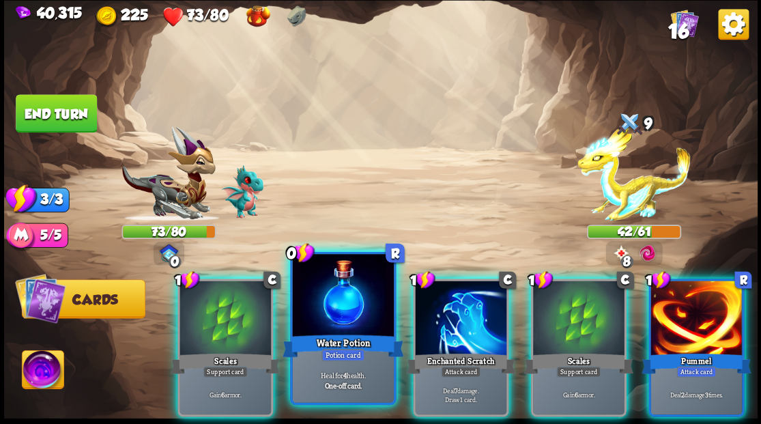
click at [322, 311] on div at bounding box center [342, 296] width 101 height 85
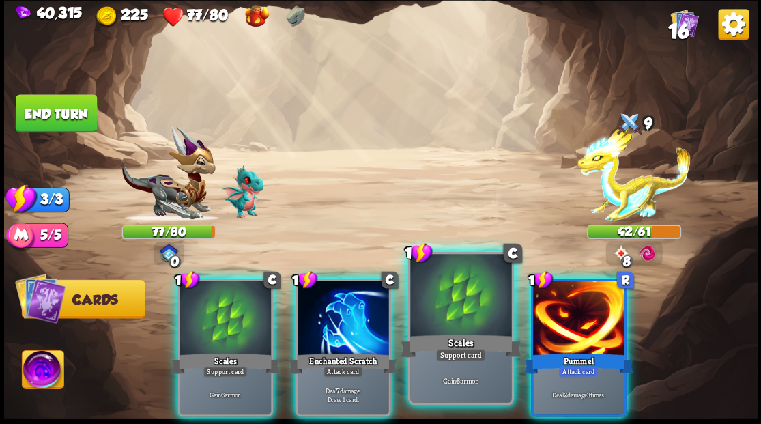
click at [467, 300] on div at bounding box center [460, 296] width 101 height 85
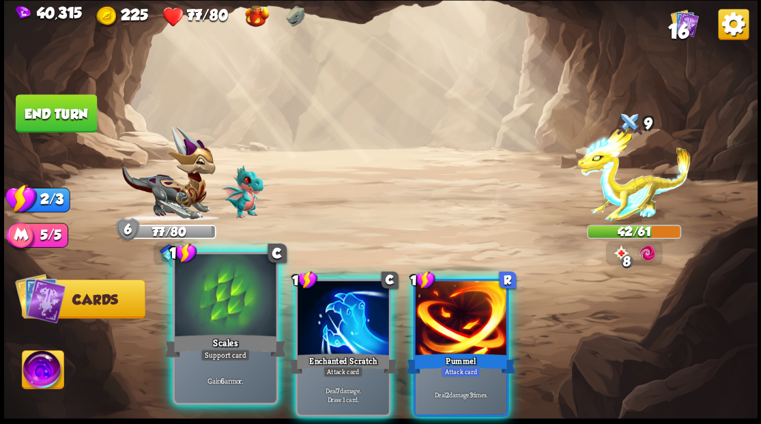
click at [244, 311] on div at bounding box center [225, 296] width 101 height 85
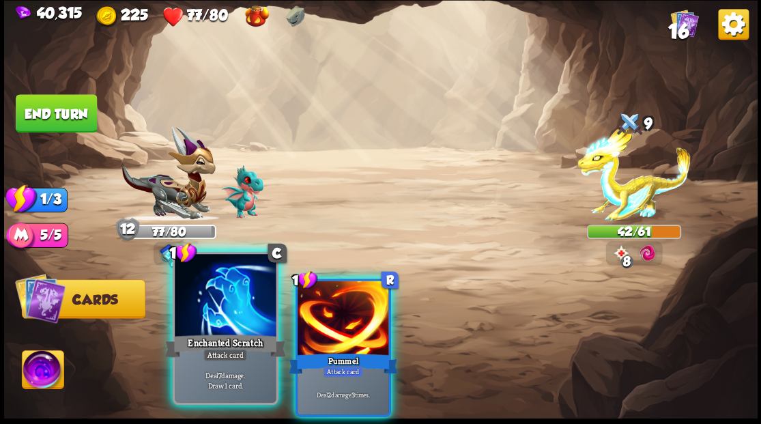
click at [221, 286] on div at bounding box center [225, 296] width 101 height 85
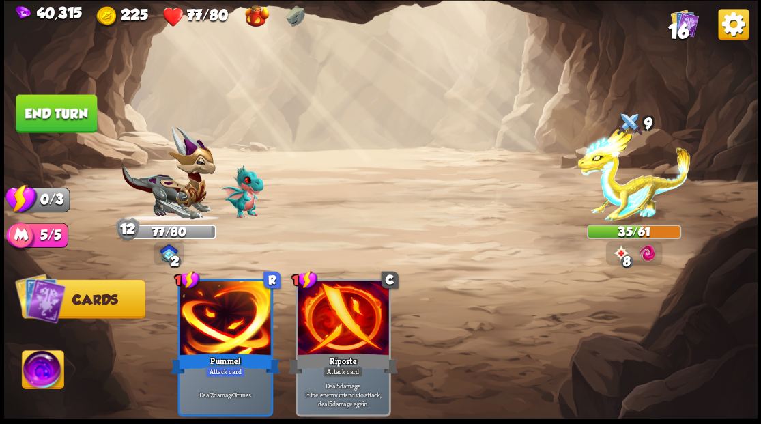
click at [79, 107] on button "End turn" at bounding box center [56, 113] width 81 height 38
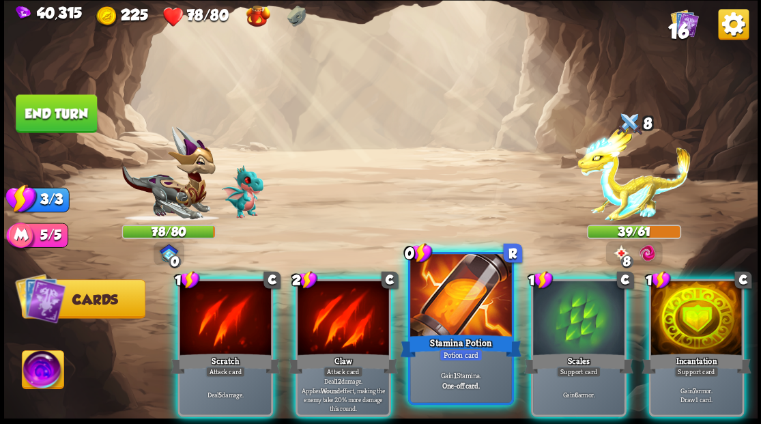
click at [453, 294] on div at bounding box center [460, 296] width 101 height 85
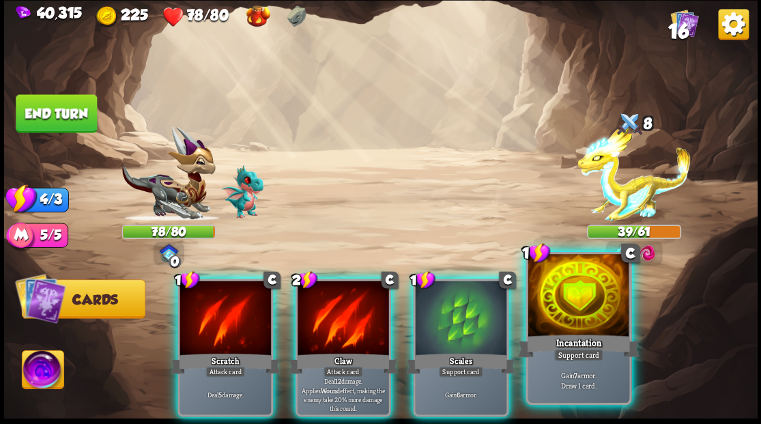
click at [574, 298] on div at bounding box center [578, 296] width 101 height 85
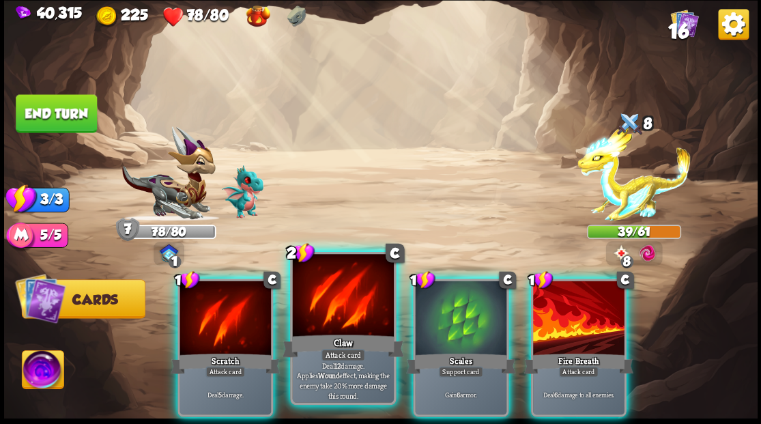
click at [347, 326] on div at bounding box center [342, 296] width 101 height 85
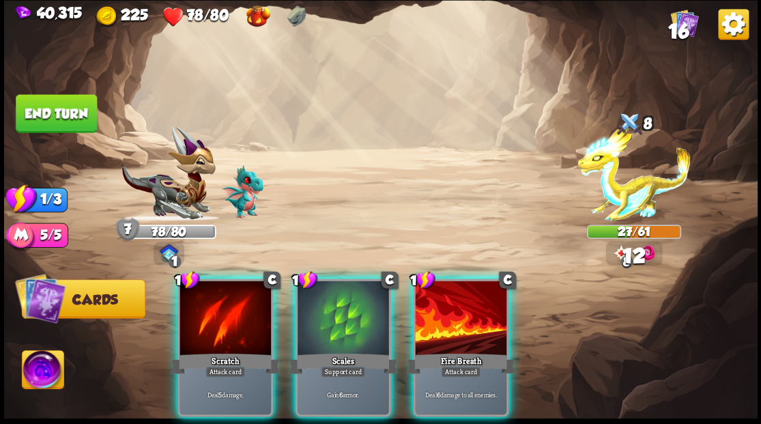
click at [51, 108] on button "End turn" at bounding box center [56, 113] width 81 height 38
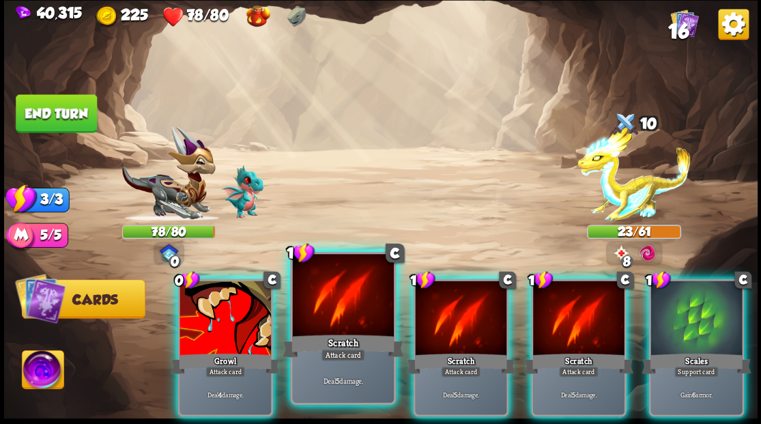
click at [335, 292] on div at bounding box center [342, 296] width 101 height 85
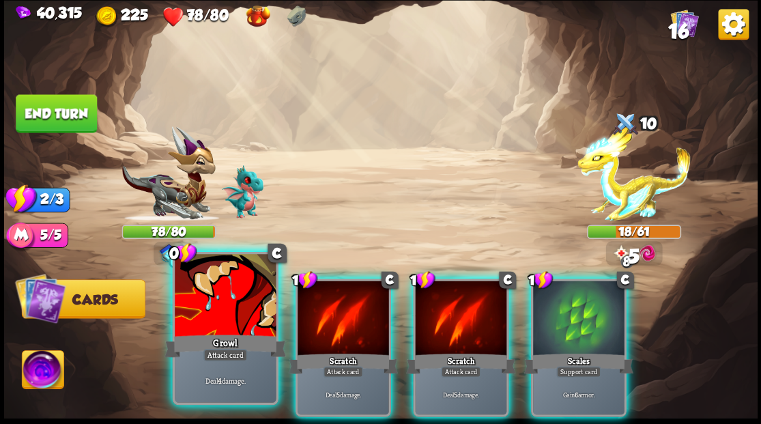
click at [220, 311] on div at bounding box center [225, 296] width 101 height 85
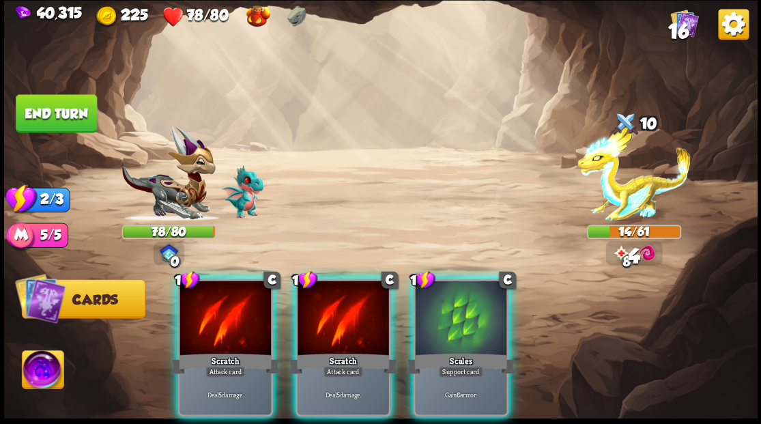
drag, startPoint x: 220, startPoint y: 311, endPoint x: 249, endPoint y: 240, distance: 76.9
click at [220, 309] on div at bounding box center [226, 319] width 92 height 77
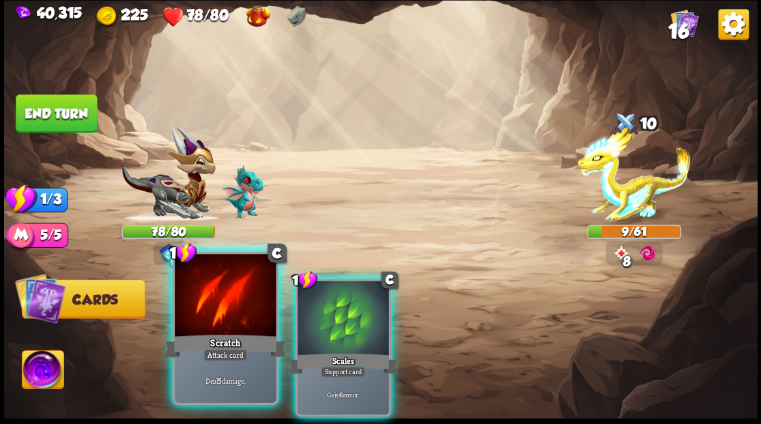
click at [238, 309] on div at bounding box center [225, 296] width 101 height 85
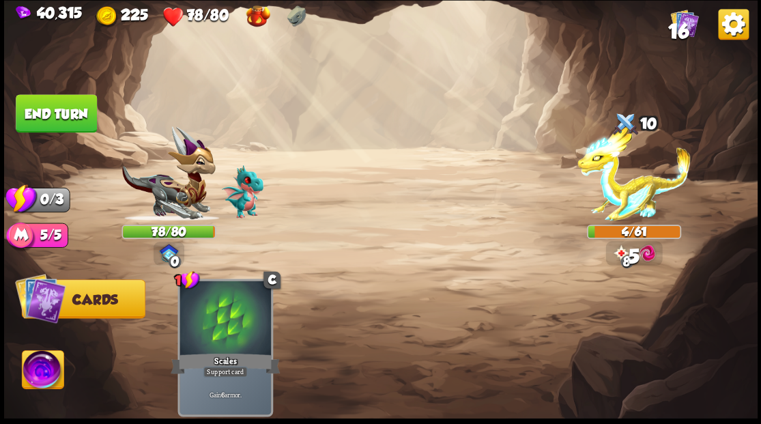
click at [97, 116] on div "Select an enemy to attack... You don't have enough stamina to play that card...…" at bounding box center [381, 212] width 754 height 424
click at [85, 113] on button "End turn" at bounding box center [56, 113] width 81 height 38
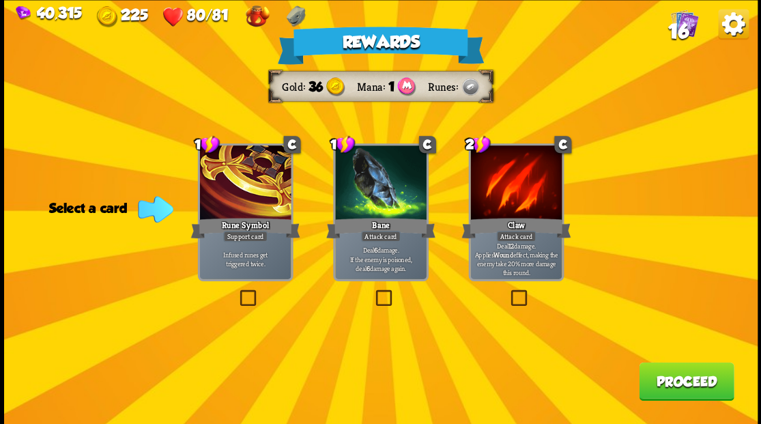
click at [677, 27] on span "16" at bounding box center [678, 30] width 20 height 23
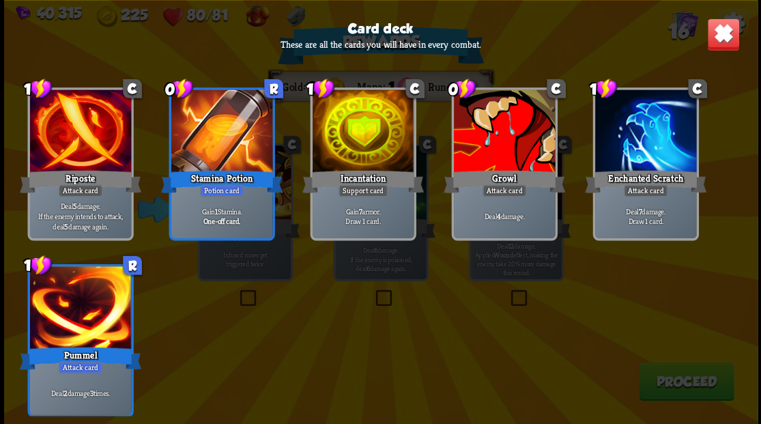
scroll to position [430, 0]
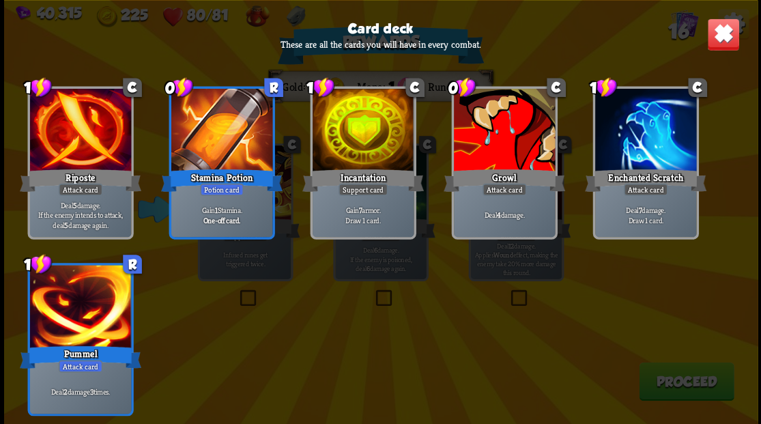
click at [724, 40] on img at bounding box center [723, 34] width 33 height 33
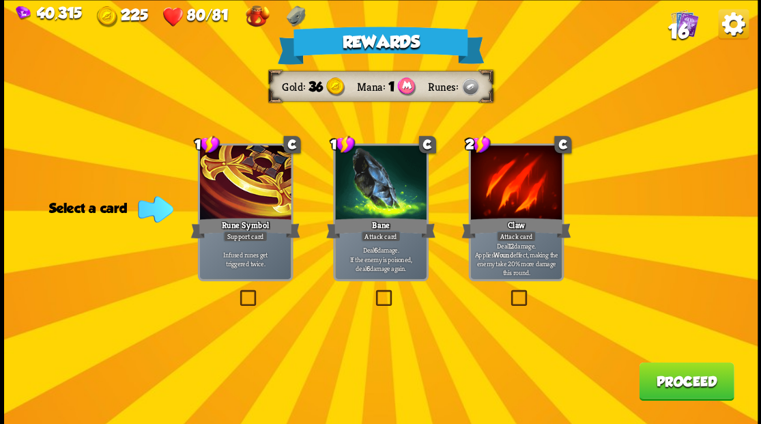
click at [373, 292] on label at bounding box center [373, 292] width 0 height 0
click at [0, 0] on input "checkbox" at bounding box center [0, 0] width 0 height 0
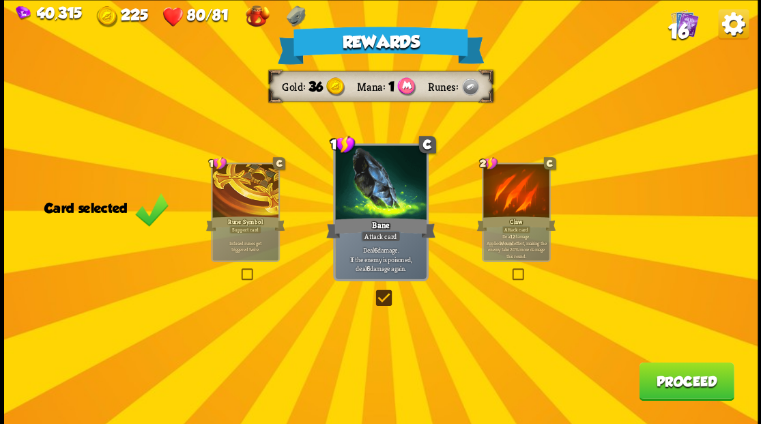
click at [681, 384] on button "Proceed" at bounding box center [686, 381] width 95 height 38
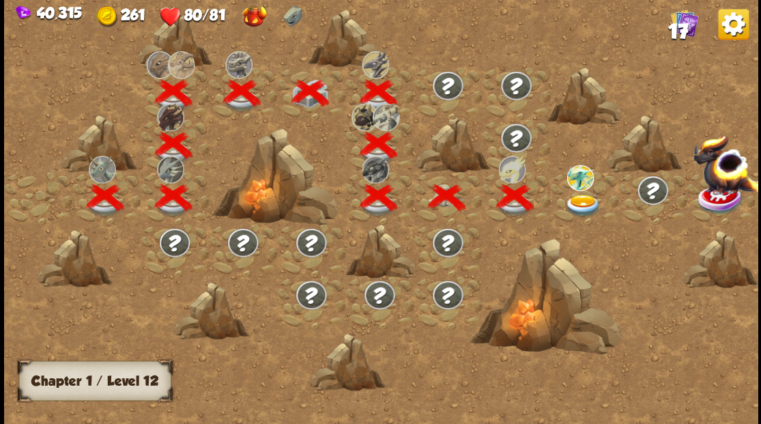
scroll to position [0, 208]
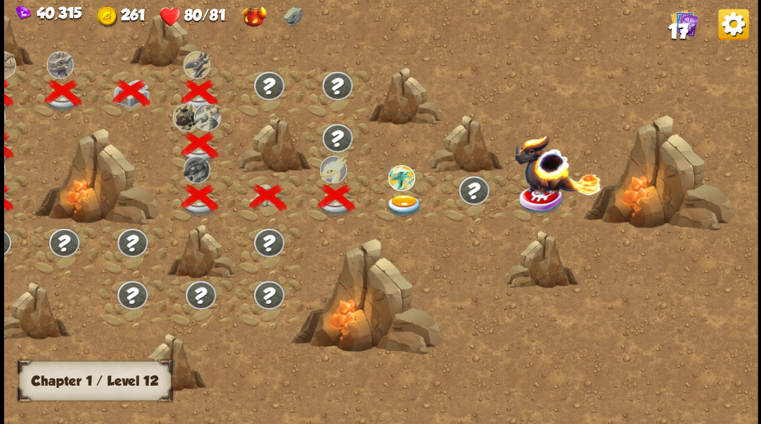
click at [403, 204] on img at bounding box center [404, 205] width 38 height 23
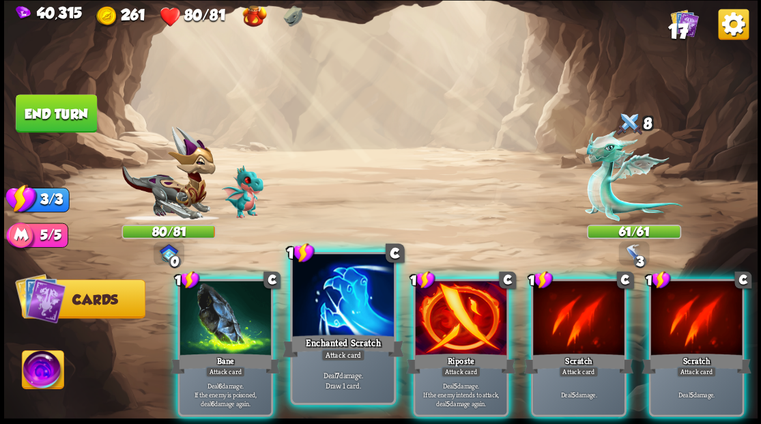
click at [340, 296] on div at bounding box center [342, 296] width 101 height 85
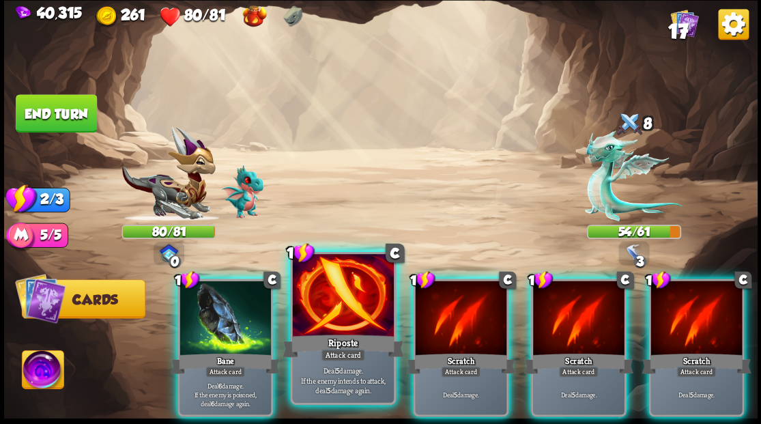
click at [336, 302] on div at bounding box center [342, 296] width 101 height 85
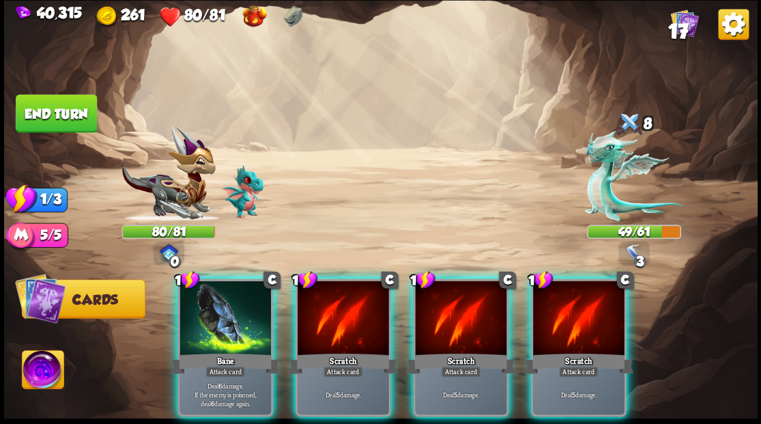
click at [221, 351] on div "Bane" at bounding box center [225, 363] width 109 height 25
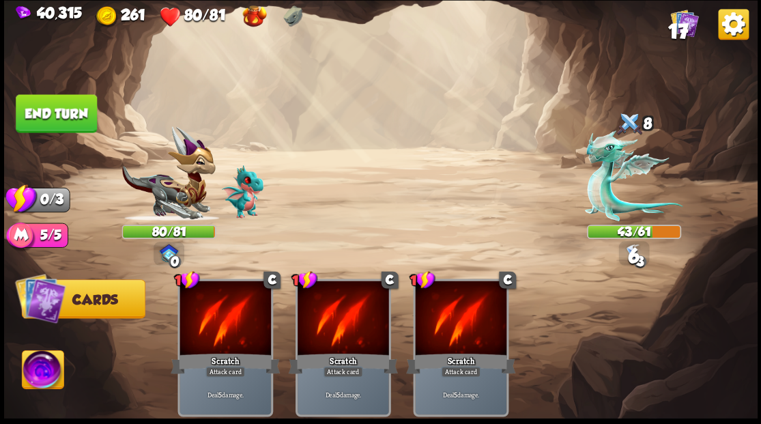
click at [47, 107] on button "End turn" at bounding box center [56, 113] width 81 height 38
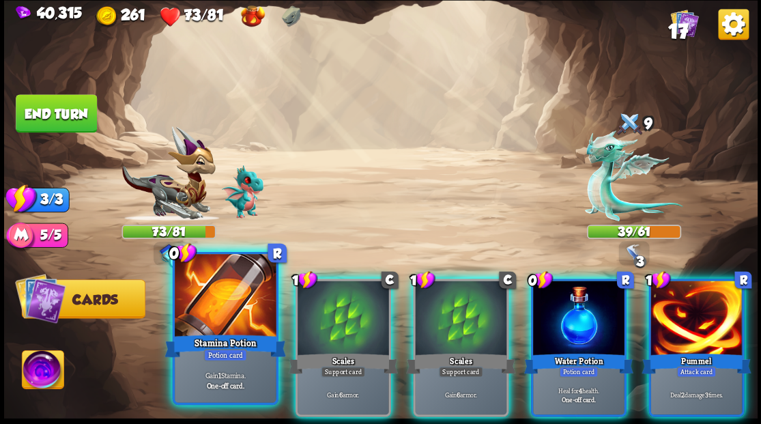
click at [209, 316] on div at bounding box center [225, 296] width 101 height 85
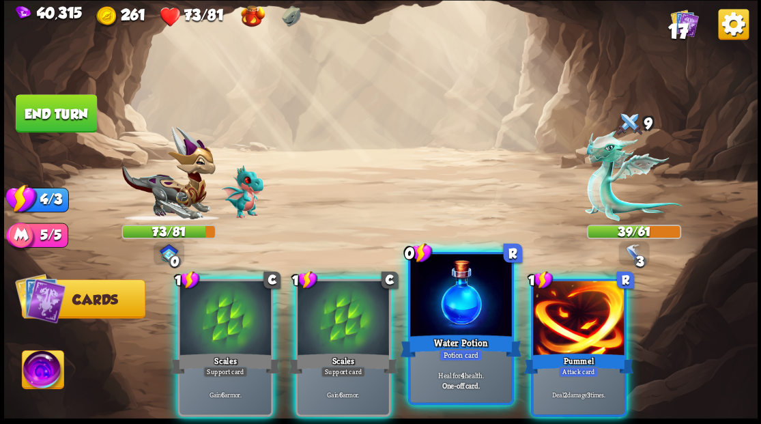
click at [447, 307] on div at bounding box center [460, 296] width 101 height 85
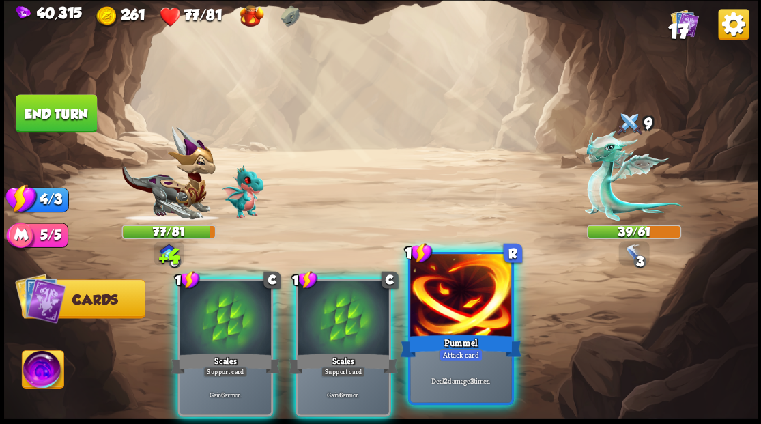
click at [445, 307] on div at bounding box center [460, 296] width 101 height 85
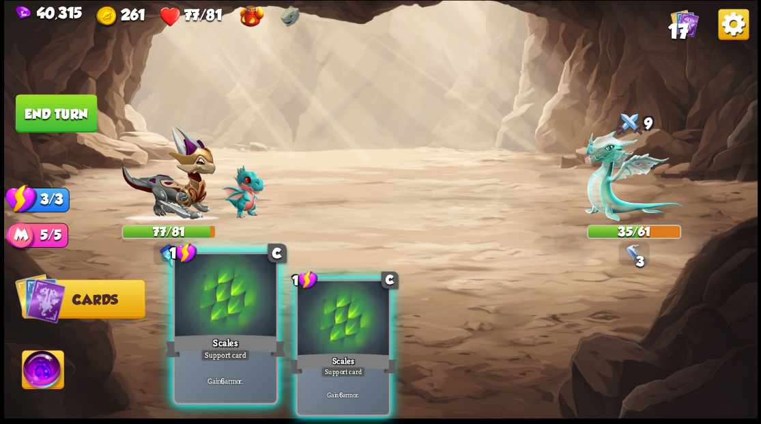
click at [216, 306] on div at bounding box center [225, 296] width 101 height 85
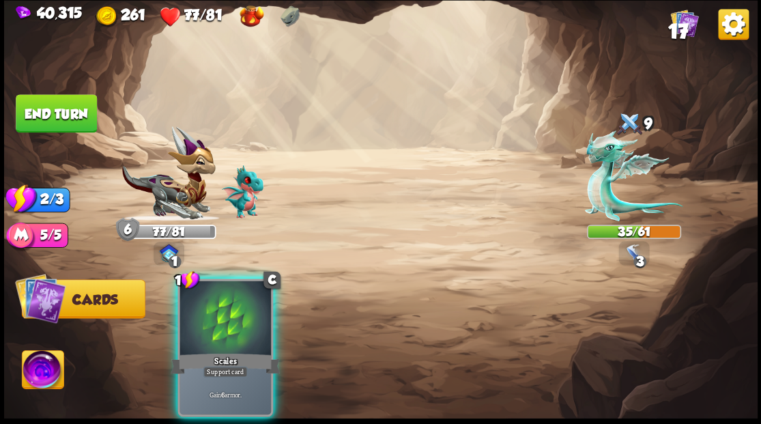
drag, startPoint x: 216, startPoint y: 306, endPoint x: 201, endPoint y: 261, distance: 47.5
click at [216, 306] on div at bounding box center [226, 319] width 92 height 77
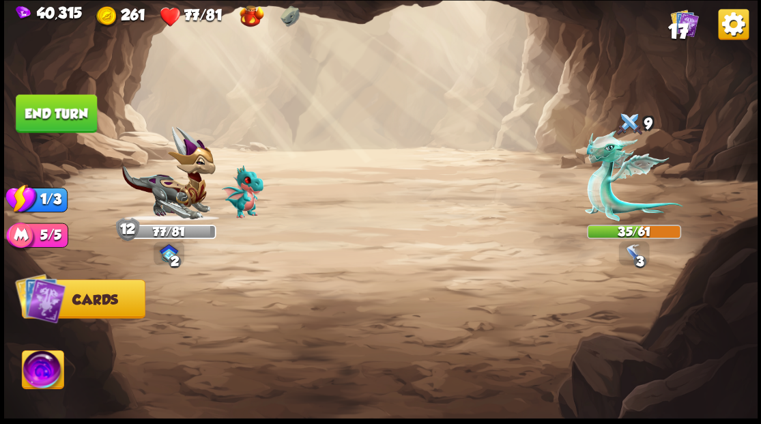
click at [48, 100] on button "End turn" at bounding box center [56, 113] width 81 height 38
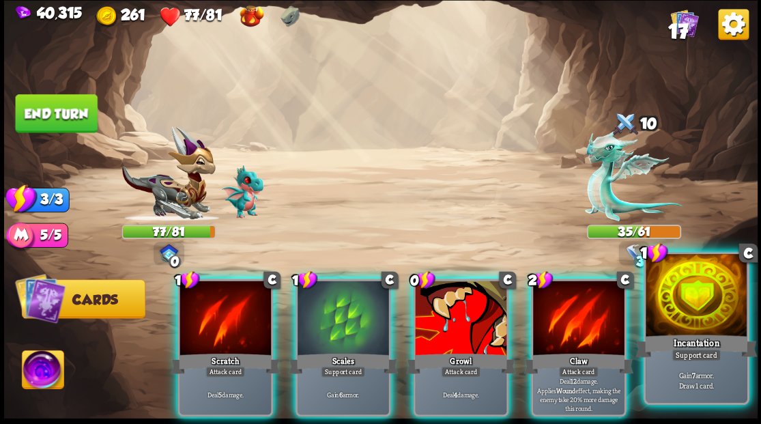
click at [710, 310] on div at bounding box center [696, 296] width 101 height 85
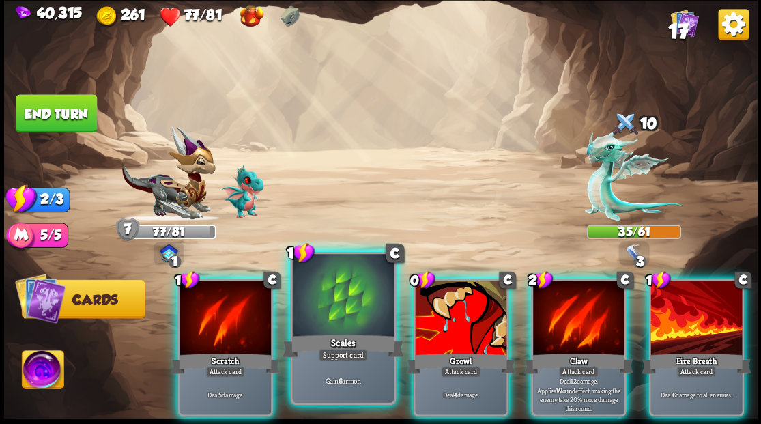
click at [325, 297] on div at bounding box center [342, 296] width 101 height 85
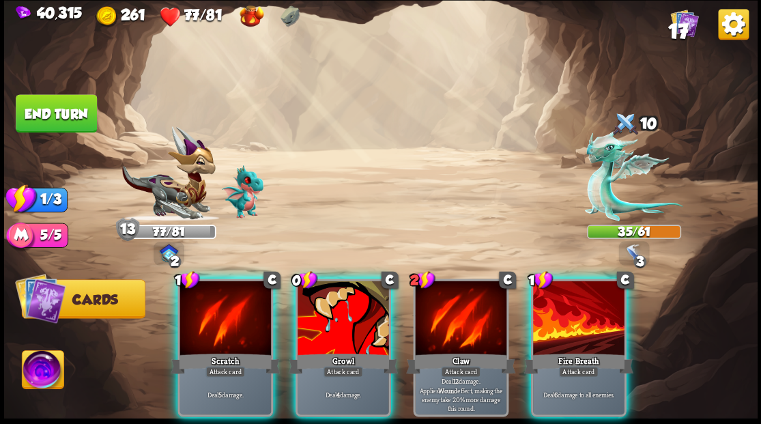
drag, startPoint x: 325, startPoint y: 297, endPoint x: 316, endPoint y: 295, distance: 9.1
click at [325, 296] on div at bounding box center [344, 319] width 92 height 77
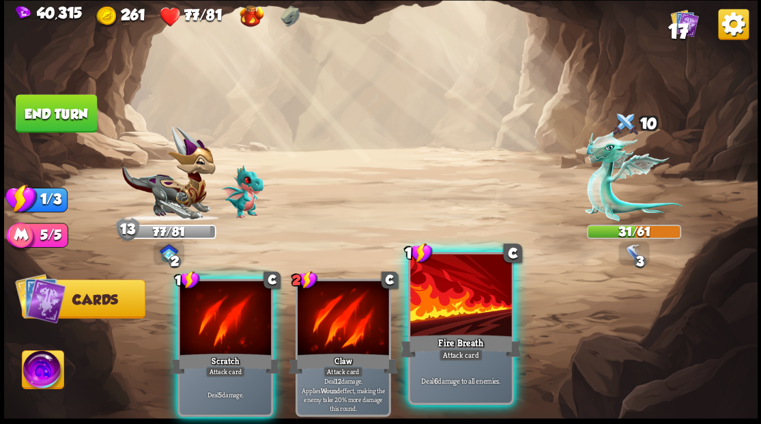
click at [447, 304] on div at bounding box center [460, 296] width 101 height 85
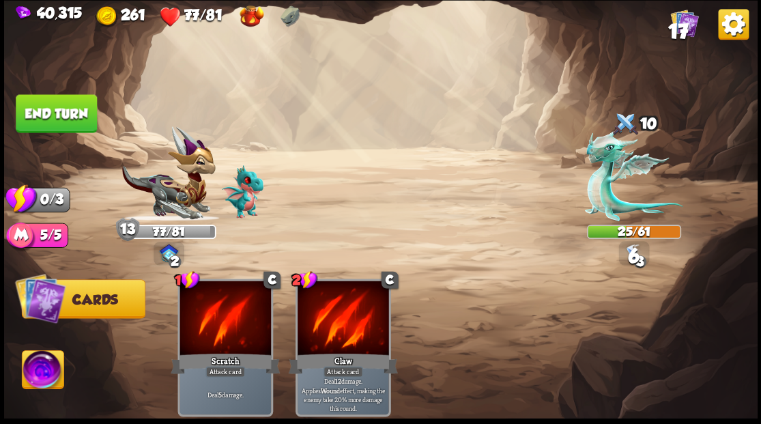
drag, startPoint x: 76, startPoint y: 114, endPoint x: 96, endPoint y: 112, distance: 19.2
click at [77, 114] on button "End turn" at bounding box center [56, 113] width 81 height 38
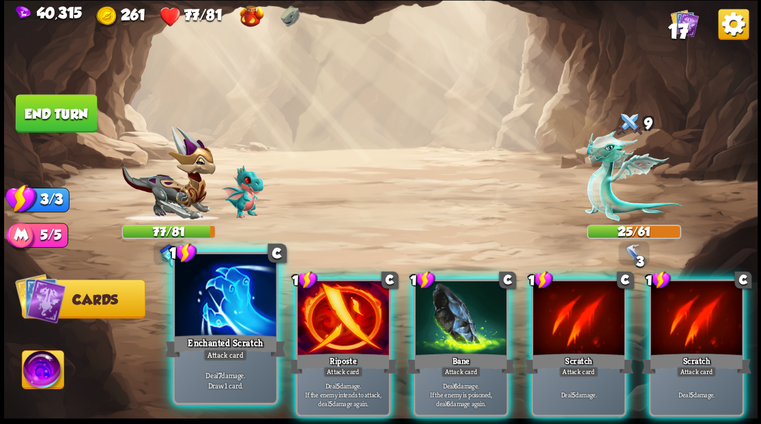
click at [221, 318] on div at bounding box center [225, 296] width 101 height 85
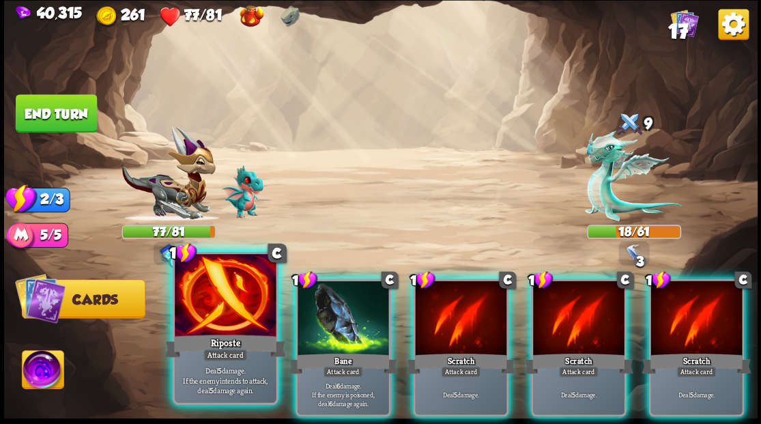
click at [220, 320] on div at bounding box center [225, 296] width 101 height 85
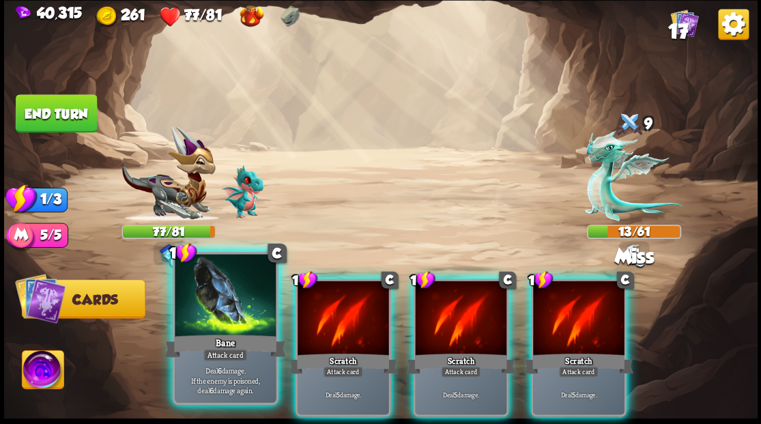
click at [224, 318] on div at bounding box center [225, 296] width 101 height 85
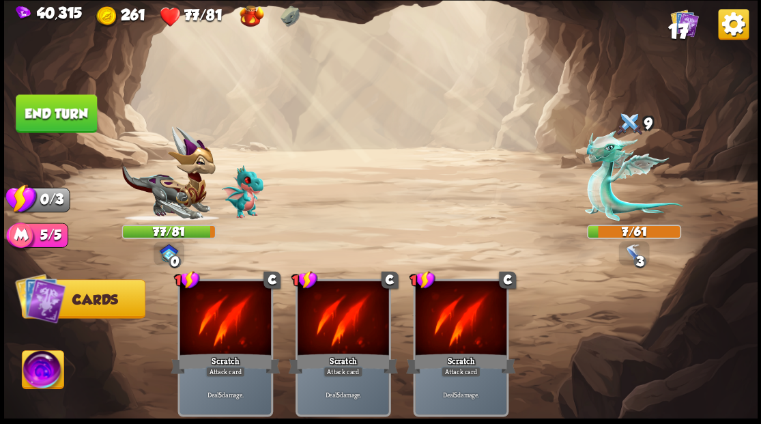
click at [92, 111] on button "End turn" at bounding box center [56, 113] width 81 height 38
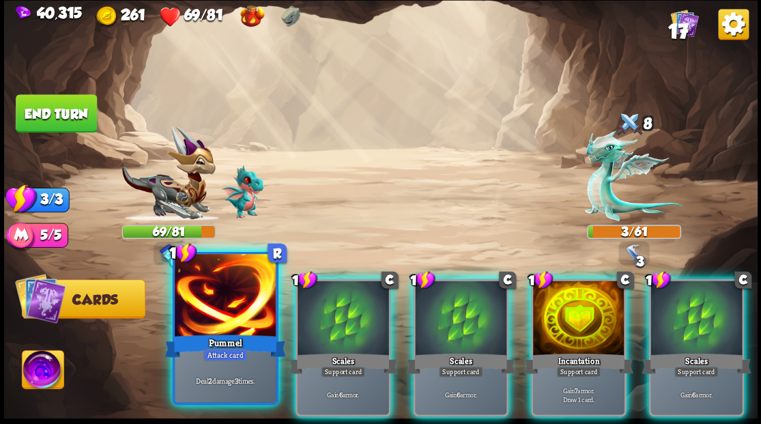
click at [198, 318] on div at bounding box center [225, 296] width 101 height 85
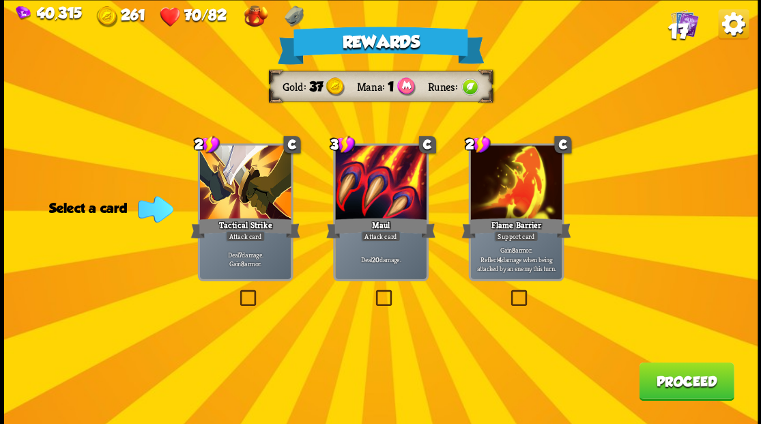
drag, startPoint x: 701, startPoint y: 389, endPoint x: 697, endPoint y: 382, distance: 8.0
click at [697, 382] on button "Proceed" at bounding box center [686, 381] width 95 height 38
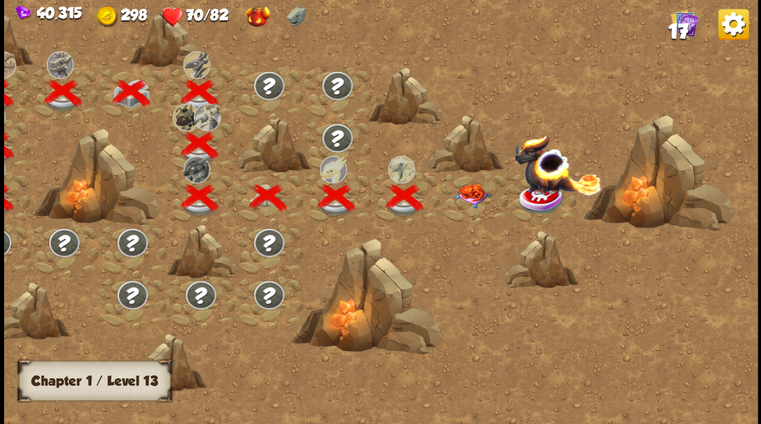
click at [470, 193] on img at bounding box center [472, 196] width 38 height 24
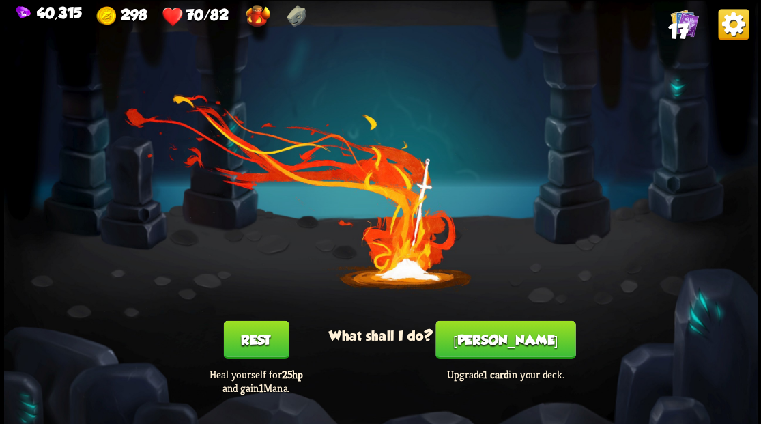
drag, startPoint x: 505, startPoint y: 344, endPoint x: 504, endPoint y: 335, distance: 8.9
click at [504, 335] on button "[PERSON_NAME]" at bounding box center [506, 339] width 140 height 38
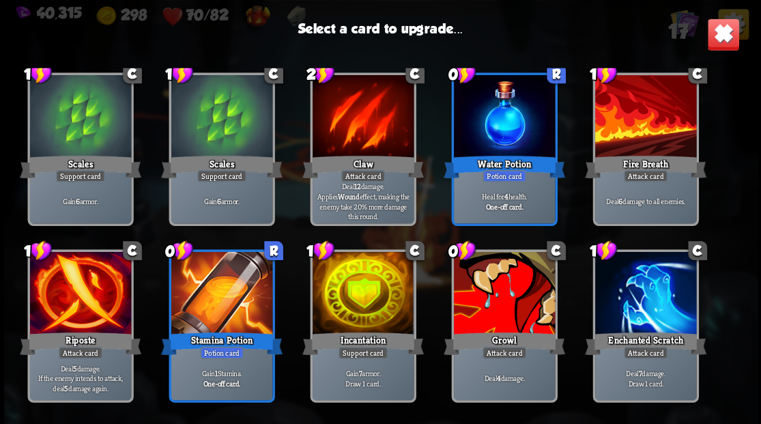
scroll to position [273, 0]
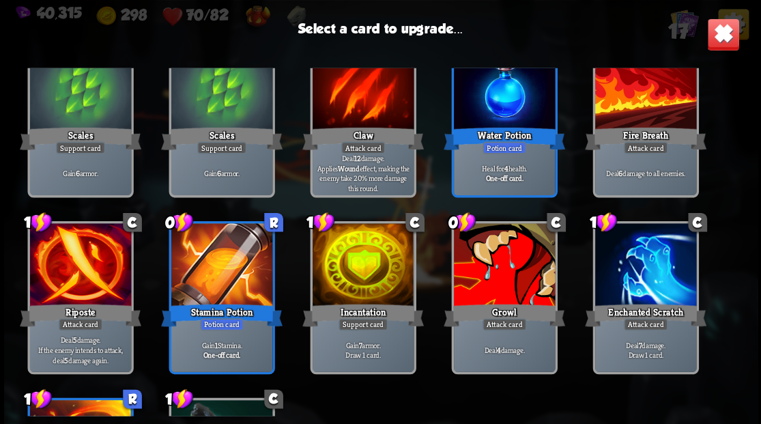
drag, startPoint x: 369, startPoint y: 251, endPoint x: 392, endPoint y: 215, distance: 43.0
click at [369, 251] on div at bounding box center [362, 265] width 101 height 85
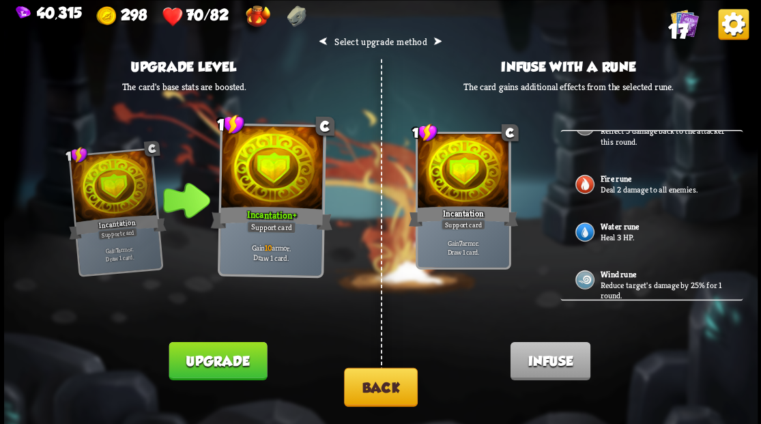
scroll to position [163, 0]
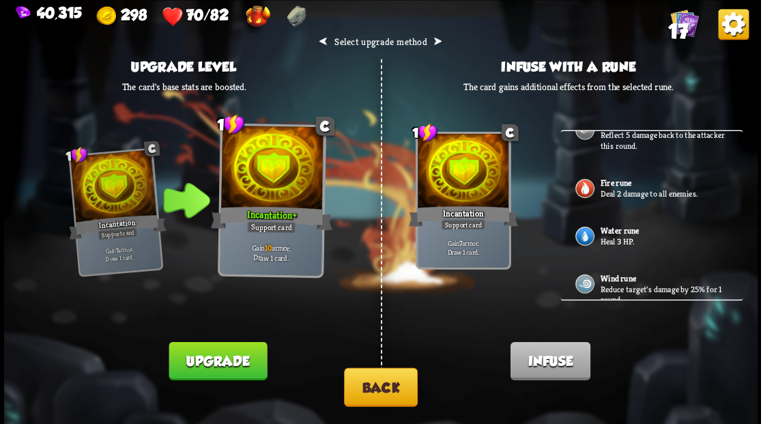
click at [613, 236] on p "Heal 3 HP." at bounding box center [664, 241] width 128 height 11
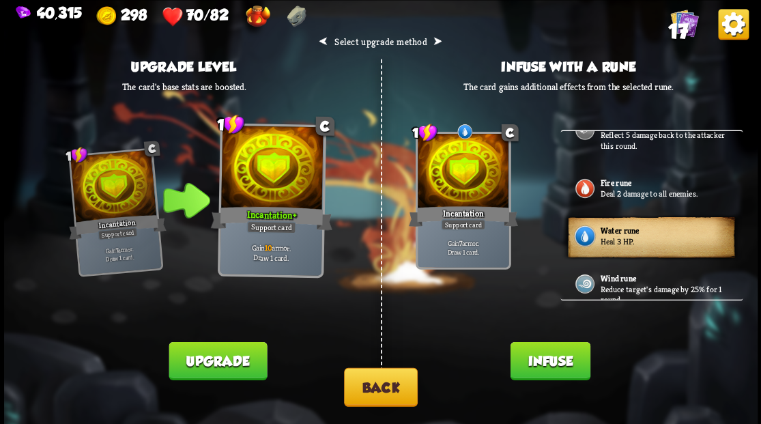
drag, startPoint x: 542, startPoint y: 360, endPoint x: 533, endPoint y: 341, distance: 20.8
click at [542, 355] on button "Infuse" at bounding box center [550, 360] width 80 height 38
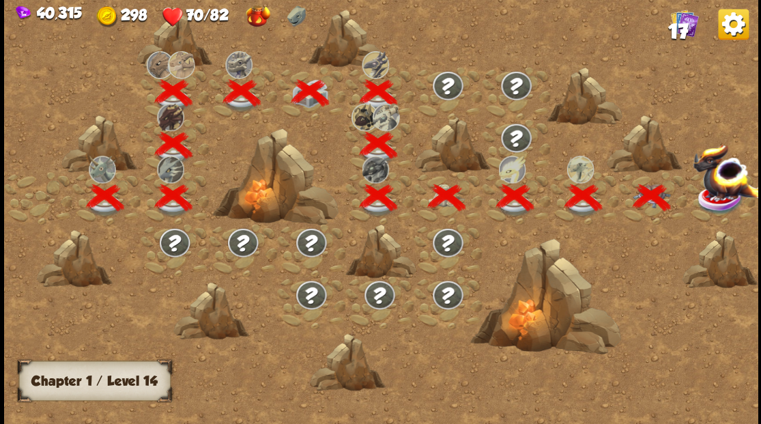
scroll to position [0, 208]
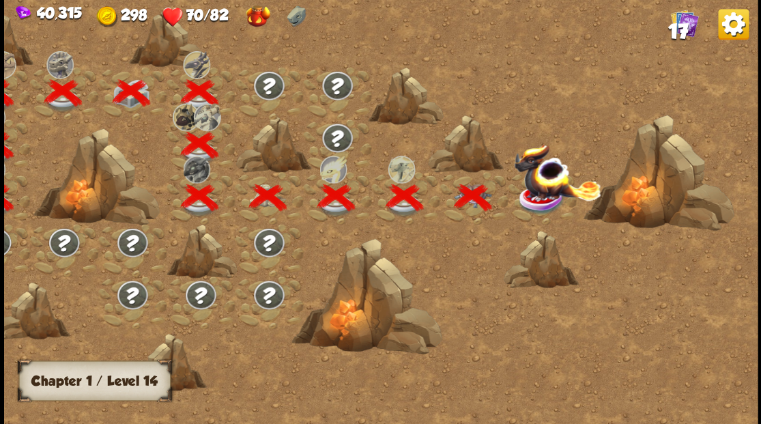
click at [549, 193] on img at bounding box center [557, 171] width 87 height 57
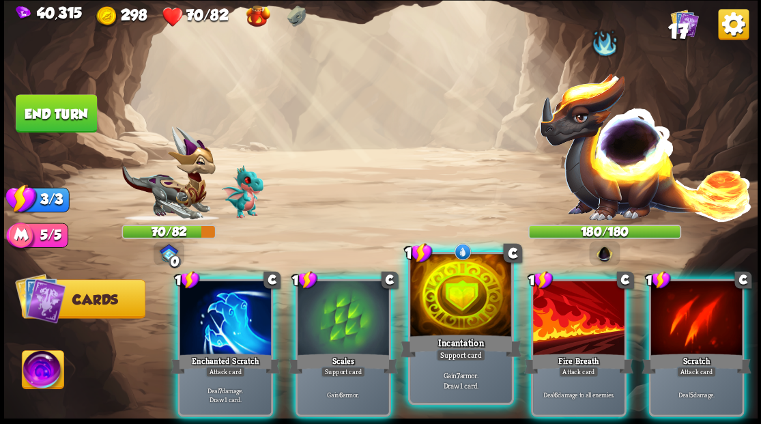
click at [439, 292] on div at bounding box center [460, 296] width 101 height 85
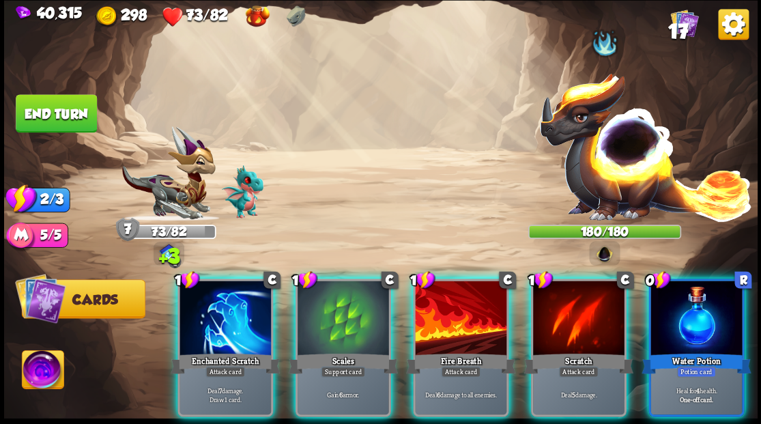
drag, startPoint x: 713, startPoint y: 307, endPoint x: 671, endPoint y: 271, distance: 55.7
click at [709, 306] on div at bounding box center [697, 319] width 92 height 77
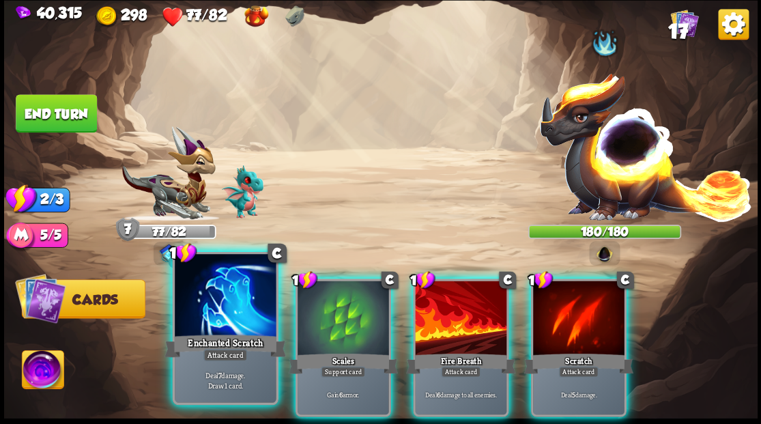
click at [193, 299] on div at bounding box center [225, 296] width 101 height 85
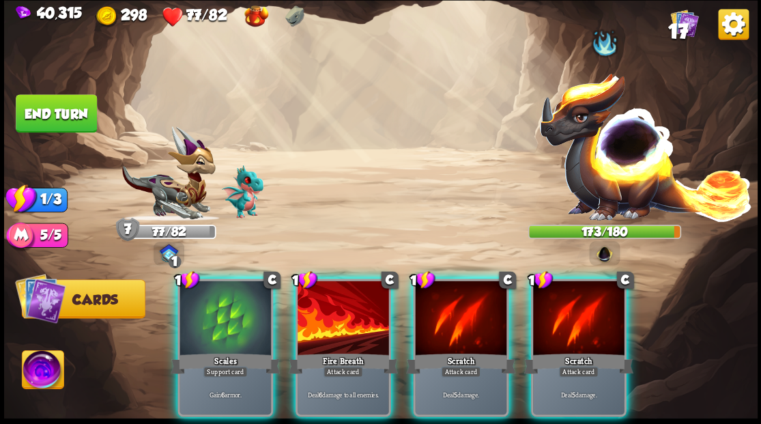
drag, startPoint x: 240, startPoint y: 302, endPoint x: 231, endPoint y: 290, distance: 14.6
click at [239, 302] on div at bounding box center [226, 319] width 92 height 77
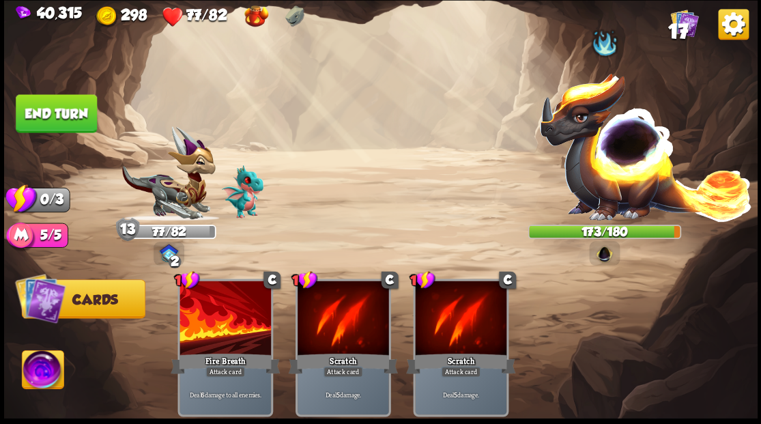
click at [61, 117] on button "End turn" at bounding box center [56, 113] width 81 height 38
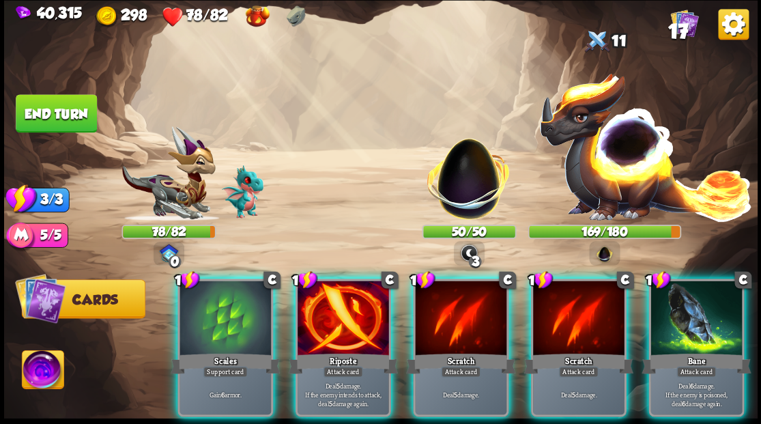
click at [46, 378] on img at bounding box center [43, 371] width 42 height 42
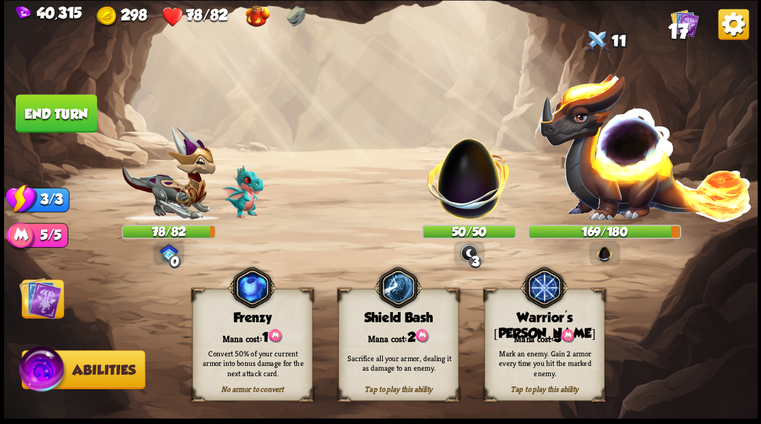
click at [533, 332] on div "Mana cost: 3" at bounding box center [544, 336] width 119 height 17
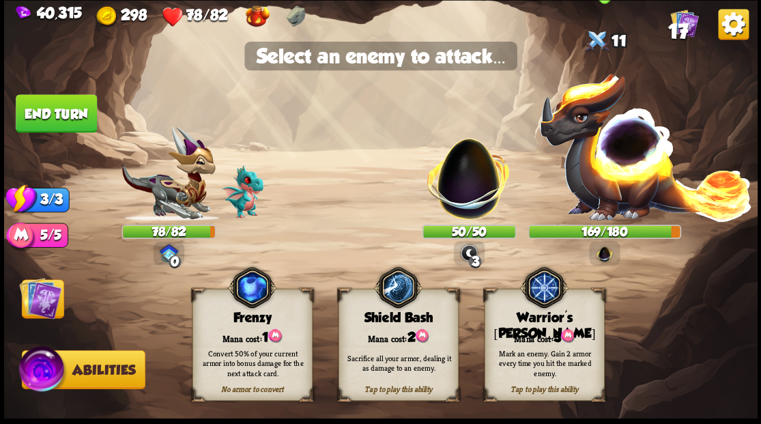
click at [604, 183] on img at bounding box center [646, 146] width 214 height 150
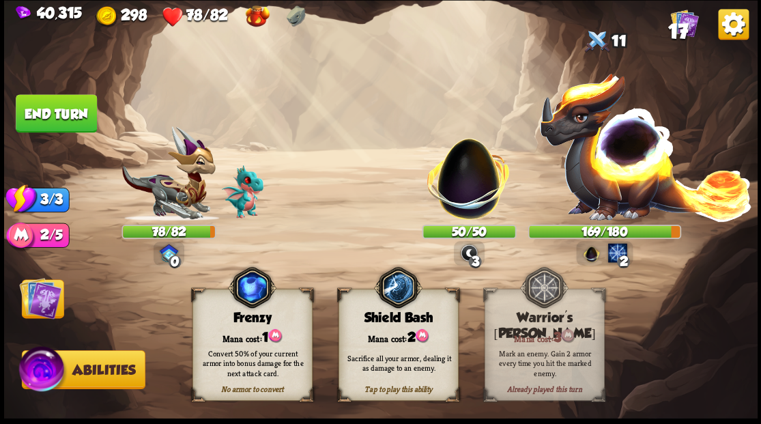
click at [42, 309] on img at bounding box center [40, 298] width 42 height 42
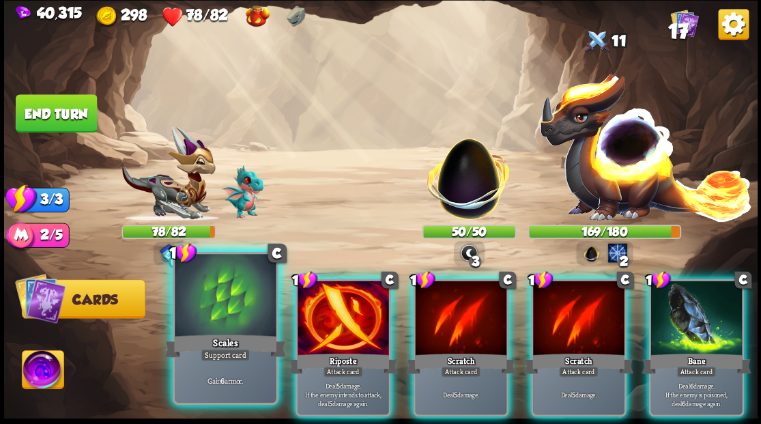
click at [220, 322] on div at bounding box center [225, 296] width 101 height 85
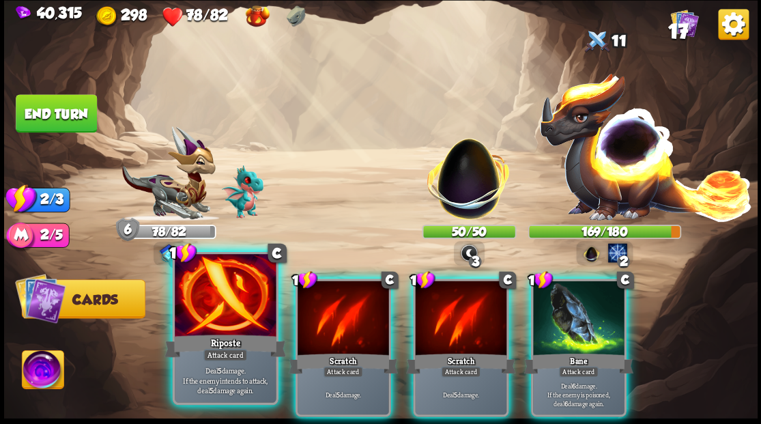
click at [217, 321] on div at bounding box center [225, 296] width 101 height 85
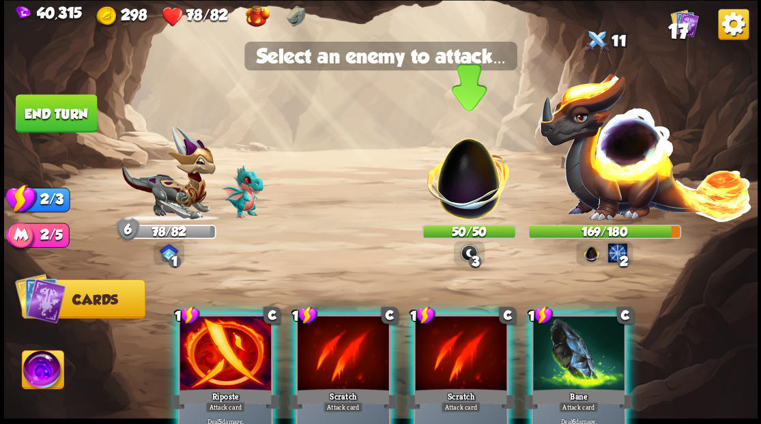
click at [460, 182] on img at bounding box center [468, 171] width 99 height 99
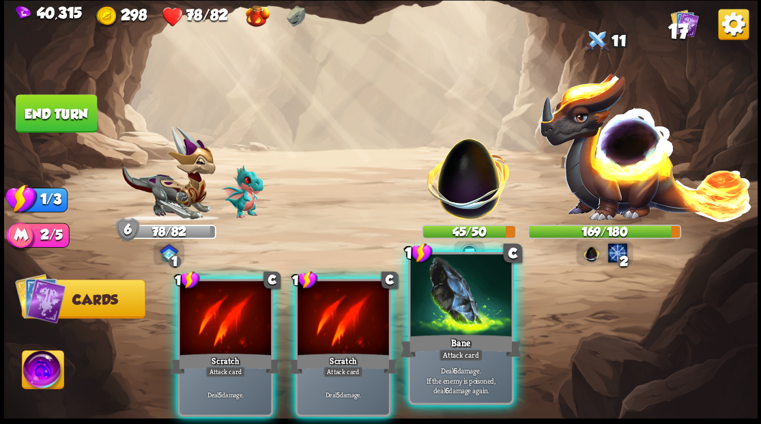
drag, startPoint x: 451, startPoint y: 294, endPoint x: 444, endPoint y: 280, distance: 15.3
click at [449, 293] on div at bounding box center [460, 296] width 101 height 85
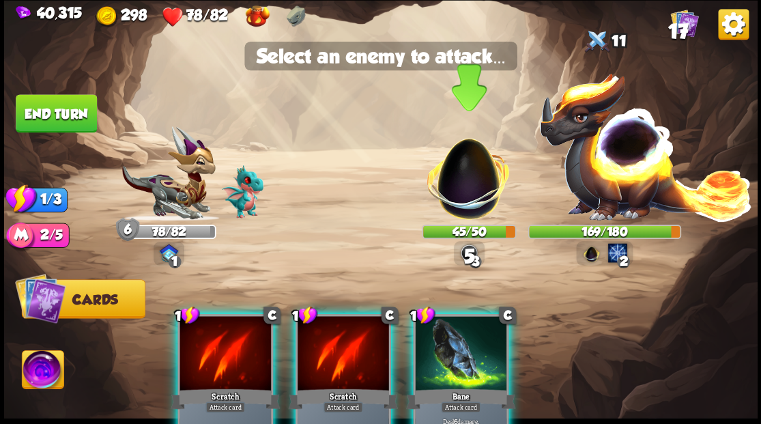
click at [462, 182] on img at bounding box center [468, 171] width 99 height 99
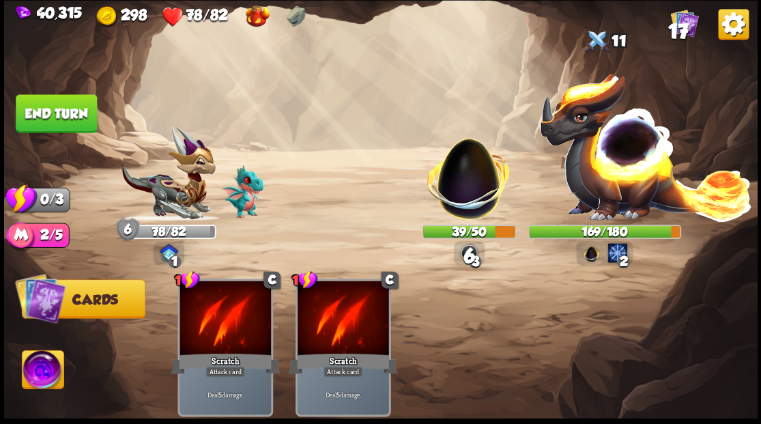
click at [98, 94] on img at bounding box center [381, 212] width 754 height 424
click at [47, 121] on button "End turn" at bounding box center [56, 113] width 81 height 38
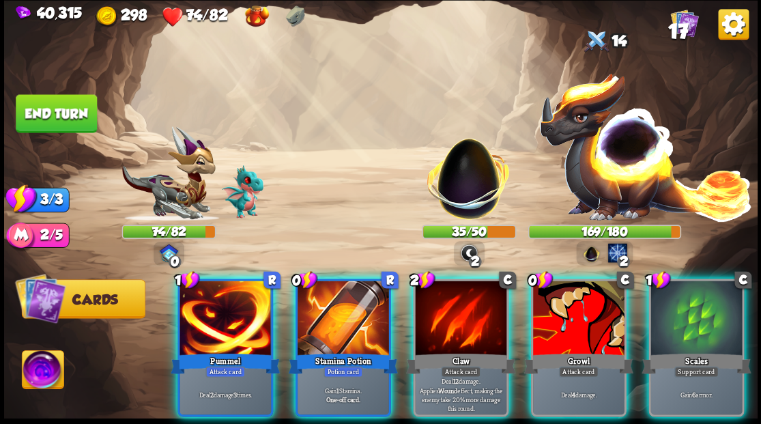
click at [344, 296] on div at bounding box center [344, 319] width 92 height 77
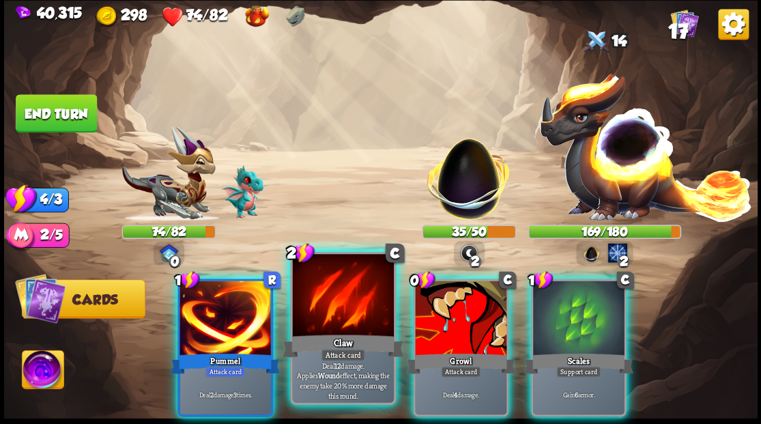
click at [331, 302] on div at bounding box center [342, 296] width 101 height 85
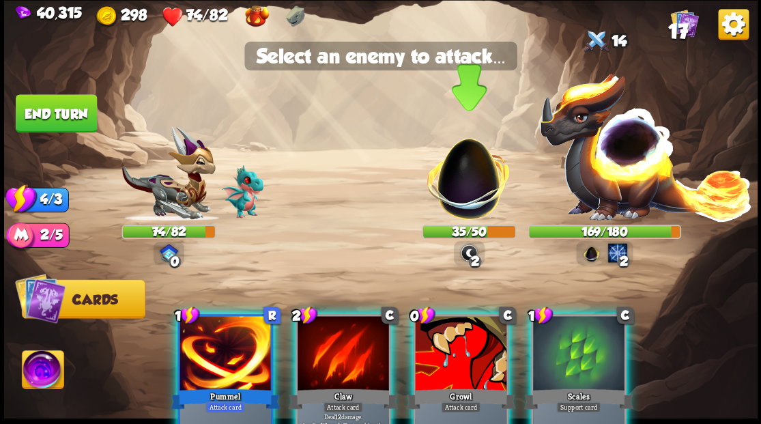
click at [466, 180] on img at bounding box center [468, 171] width 99 height 99
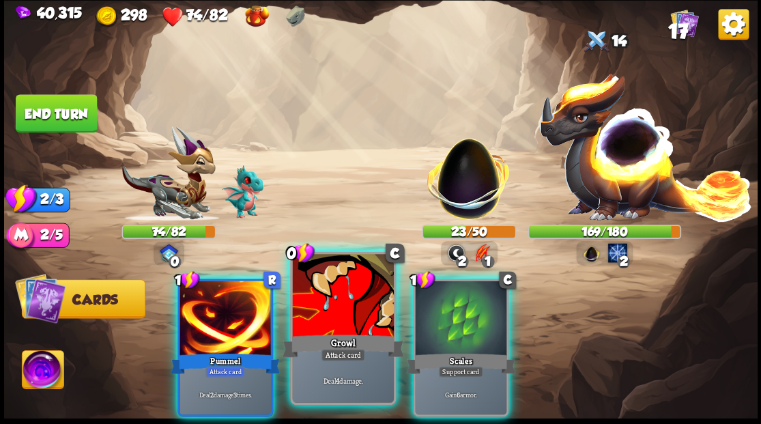
click at [317, 313] on div at bounding box center [342, 296] width 101 height 85
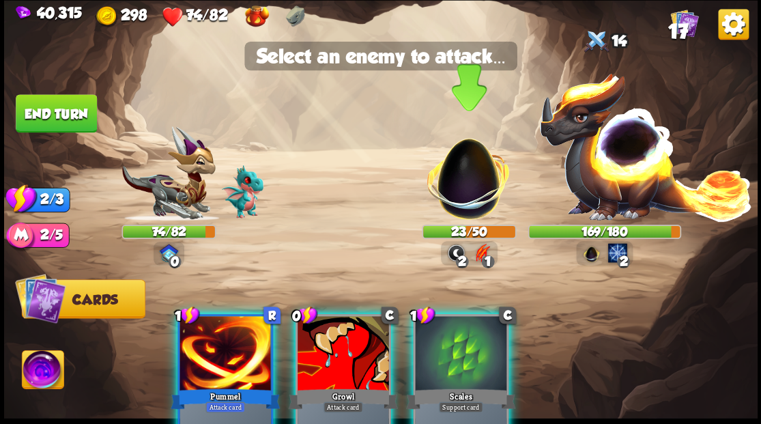
click at [461, 178] on img at bounding box center [468, 171] width 99 height 99
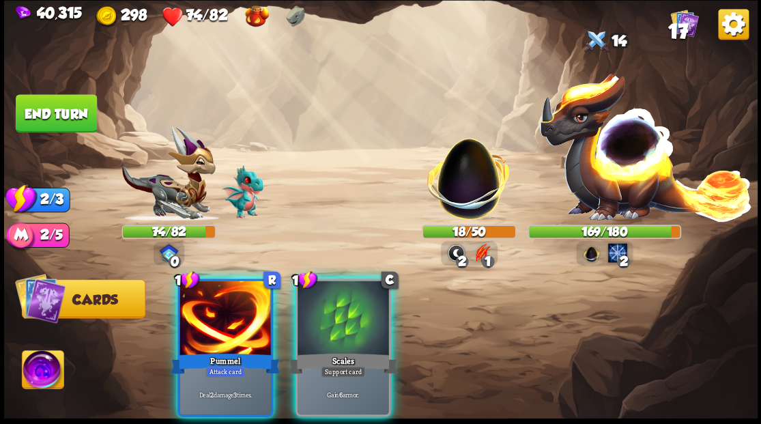
drag, startPoint x: 335, startPoint y: 313, endPoint x: 331, endPoint y: 294, distance: 19.6
click at [335, 309] on div at bounding box center [344, 319] width 92 height 77
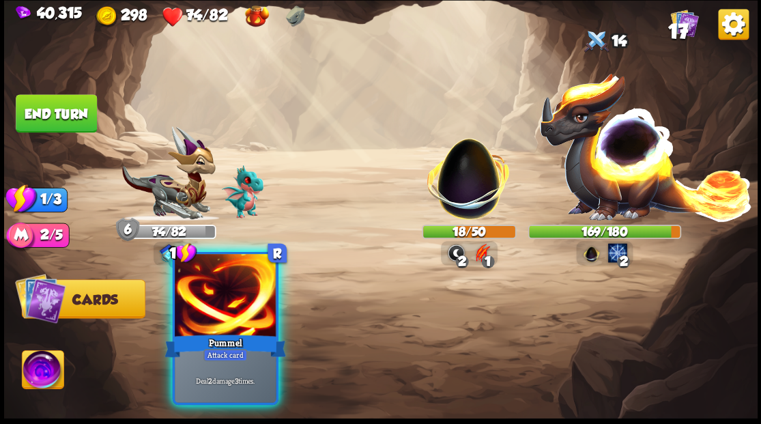
click at [216, 309] on div at bounding box center [225, 296] width 101 height 85
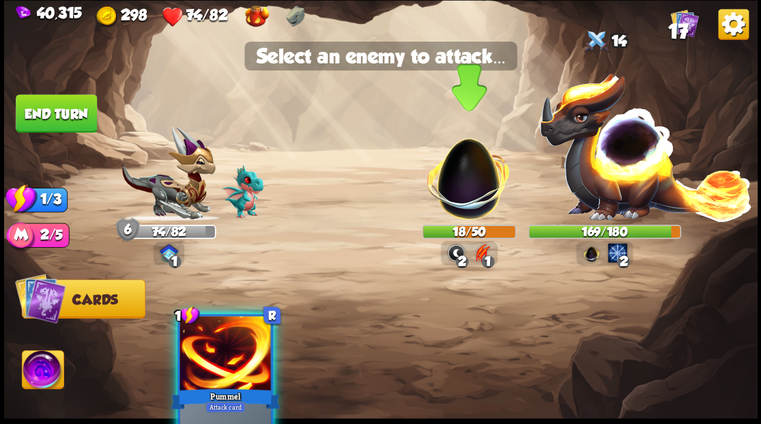
click at [471, 179] on img at bounding box center [468, 171] width 99 height 99
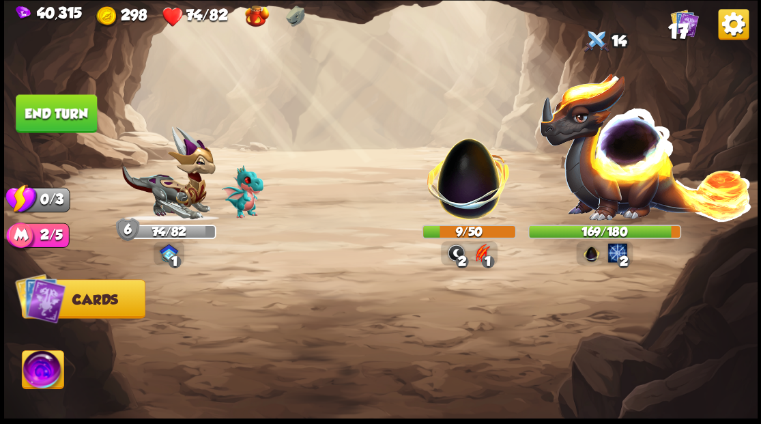
click at [55, 116] on button "End turn" at bounding box center [56, 113] width 81 height 38
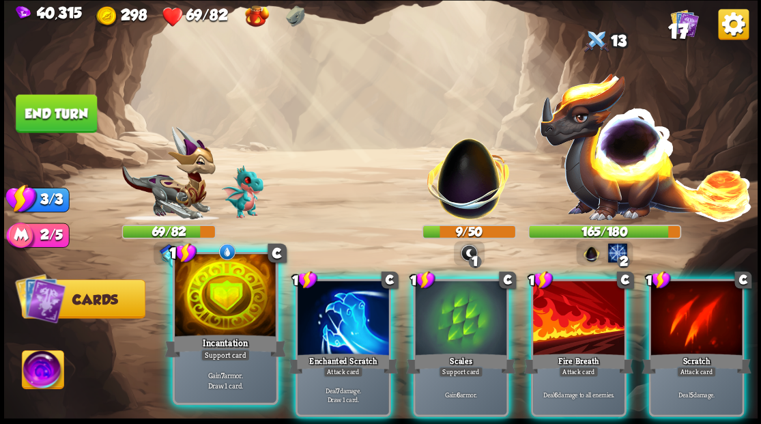
click at [224, 307] on div at bounding box center [225, 296] width 101 height 85
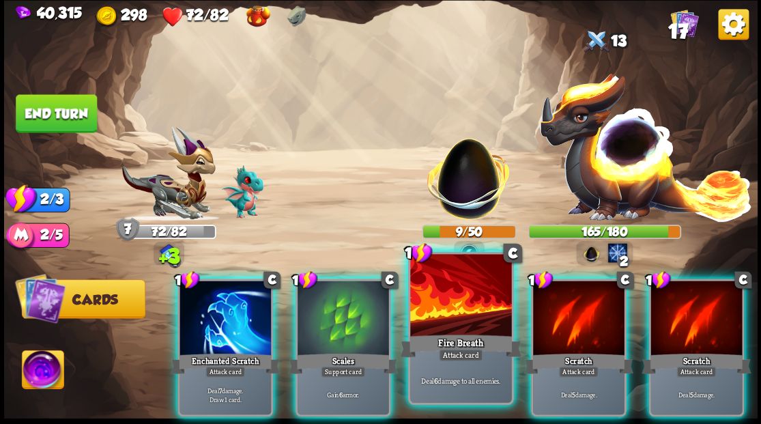
click at [460, 298] on div at bounding box center [460, 296] width 101 height 85
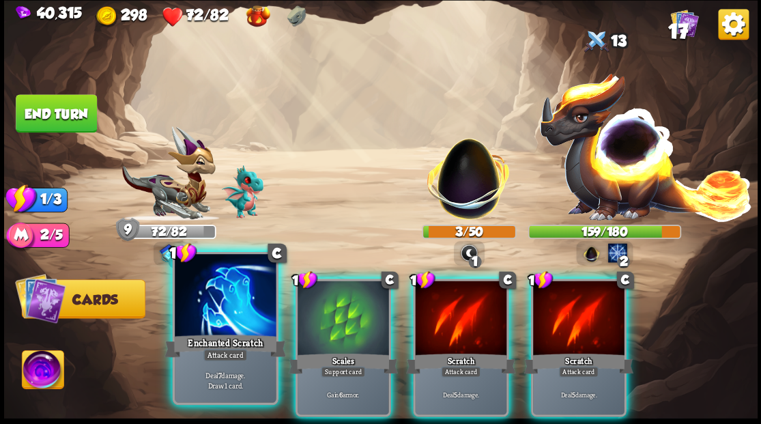
click at [221, 328] on div at bounding box center [225, 296] width 101 height 85
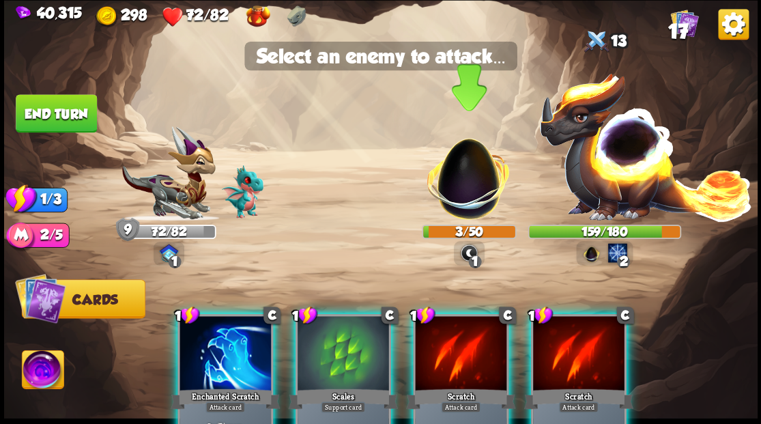
click at [462, 188] on img at bounding box center [468, 171] width 99 height 99
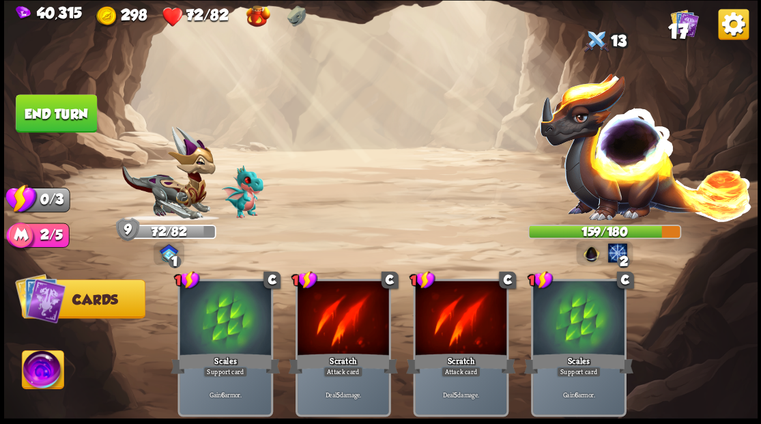
click at [55, 113] on button "End turn" at bounding box center [56, 113] width 81 height 38
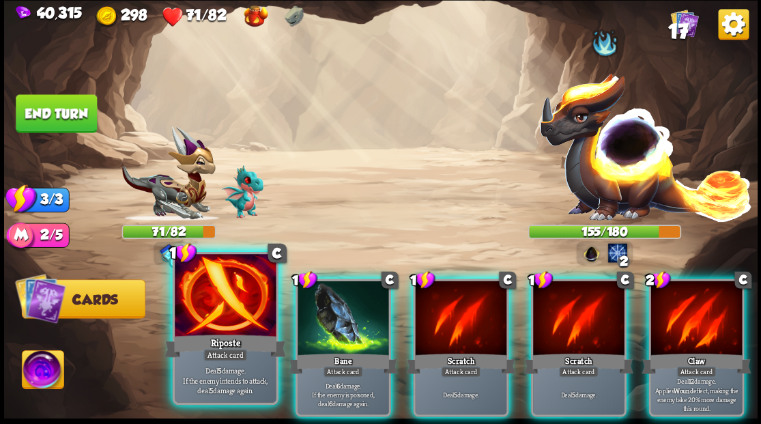
click at [199, 328] on div at bounding box center [225, 296] width 101 height 85
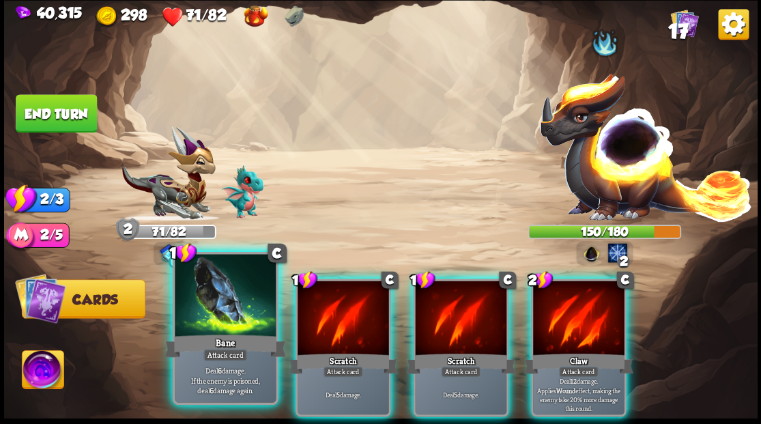
click at [218, 322] on div at bounding box center [225, 296] width 101 height 85
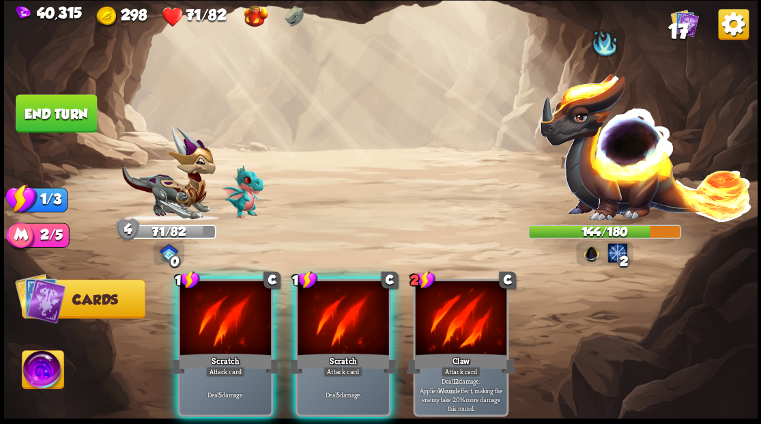
click at [218, 322] on div at bounding box center [226, 319] width 92 height 77
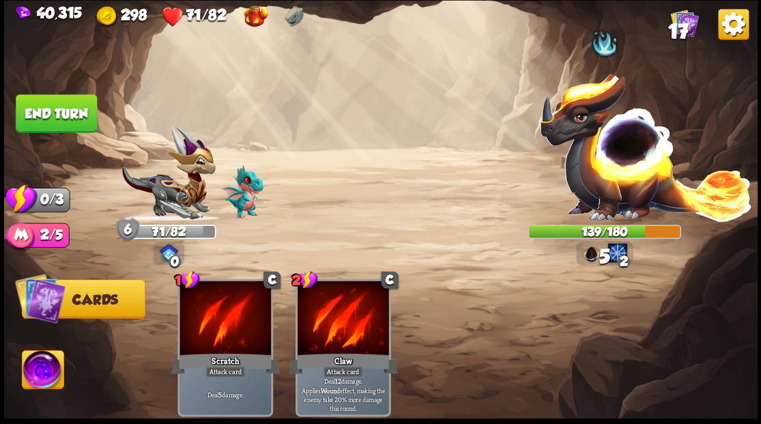
click at [68, 116] on button "End turn" at bounding box center [56, 113] width 81 height 38
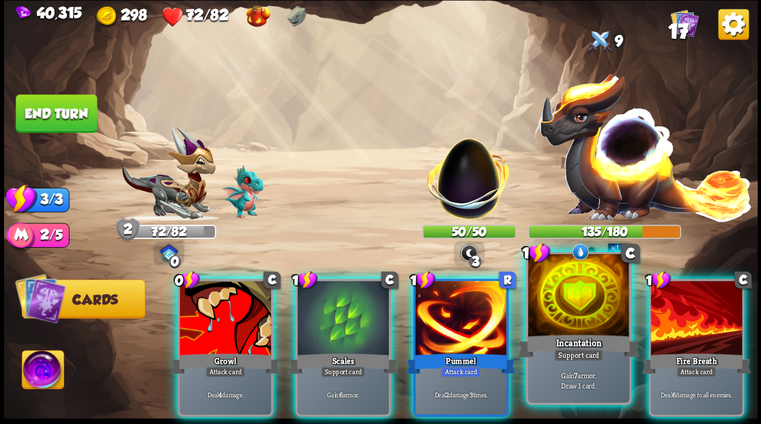
click at [585, 298] on div at bounding box center [578, 296] width 101 height 85
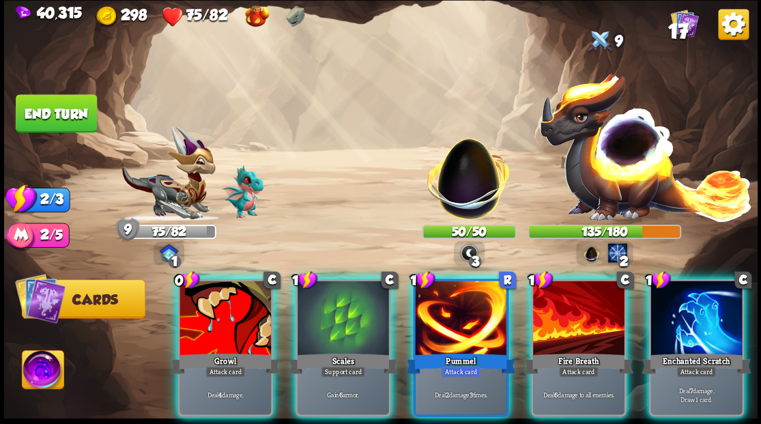
click at [571, 290] on div at bounding box center [579, 319] width 92 height 77
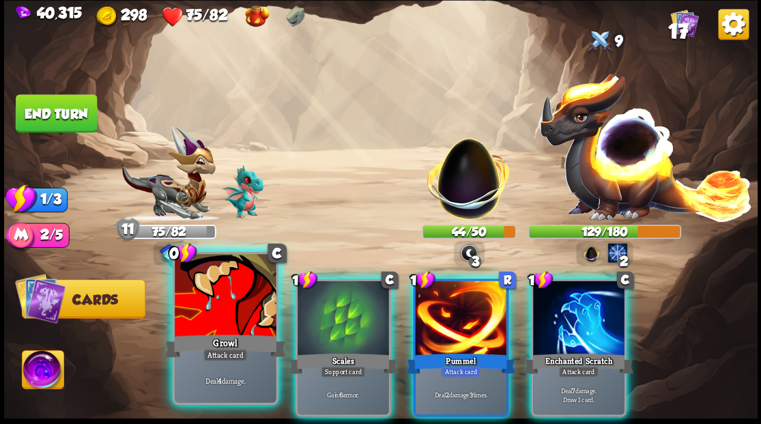
drag, startPoint x: 207, startPoint y: 321, endPoint x: 201, endPoint y: 316, distance: 8.2
click at [203, 318] on div at bounding box center [225, 296] width 101 height 85
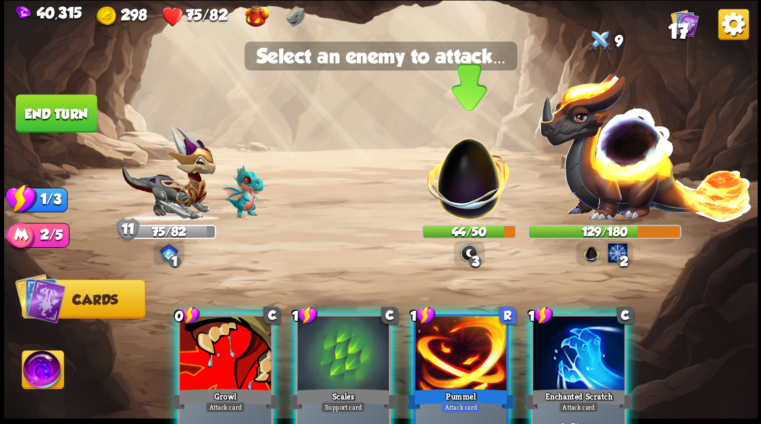
click at [459, 187] on img at bounding box center [468, 171] width 99 height 99
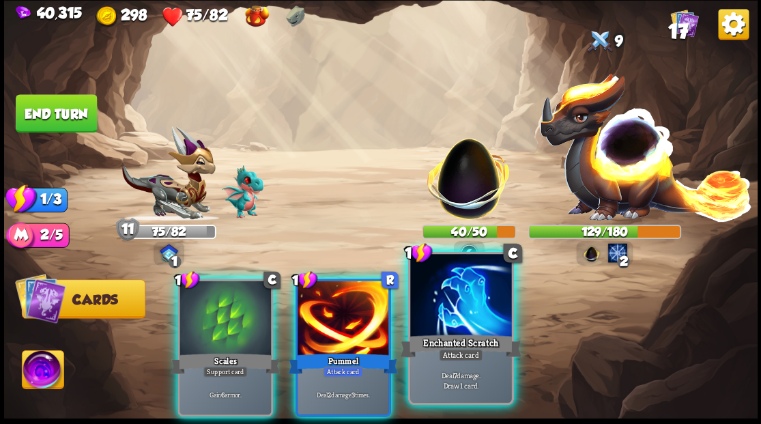
click at [468, 311] on div at bounding box center [460, 296] width 101 height 85
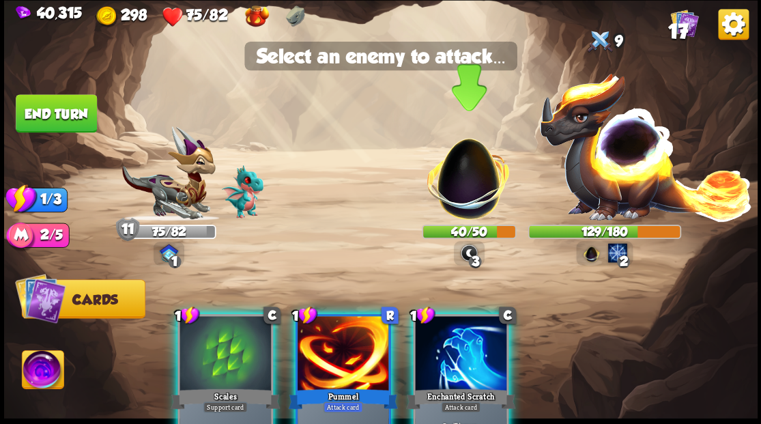
click at [459, 175] on img at bounding box center [468, 171] width 99 height 99
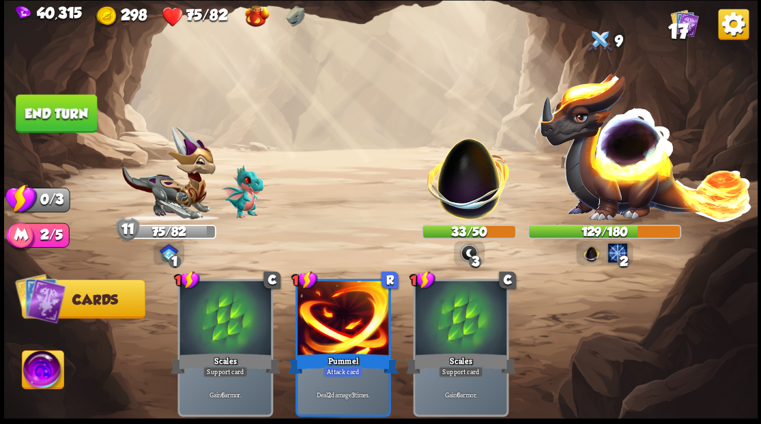
click at [68, 119] on button "End turn" at bounding box center [56, 113] width 81 height 38
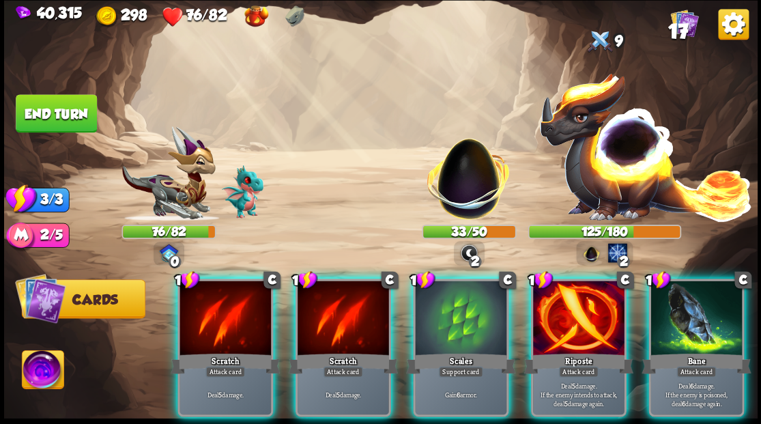
drag, startPoint x: 593, startPoint y: 322, endPoint x: 526, endPoint y: 296, distance: 71.8
click at [593, 322] on div at bounding box center [579, 319] width 92 height 77
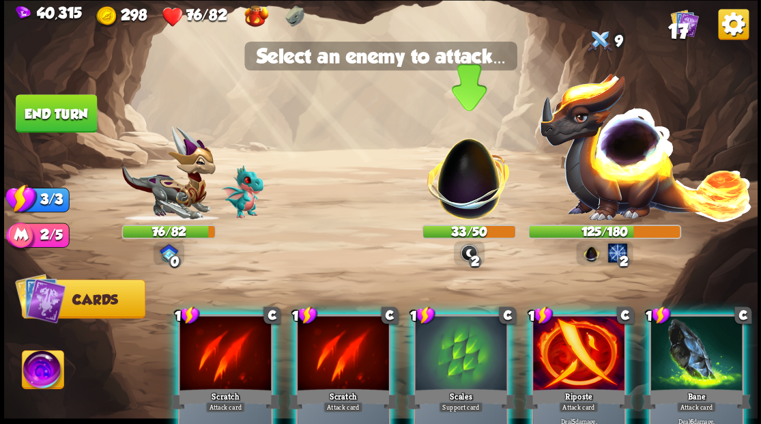
click at [460, 198] on img at bounding box center [468, 171] width 99 height 99
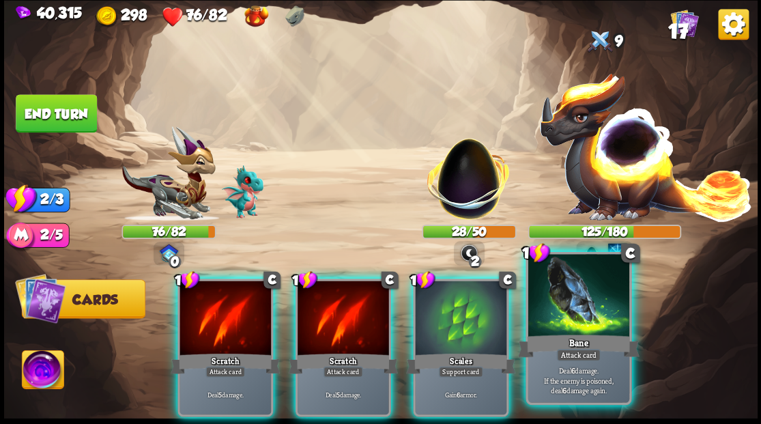
drag, startPoint x: 599, startPoint y: 310, endPoint x: 589, endPoint y: 297, distance: 16.5
click at [598, 310] on div at bounding box center [578, 296] width 101 height 85
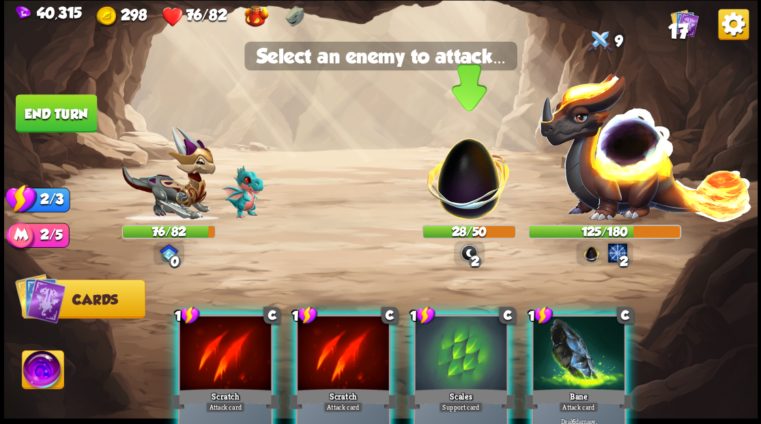
click at [459, 180] on img at bounding box center [468, 171] width 99 height 99
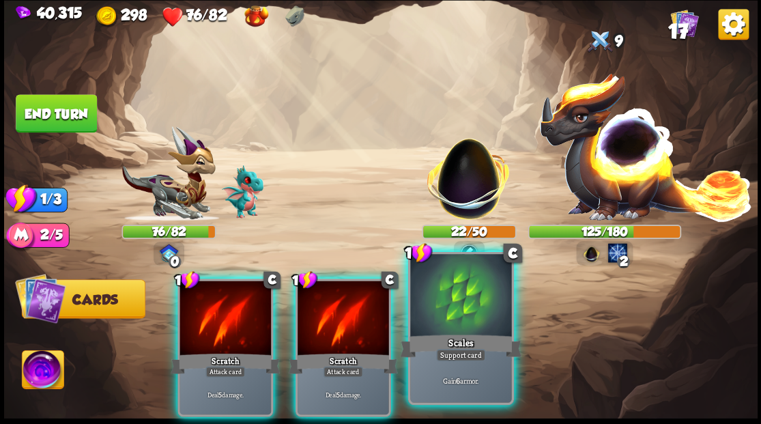
click at [473, 306] on div at bounding box center [460, 296] width 101 height 85
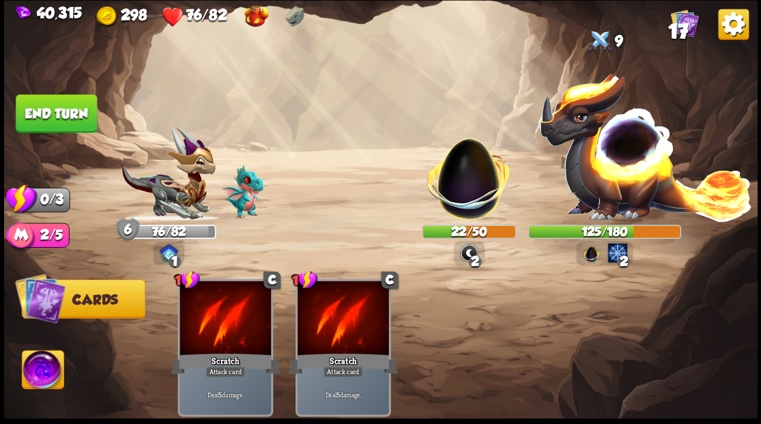
drag, startPoint x: 37, startPoint y: 106, endPoint x: 107, endPoint y: 146, distance: 80.5
click at [38, 107] on button "End turn" at bounding box center [56, 113] width 81 height 38
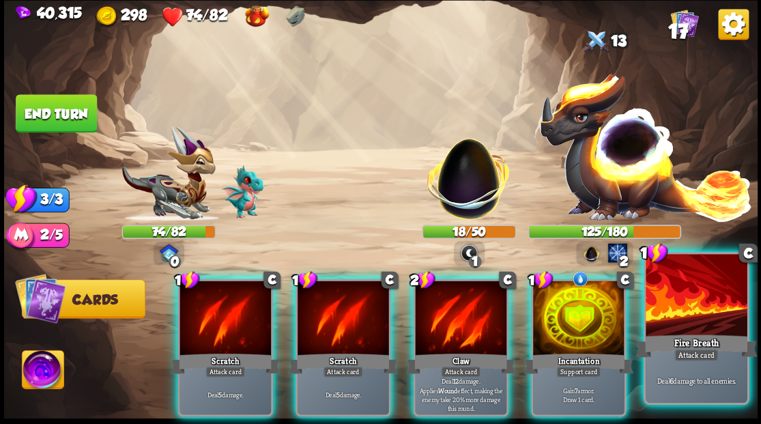
click at [679, 277] on div at bounding box center [696, 296] width 101 height 85
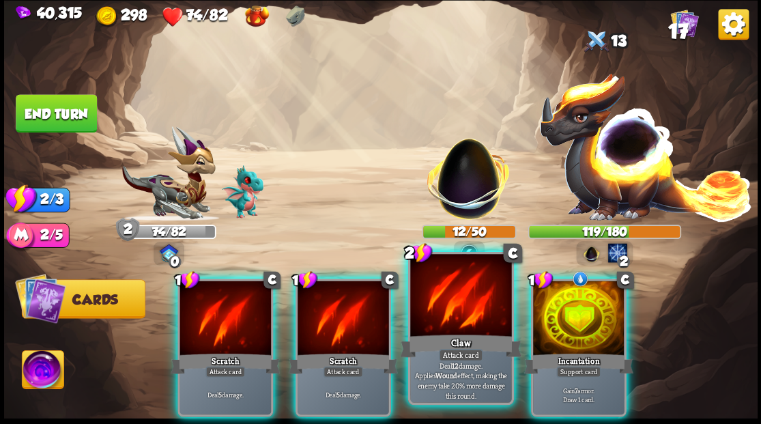
drag, startPoint x: 475, startPoint y: 299, endPoint x: 463, endPoint y: 288, distance: 15.9
click at [466, 291] on div at bounding box center [460, 296] width 101 height 85
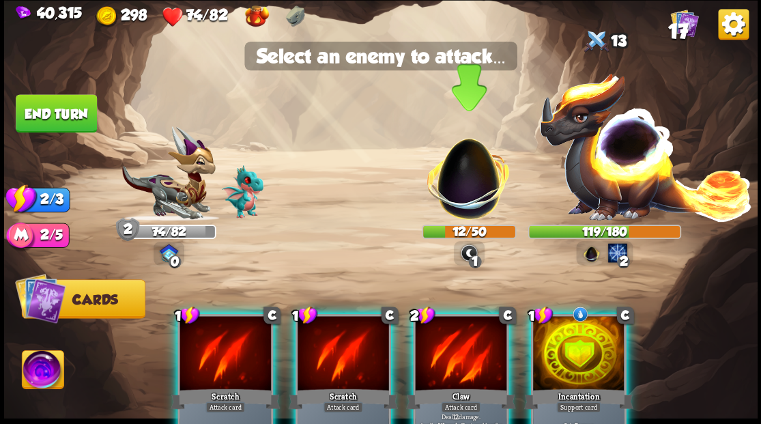
click at [467, 190] on img at bounding box center [468, 171] width 99 height 99
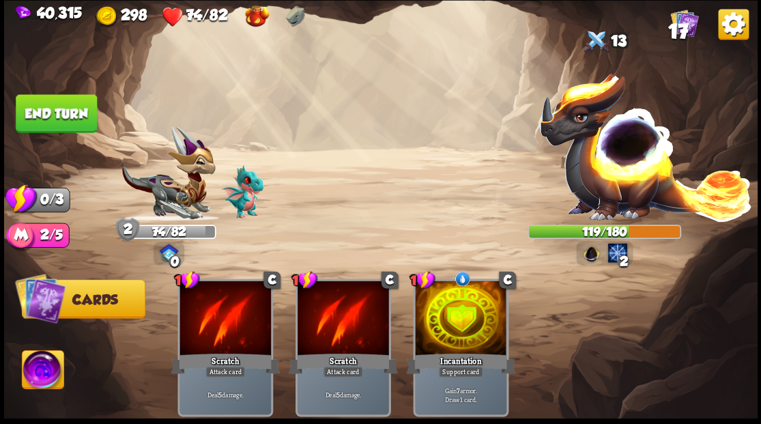
click at [59, 120] on button "End turn" at bounding box center [56, 113] width 81 height 38
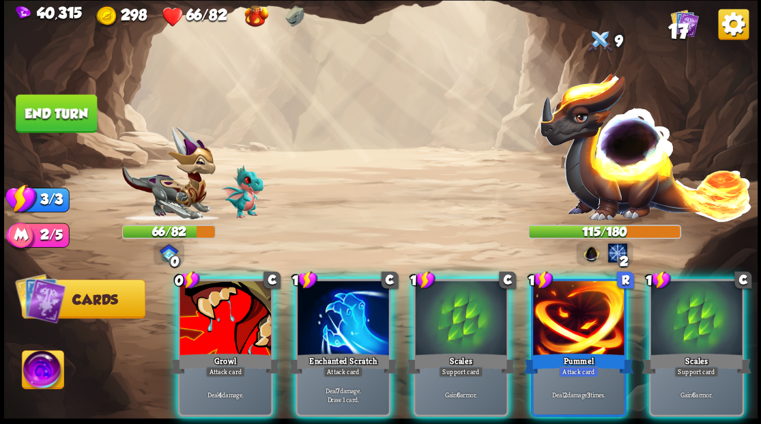
click at [332, 305] on div at bounding box center [344, 319] width 92 height 77
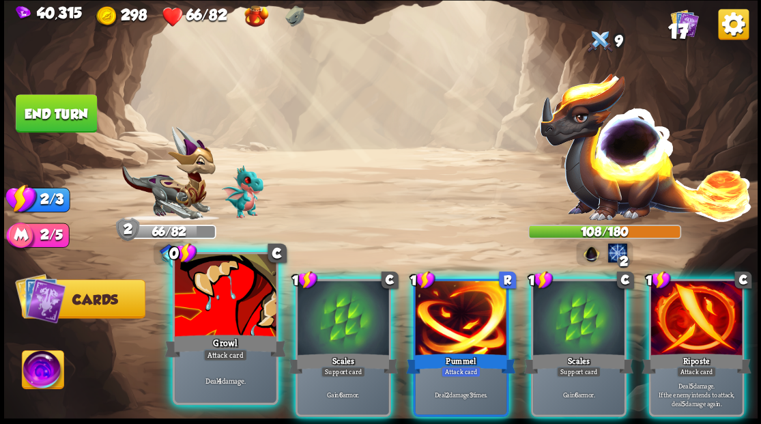
click at [197, 305] on div at bounding box center [225, 296] width 101 height 85
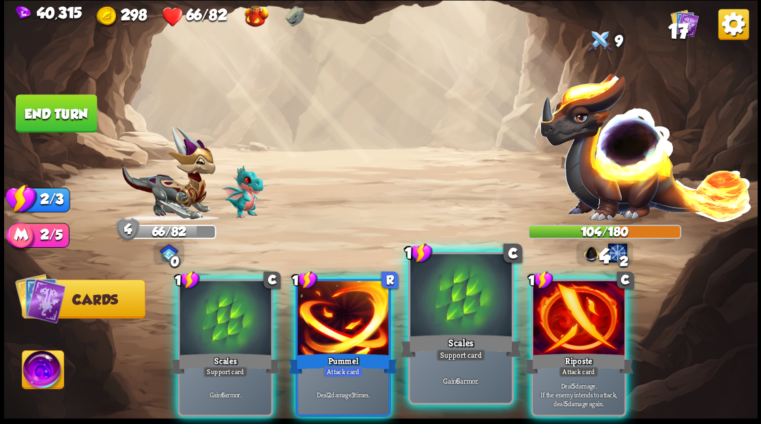
click at [456, 333] on div "Scales" at bounding box center [461, 345] width 122 height 27
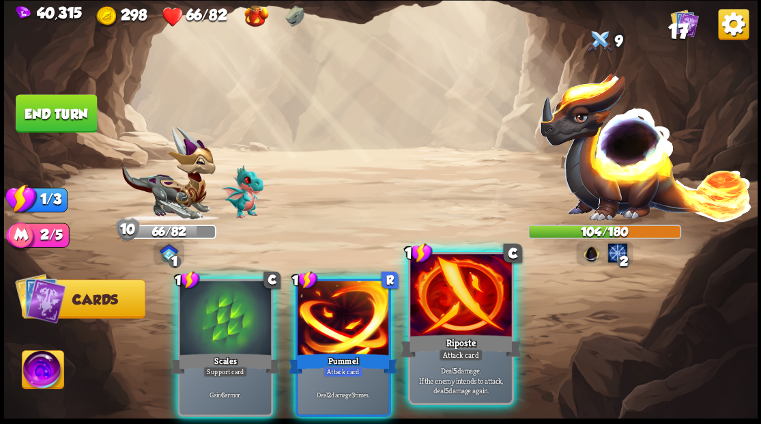
click at [456, 311] on div at bounding box center [460, 296] width 101 height 85
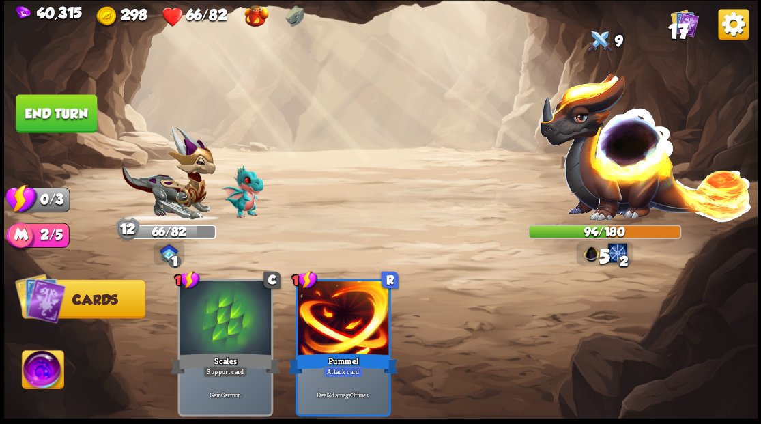
click at [50, 111] on button "End turn" at bounding box center [56, 113] width 81 height 38
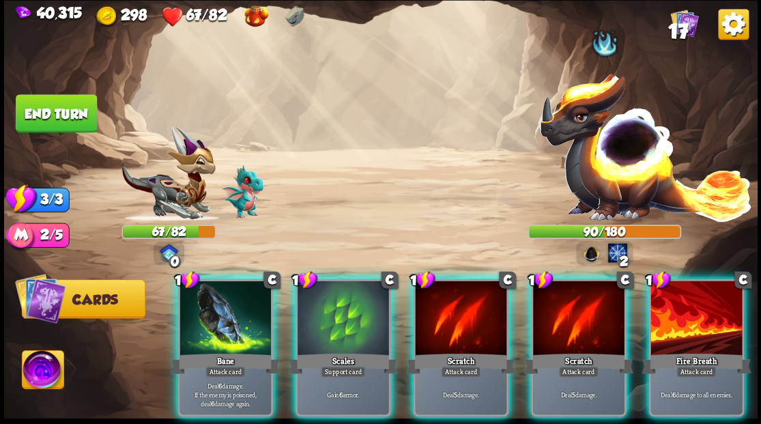
click at [694, 294] on div at bounding box center [697, 319] width 92 height 77
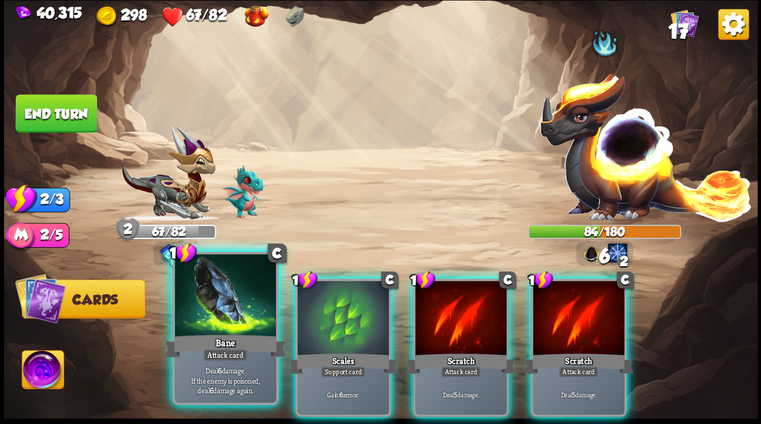
click at [221, 314] on div at bounding box center [225, 296] width 101 height 85
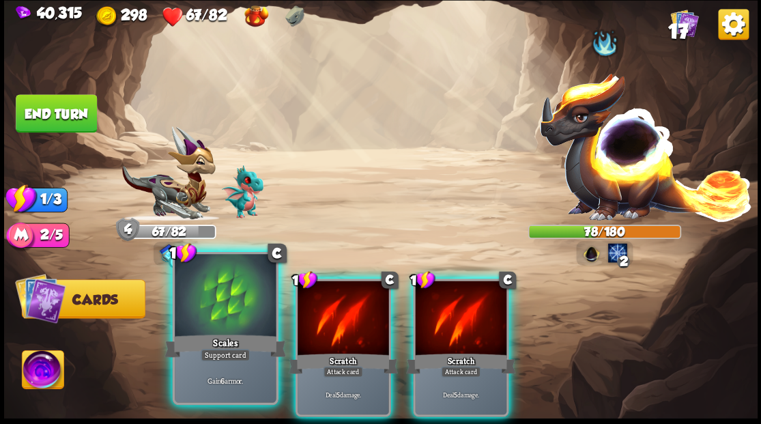
click at [227, 311] on div at bounding box center [225, 296] width 101 height 85
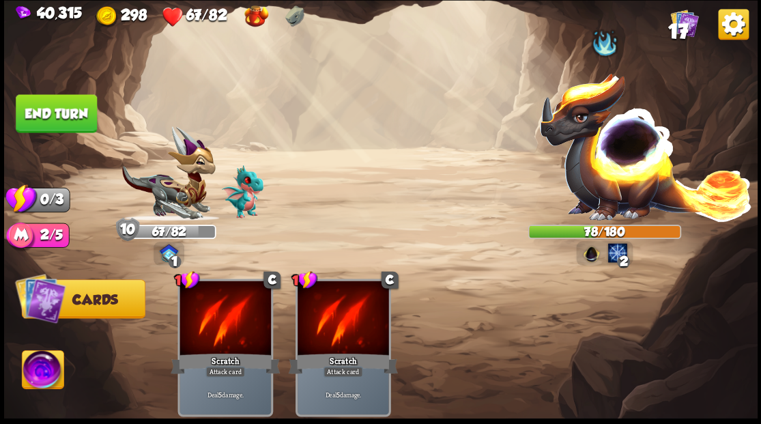
click at [60, 99] on button "End turn" at bounding box center [56, 113] width 81 height 38
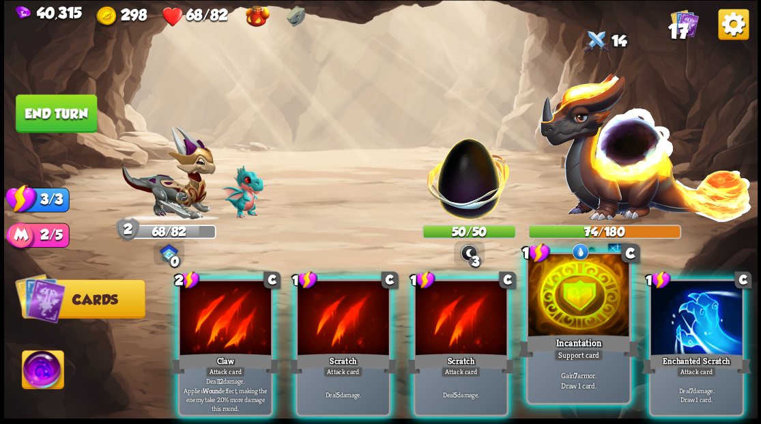
click at [587, 305] on div at bounding box center [578, 296] width 101 height 85
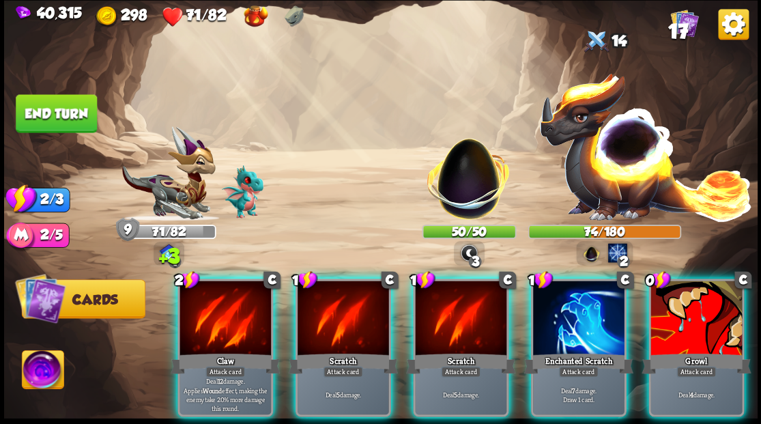
drag, startPoint x: 676, startPoint y: 296, endPoint x: 605, endPoint y: 247, distance: 86.4
click at [673, 295] on div at bounding box center [697, 319] width 92 height 77
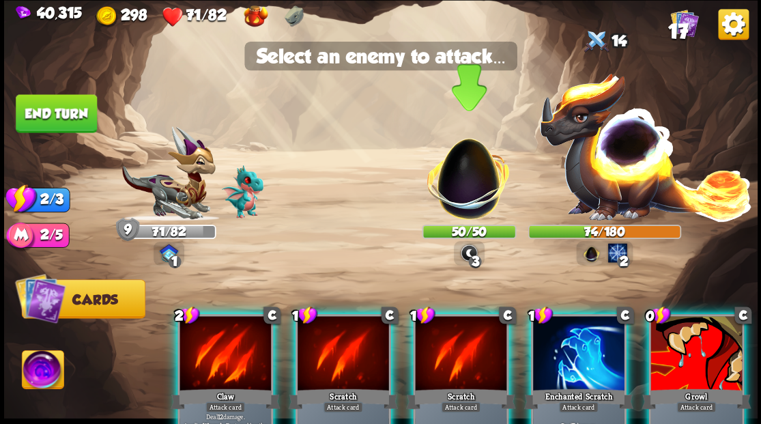
click at [453, 182] on img at bounding box center [468, 171] width 99 height 99
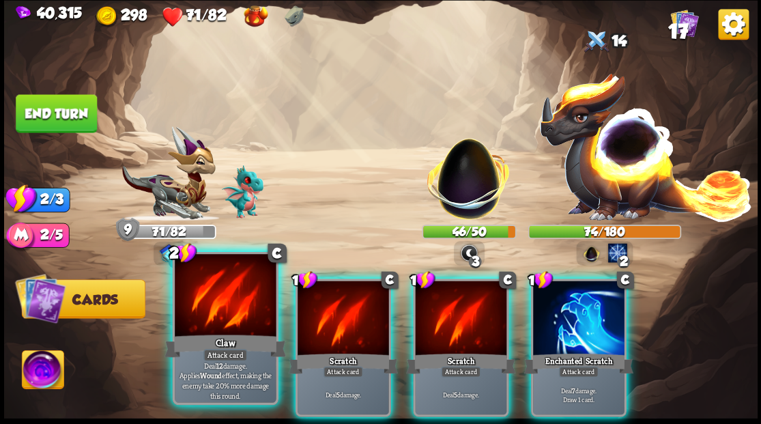
click at [221, 311] on div at bounding box center [225, 296] width 101 height 85
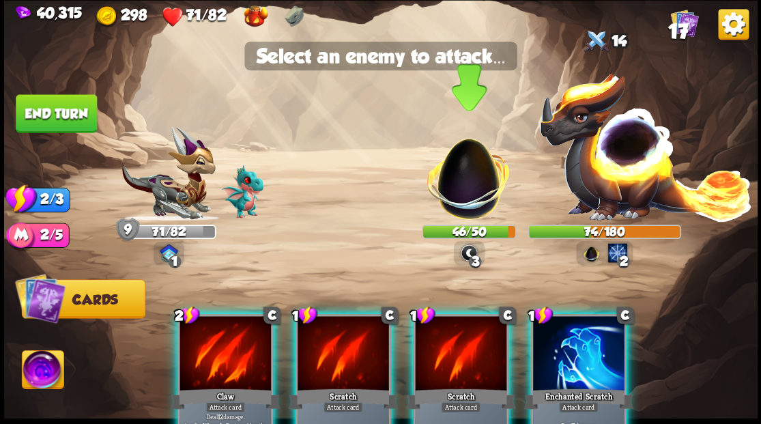
click at [476, 187] on img at bounding box center [468, 171] width 99 height 99
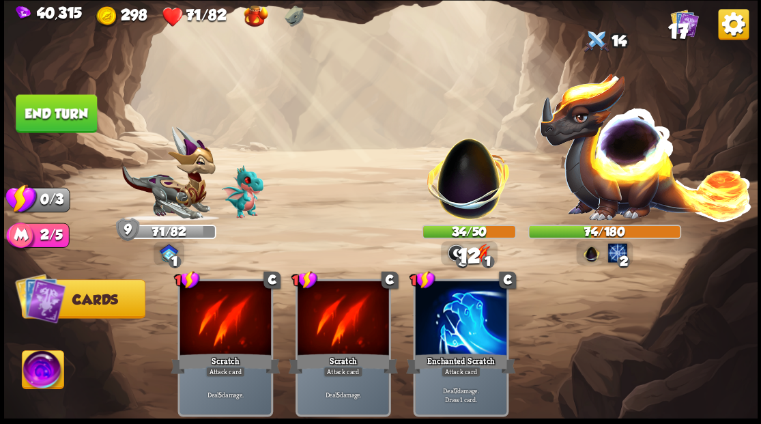
click at [30, 107] on button "End turn" at bounding box center [56, 113] width 81 height 38
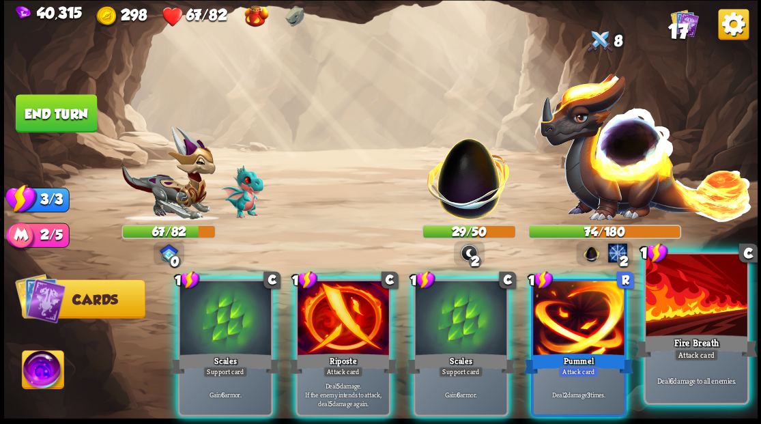
click at [703, 292] on div at bounding box center [696, 296] width 101 height 85
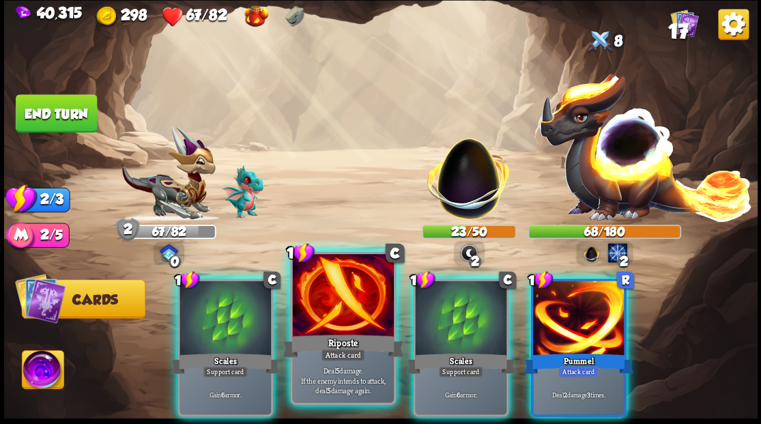
click at [339, 324] on div at bounding box center [342, 296] width 101 height 85
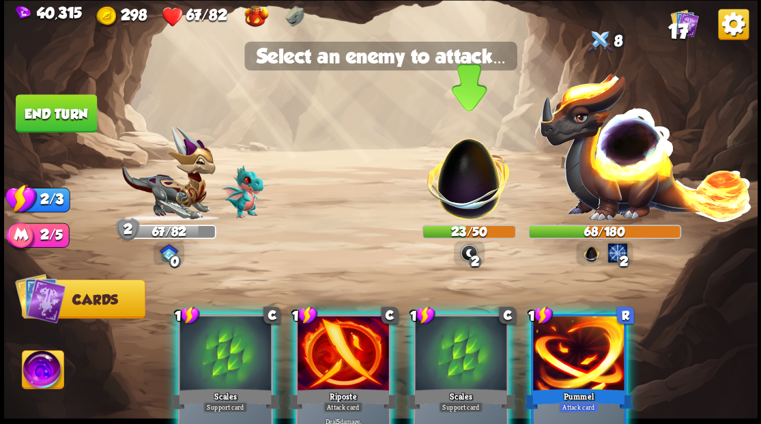
click at [468, 187] on img at bounding box center [468, 171] width 99 height 99
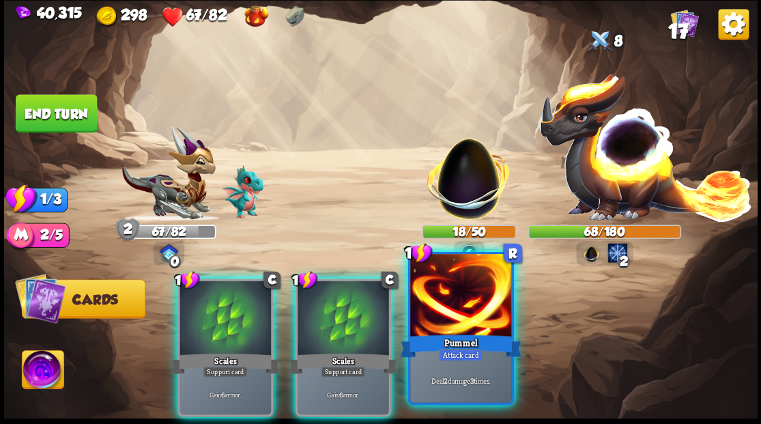
click at [449, 305] on div at bounding box center [460, 296] width 101 height 85
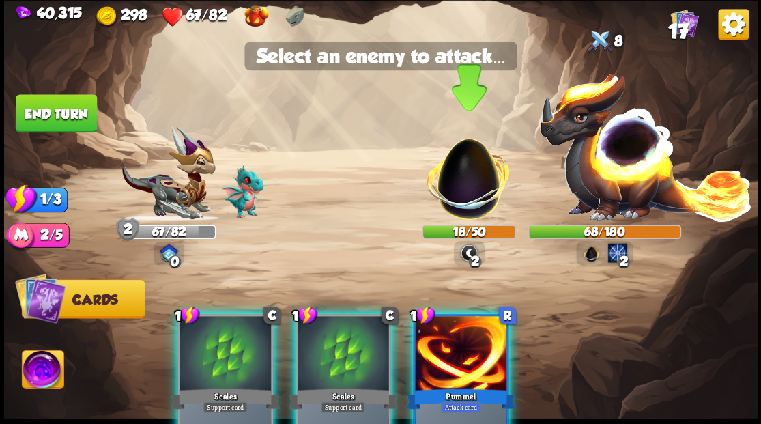
click at [456, 191] on img at bounding box center [468, 171] width 99 height 99
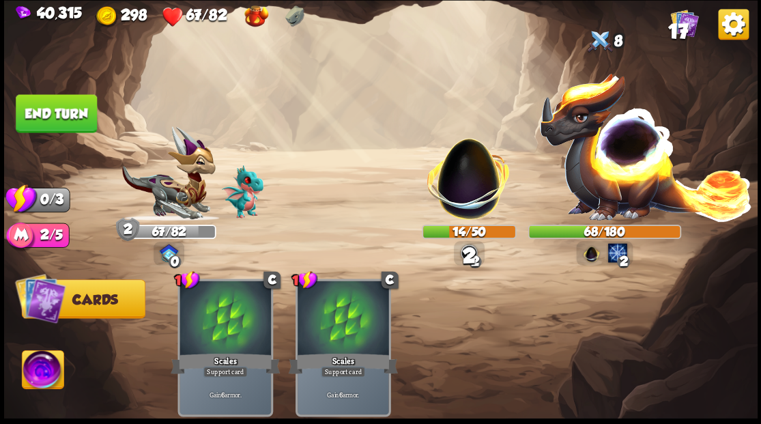
click at [48, 113] on button "End turn" at bounding box center [56, 113] width 81 height 38
